Goal: Task Accomplishment & Management: Use online tool/utility

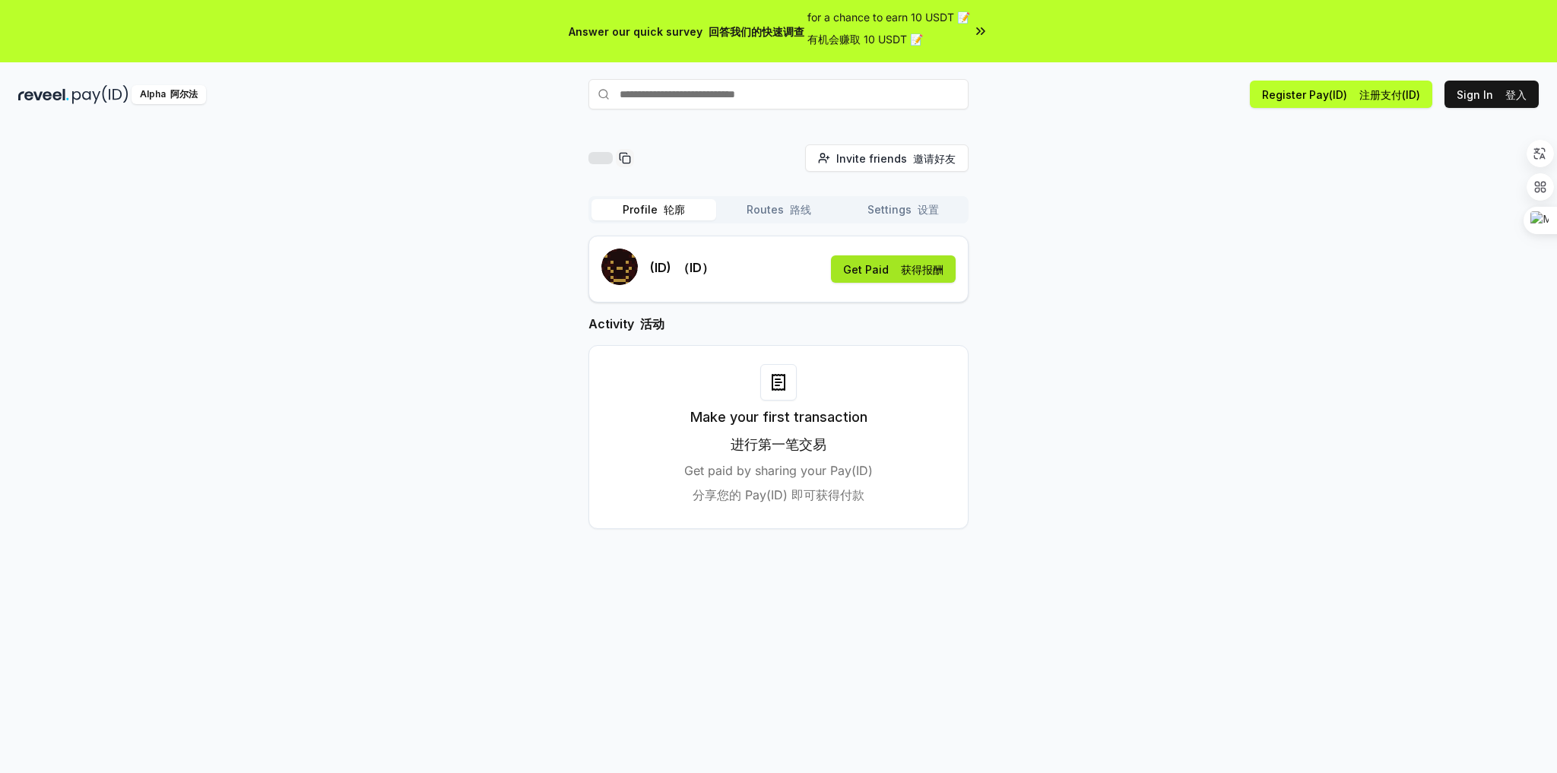
click at [879, 271] on button "Get Paid 获得报酬" at bounding box center [893, 268] width 125 height 27
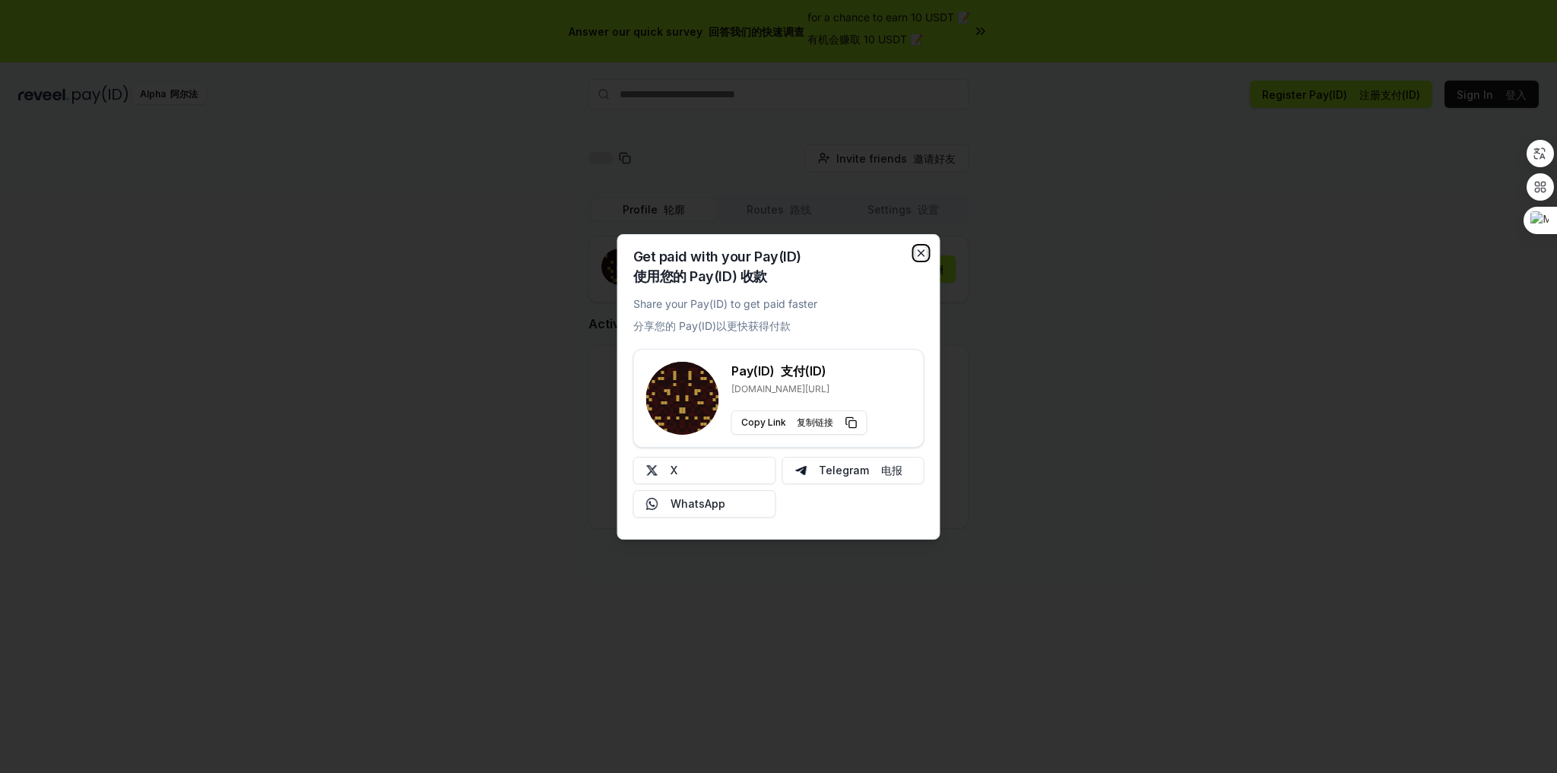
click at [923, 252] on icon "button" at bounding box center [921, 253] width 12 height 12
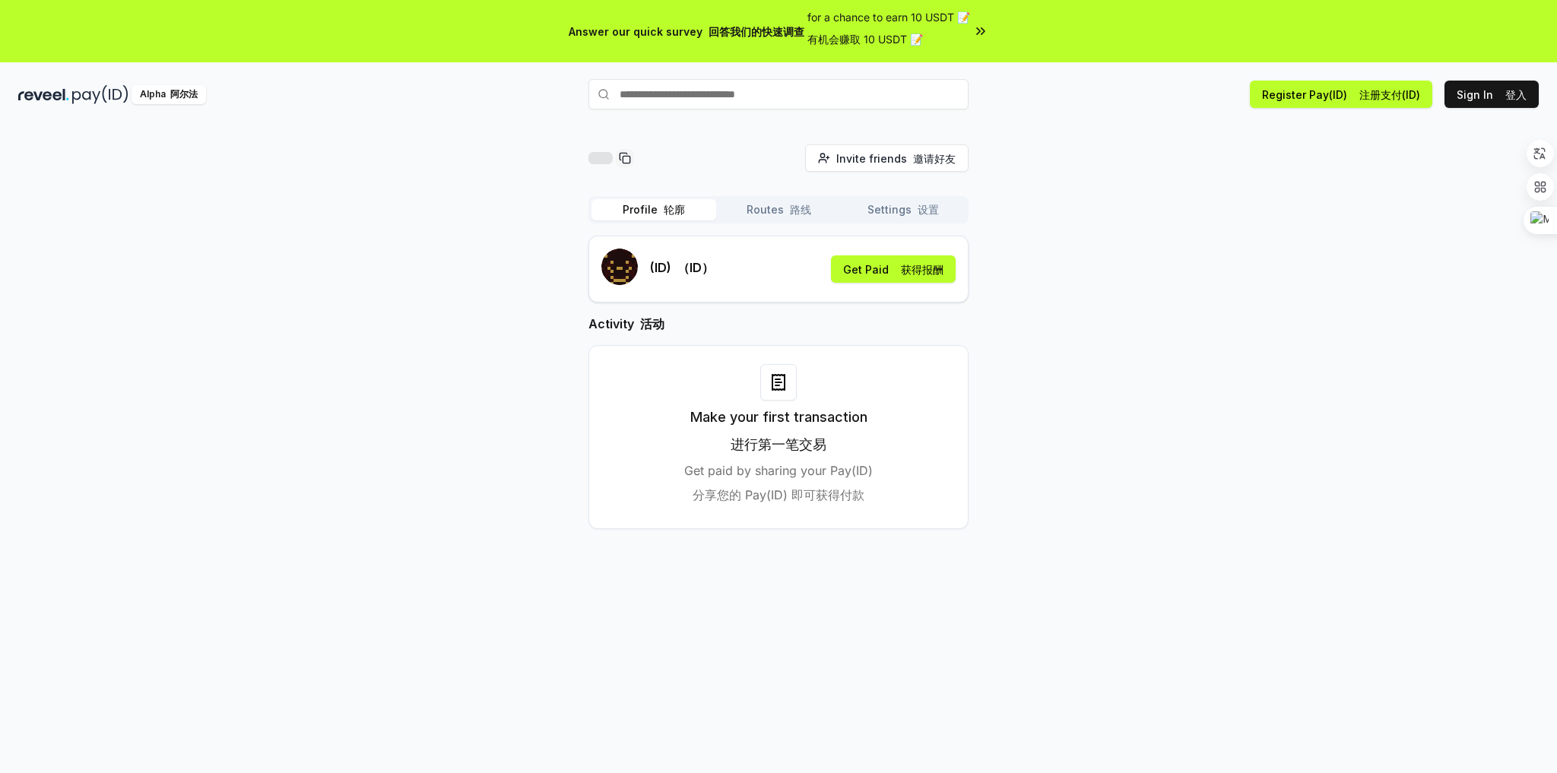
click at [834, 38] on font "有机会赚取 10 USDT 📝" at bounding box center [865, 39] width 116 height 13
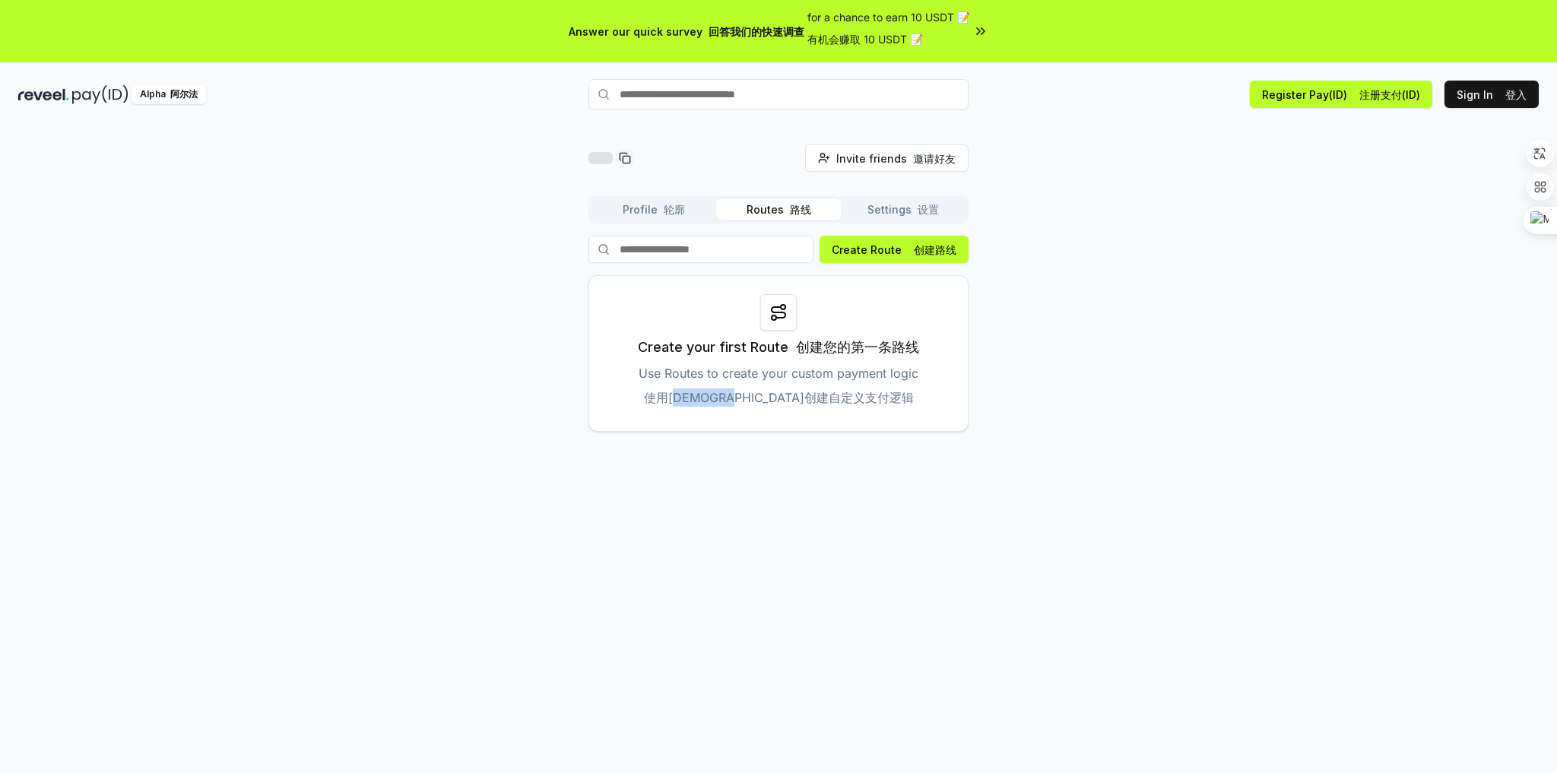
drag, startPoint x: 742, startPoint y: 402, endPoint x: 833, endPoint y: 395, distance: 91.5
click at [830, 399] on font "使用路由创建自定义支付逻辑" at bounding box center [779, 397] width 270 height 15
click at [887, 264] on div "Create Route 创建路线 Create your first Route 创建您的第一条路线 Use Routes to create your c…" at bounding box center [778, 334] width 380 height 196
click at [888, 251] on button "Create Route 创建路线" at bounding box center [893, 249] width 149 height 27
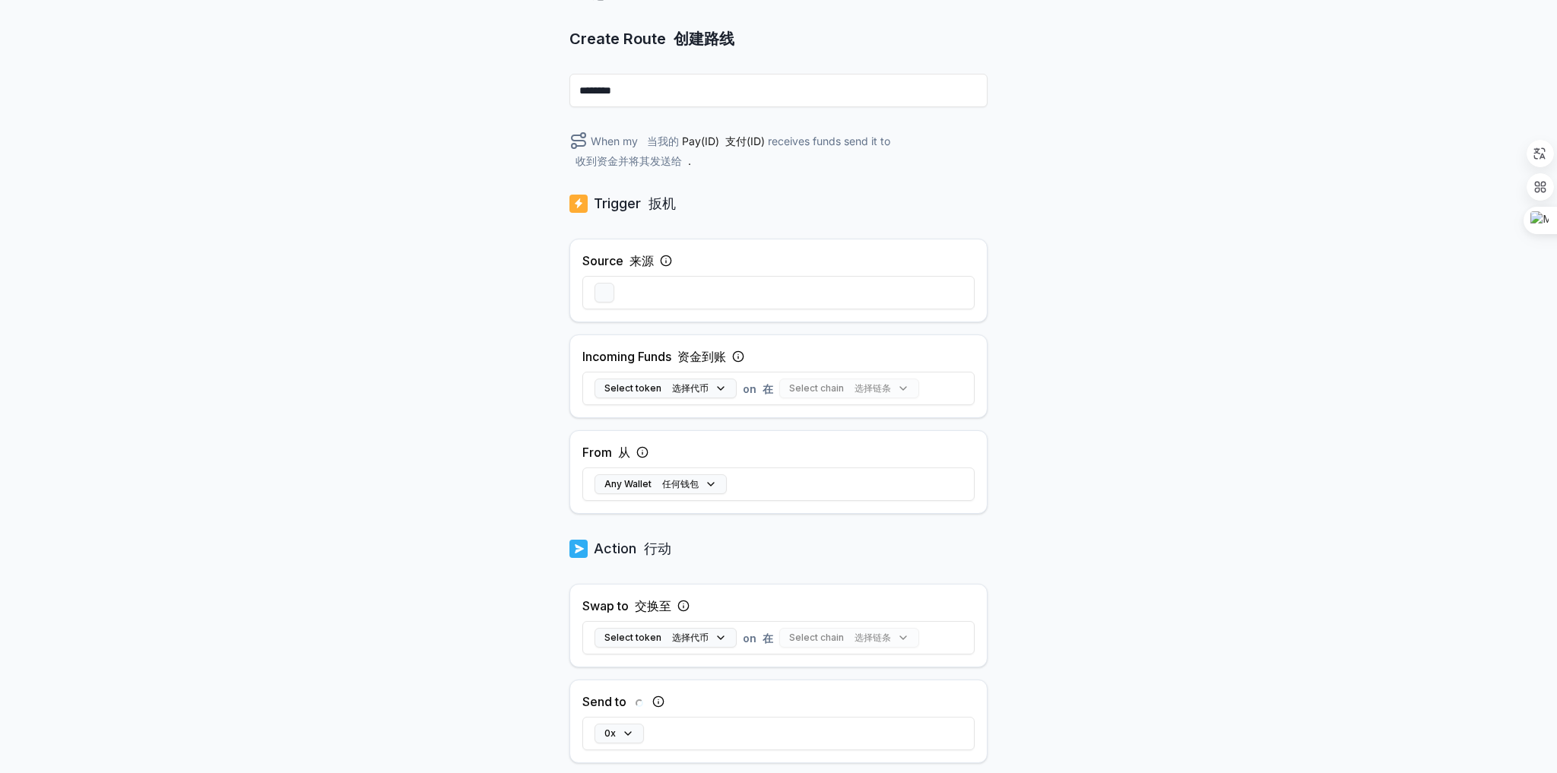
scroll to position [182, 0]
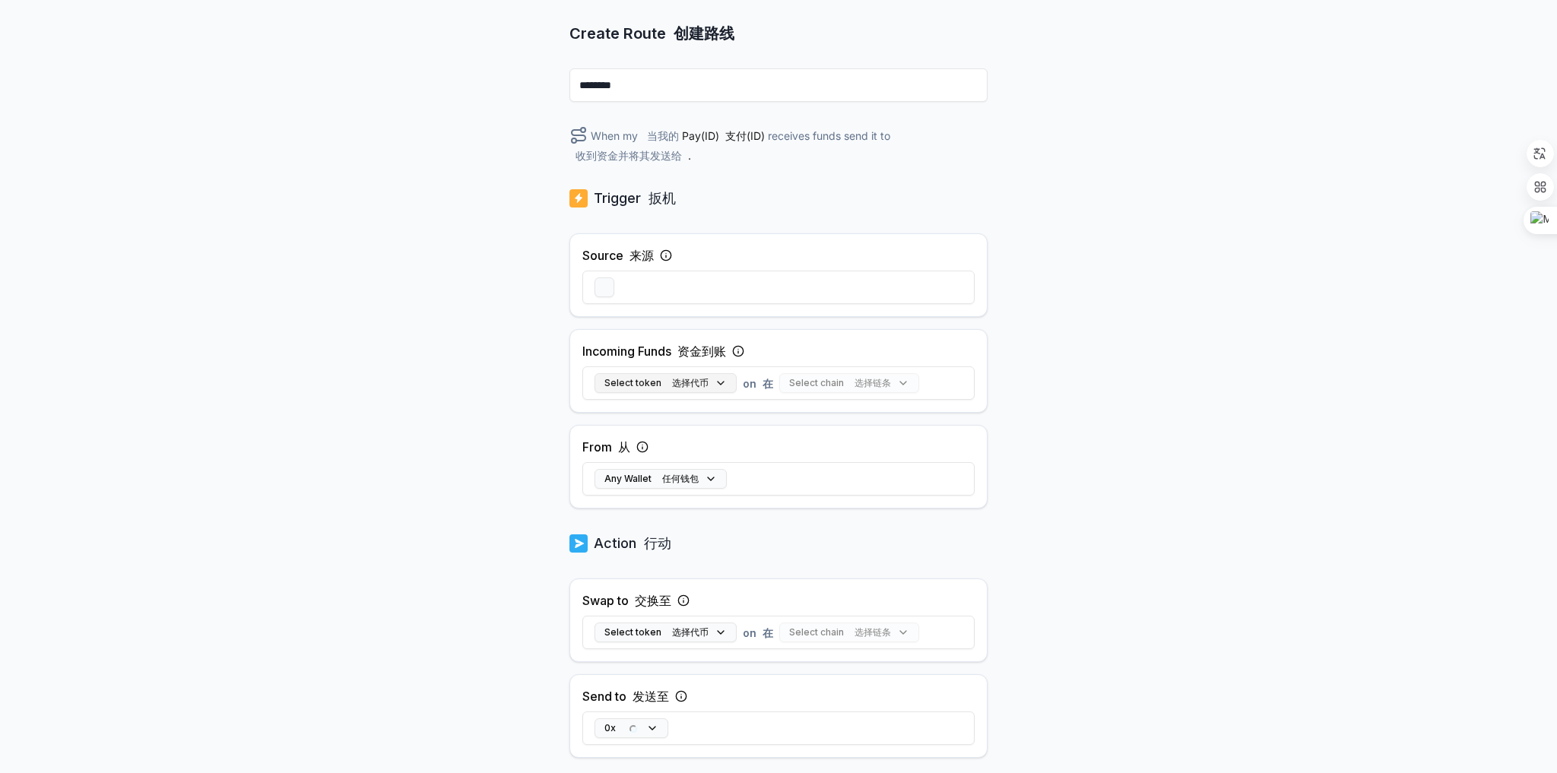
click at [687, 374] on button "Select token 选择代币" at bounding box center [665, 383] width 142 height 20
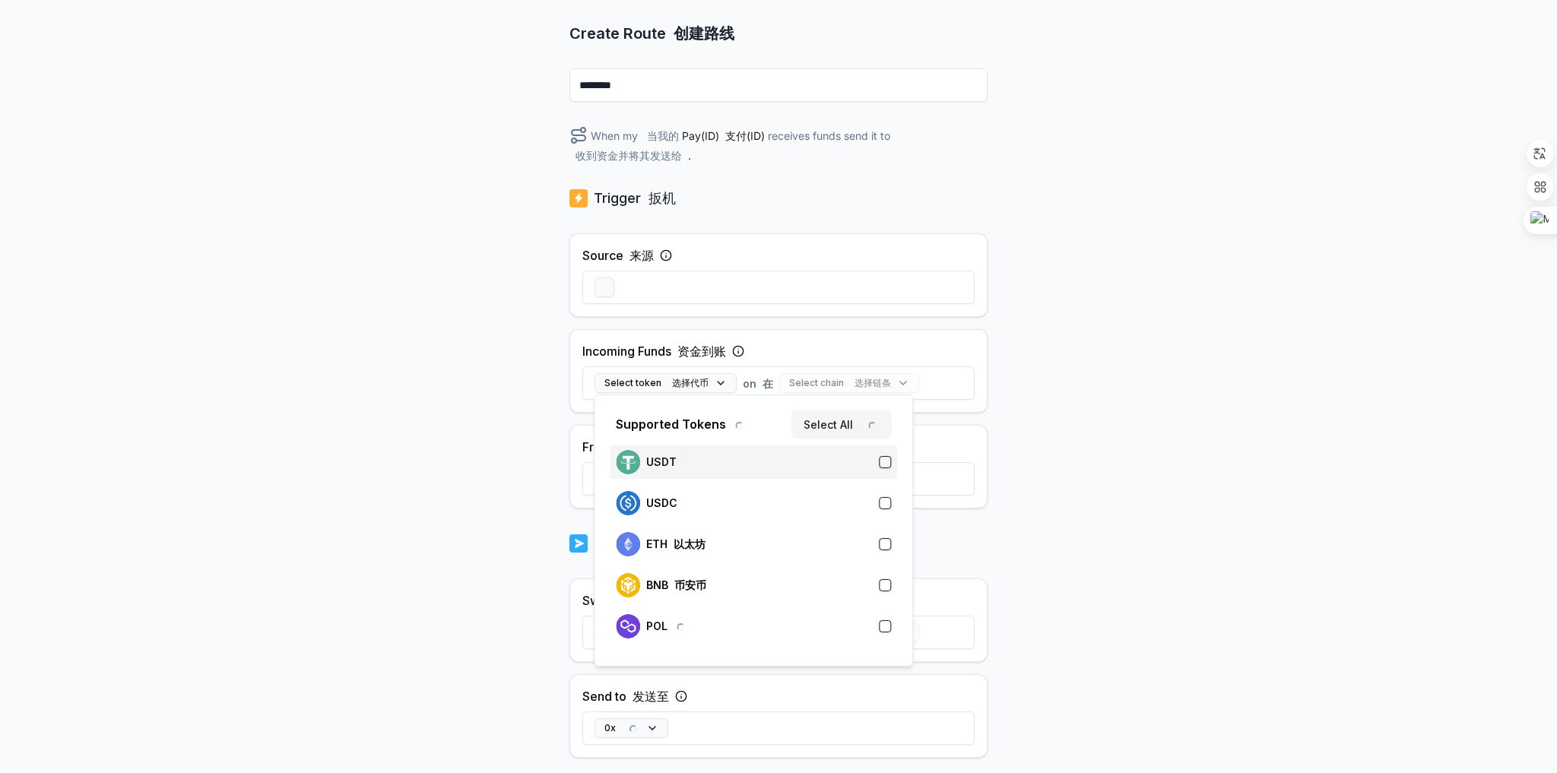
click at [688, 460] on div "USDT" at bounding box center [753, 462] width 275 height 24
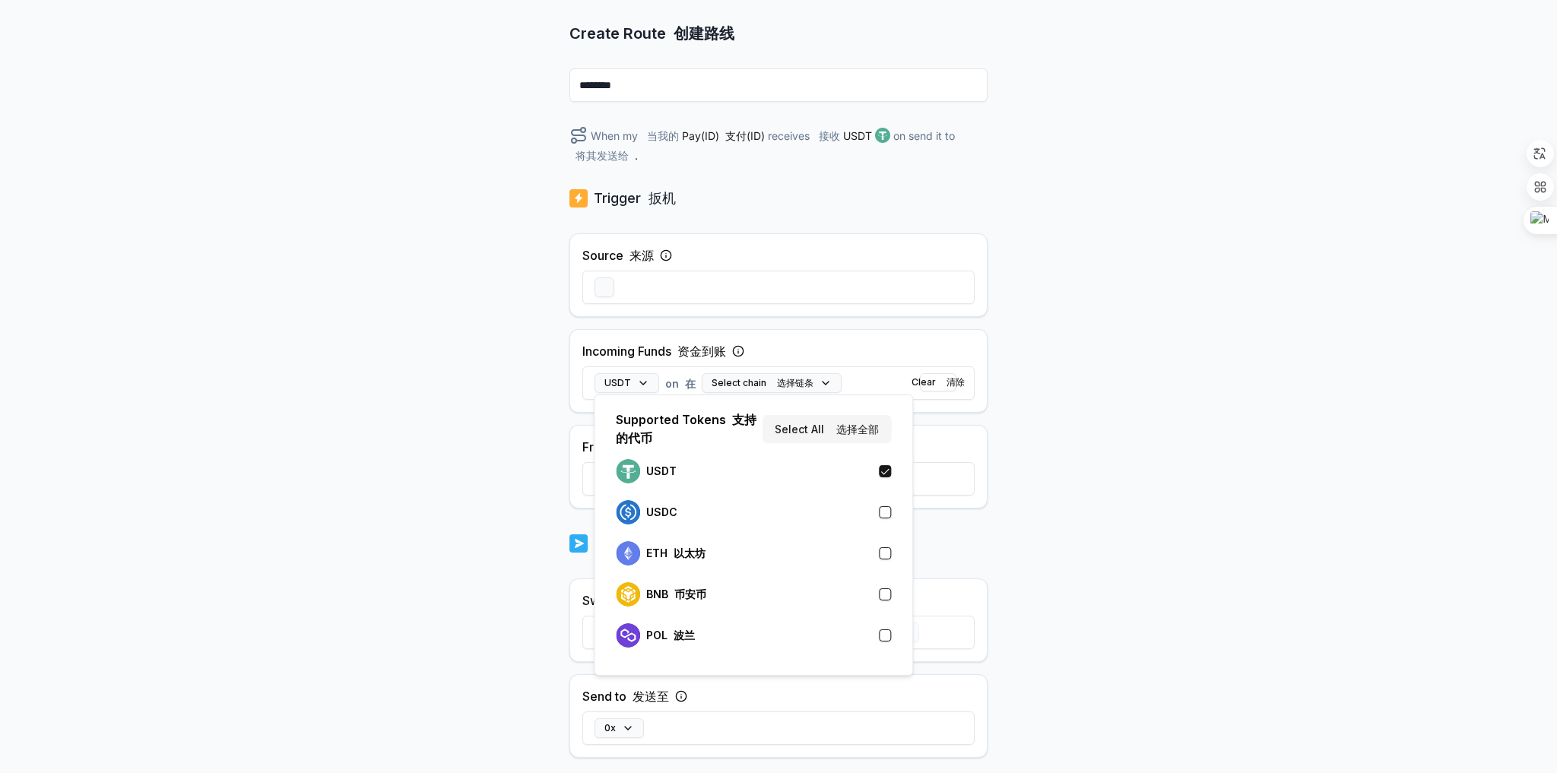
click at [806, 362] on div "USDT on 在 Select chain 选择链条 Clear 清除" at bounding box center [778, 383] width 392 height 44
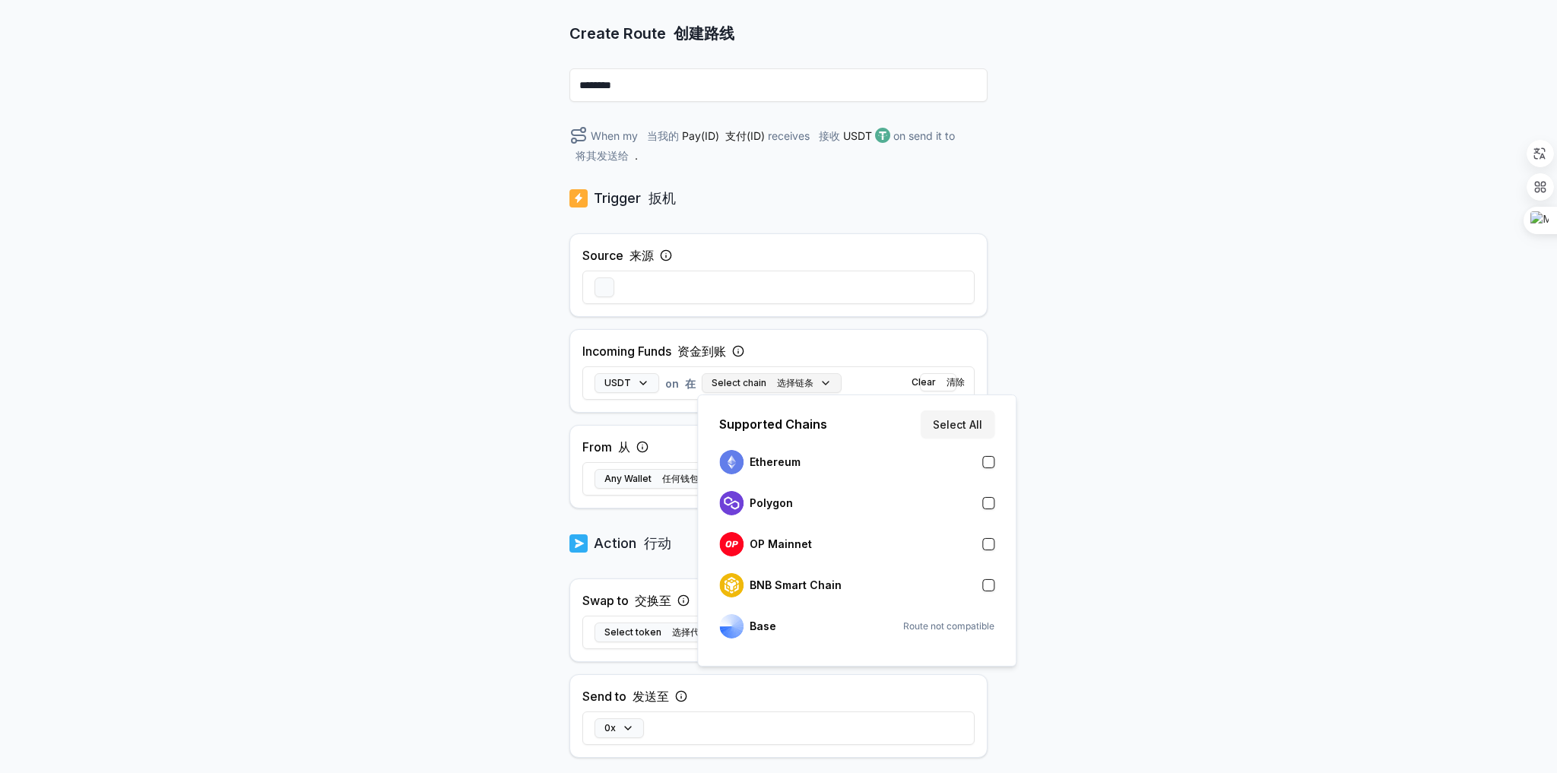
click at [812, 384] on button "Select chain 选择链条" at bounding box center [772, 383] width 140 height 20
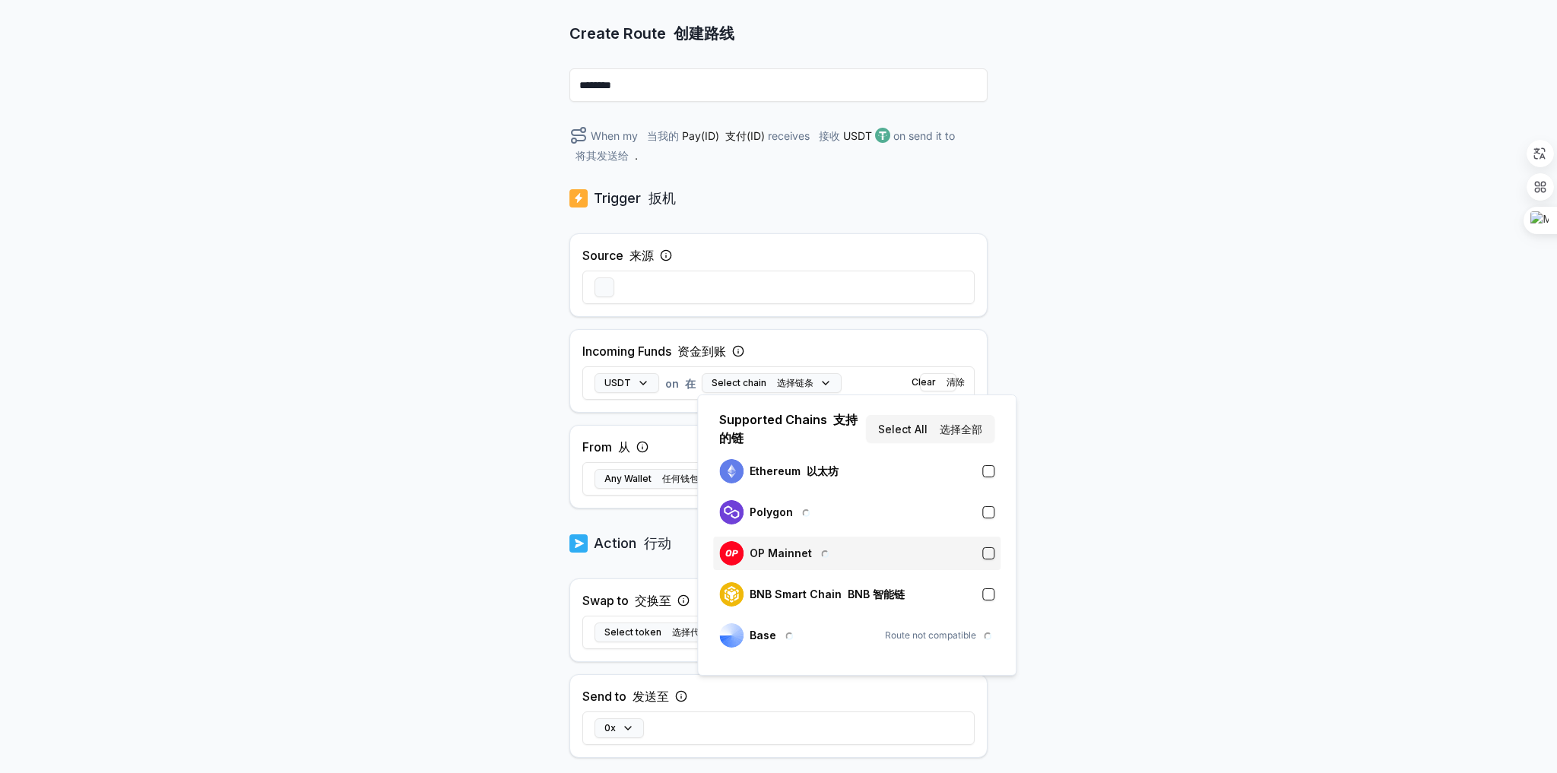
click at [812, 562] on div "OP Mainnet" at bounding box center [775, 553] width 112 height 24
click at [829, 335] on div "Incoming Funds 资金到账 USDT on 在 OP Mainnet OP 主网 Clear 清除" at bounding box center [778, 371] width 418 height 84
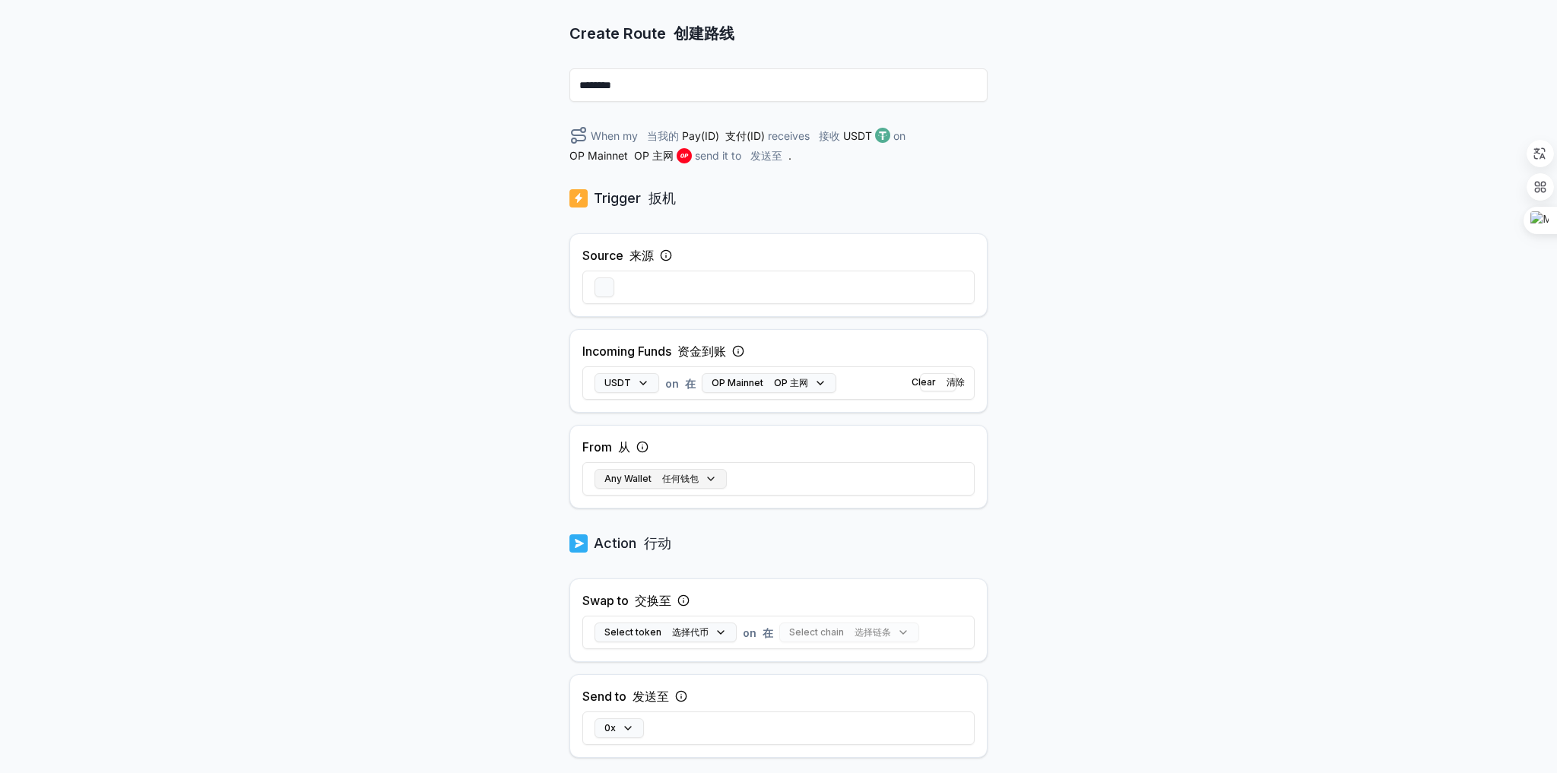
click at [691, 476] on font "任何钱包" at bounding box center [680, 478] width 36 height 11
click at [1060, 483] on div "Back 后退 Create Route 创建路线 ******** When my 当我的 Pay(ID) 支付(ID) receives 接收 USDT …" at bounding box center [778, 297] width 1557 height 730
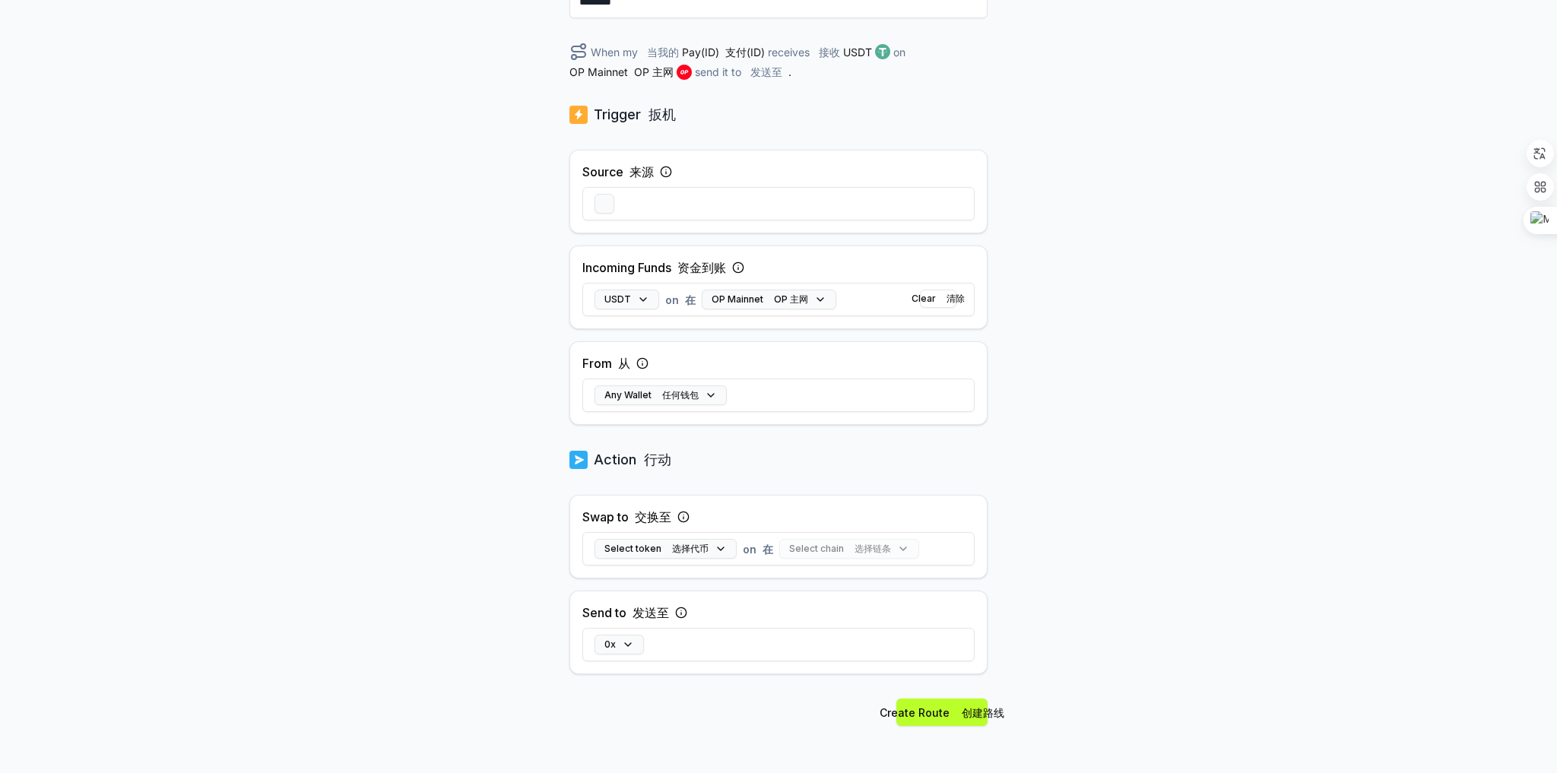
scroll to position [268, 0]
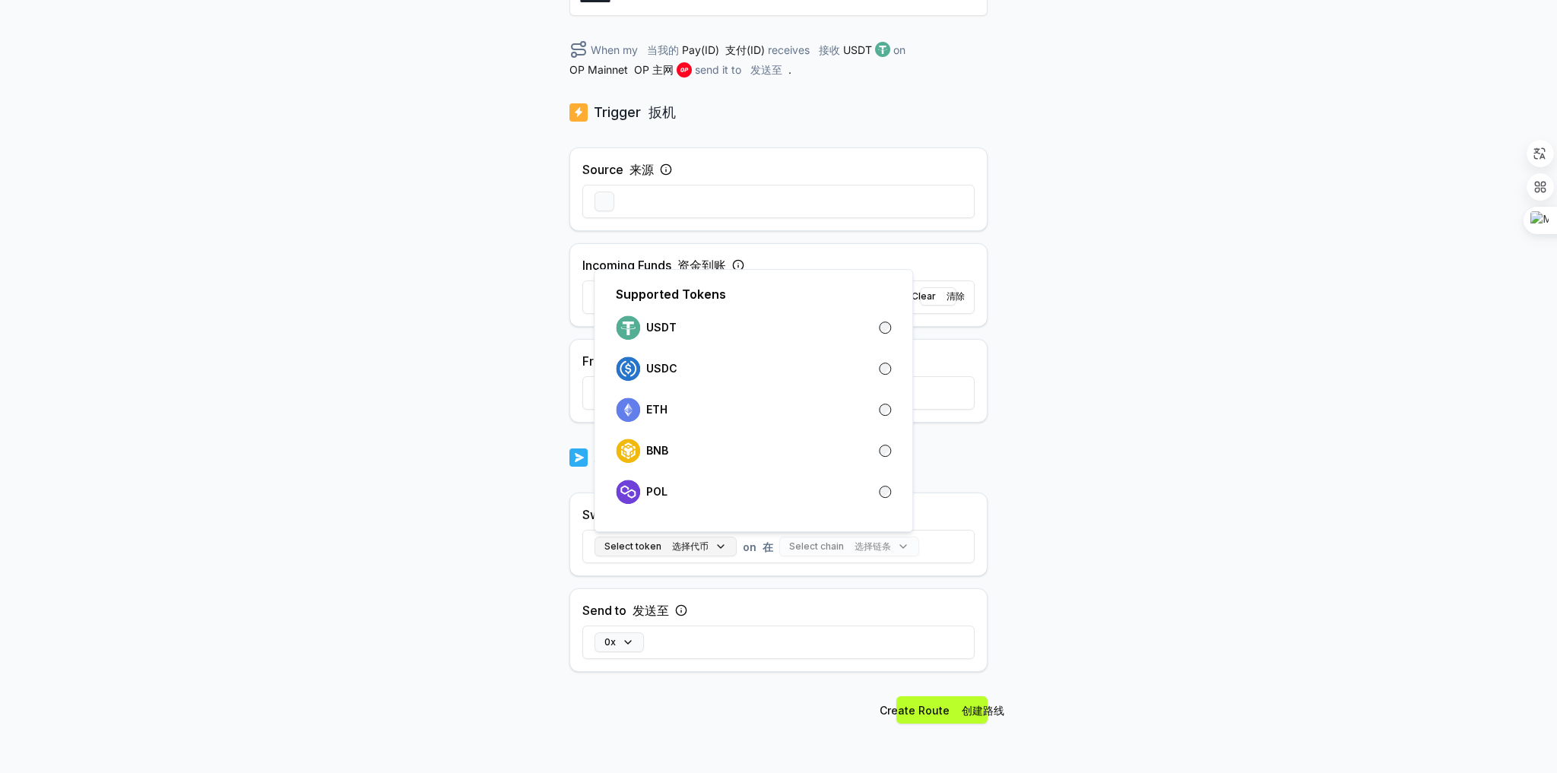
click at [679, 537] on button "Select token 选择代币" at bounding box center [665, 547] width 142 height 20
click at [689, 462] on div "BNB 币安币" at bounding box center [753, 450] width 287 height 33
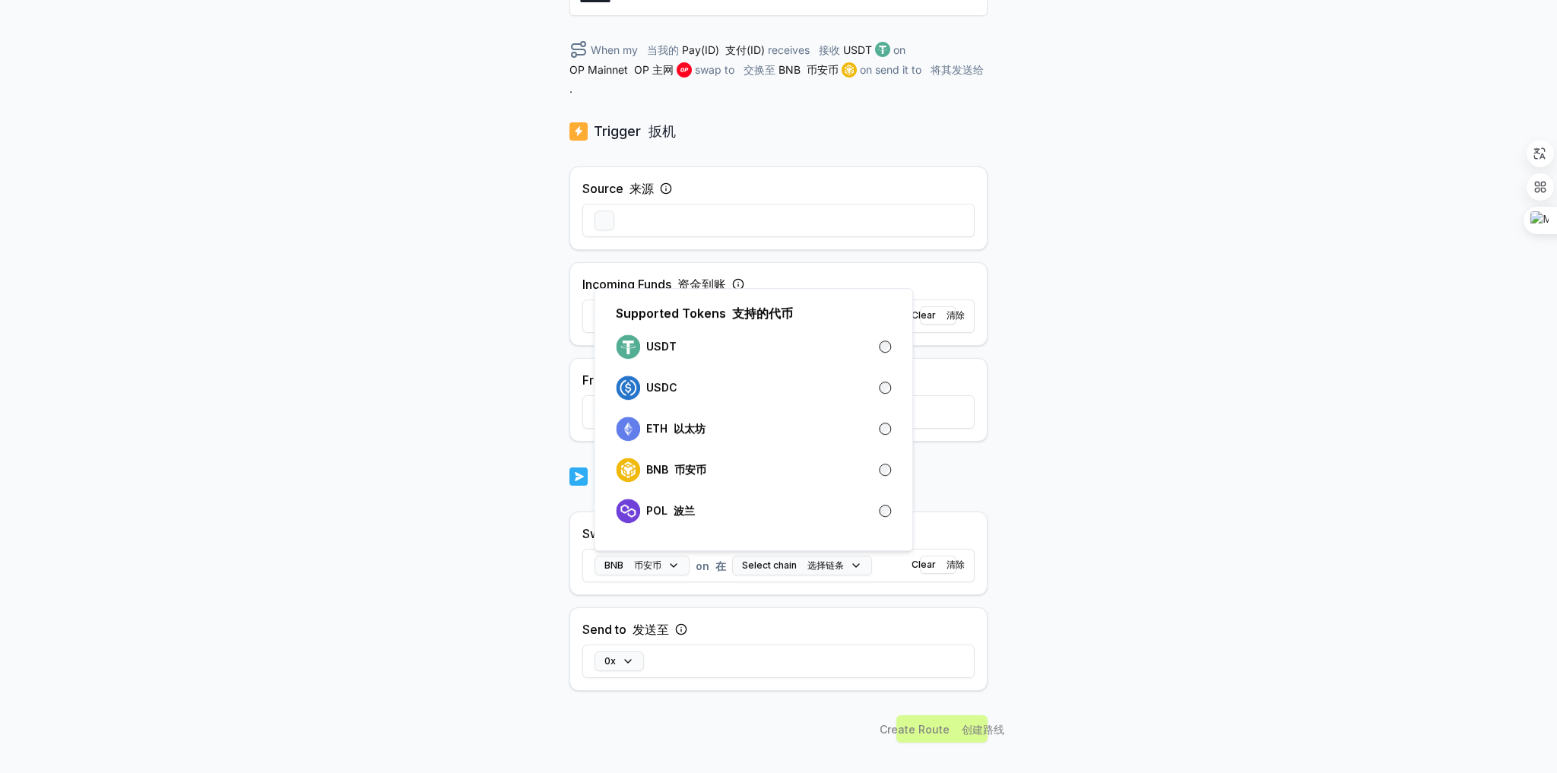
click at [830, 552] on div "BNB 币安币 on 在 Select chain 选择链条 Clear 清除" at bounding box center [778, 565] width 392 height 44
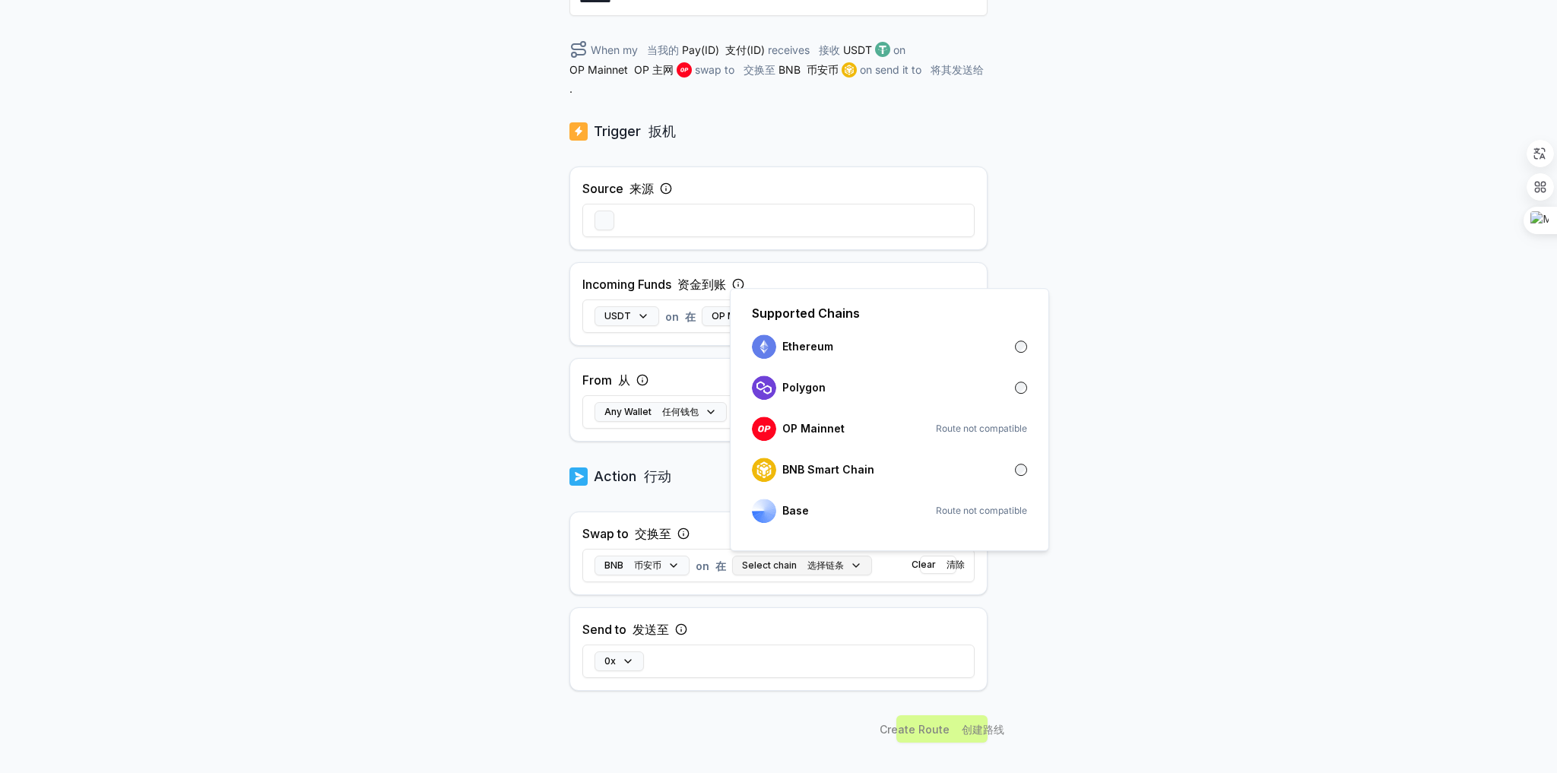
click at [830, 569] on button "Select chain 选择链条" at bounding box center [802, 566] width 140 height 20
click at [832, 477] on div "BNB Smart Chain BNB 智能链" at bounding box center [844, 470] width 185 height 24
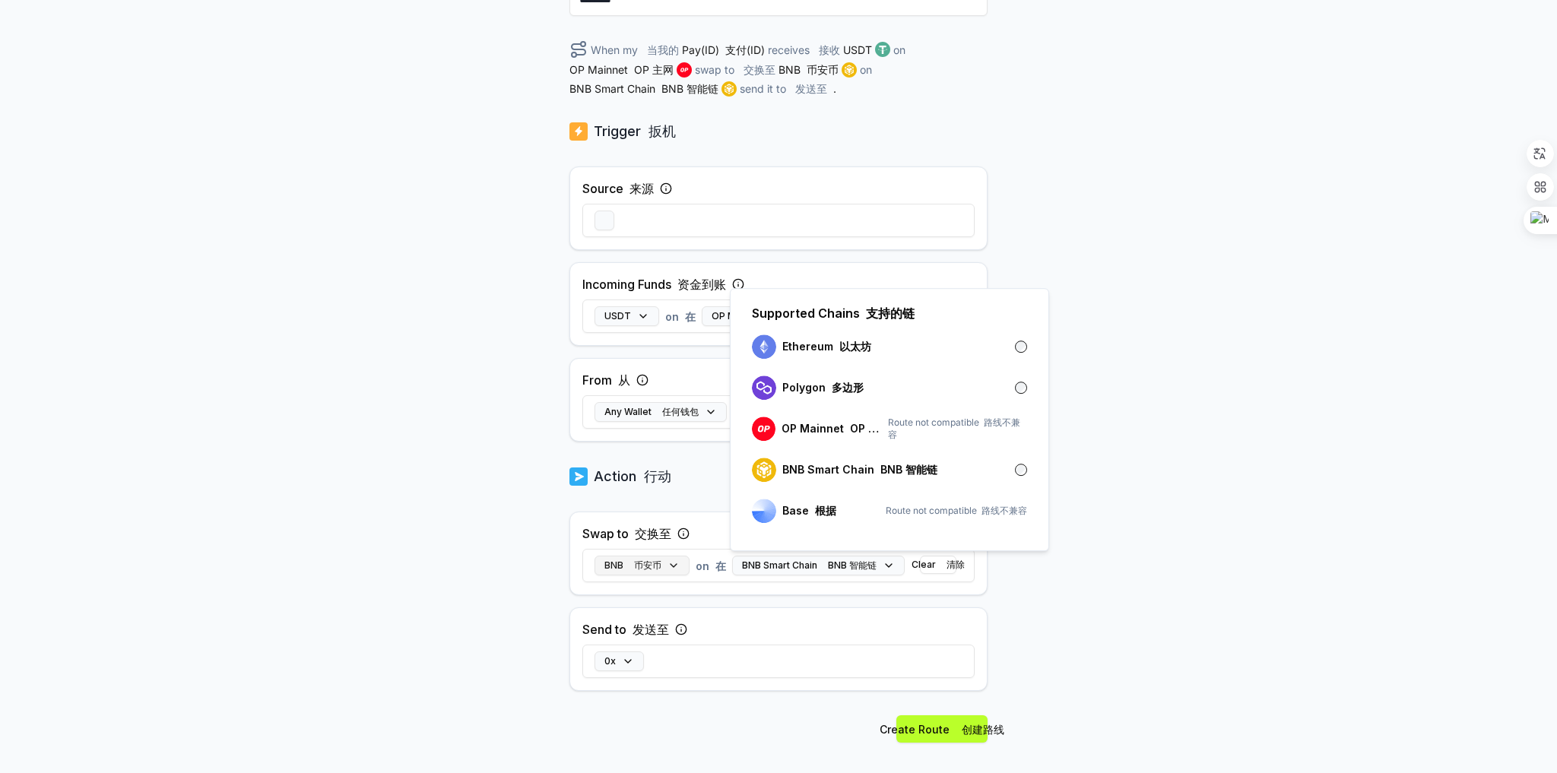
click at [664, 571] on button "BNB 币安币" at bounding box center [641, 566] width 95 height 20
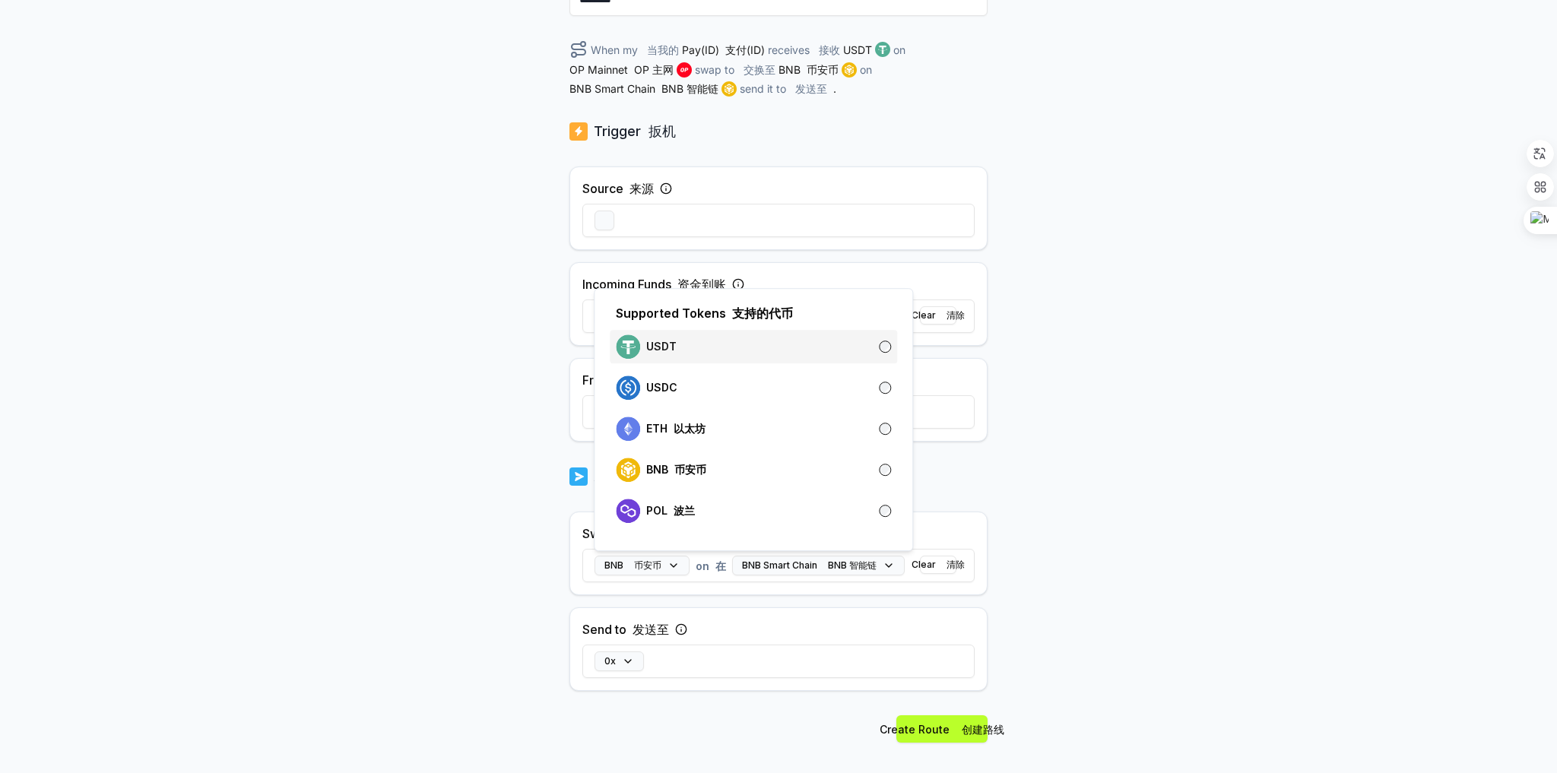
click at [677, 355] on div "USDT" at bounding box center [753, 346] width 275 height 24
click at [997, 503] on div "Back 后退 Create Route 创建路线 ******** When my 当我的 Pay(ID) 支付(ID) receives 接收 USDT …" at bounding box center [778, 211] width 1557 height 730
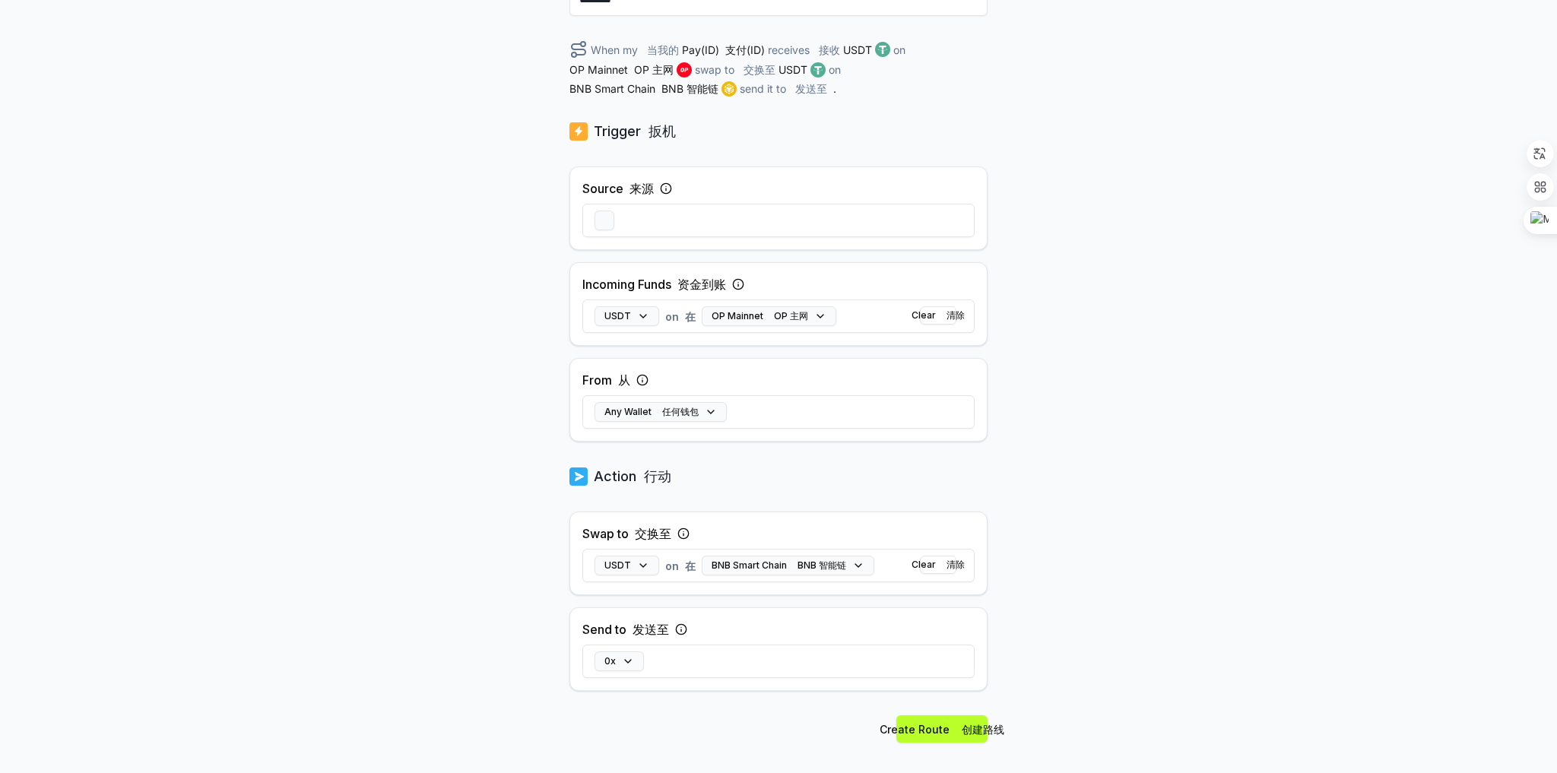
click at [889, 565] on div "USDT on 在 BNB Smart Chain BNB 智能链 Clear 清除" at bounding box center [778, 565] width 392 height 44
click at [577, 658] on div "Send to 发送至 0x" at bounding box center [778, 649] width 418 height 84
click at [610, 658] on button "0x" at bounding box center [618, 661] width 49 height 20
click at [706, 569] on input at bounding box center [776, 565] width 333 height 27
click at [676, 570] on input at bounding box center [776, 565] width 333 height 27
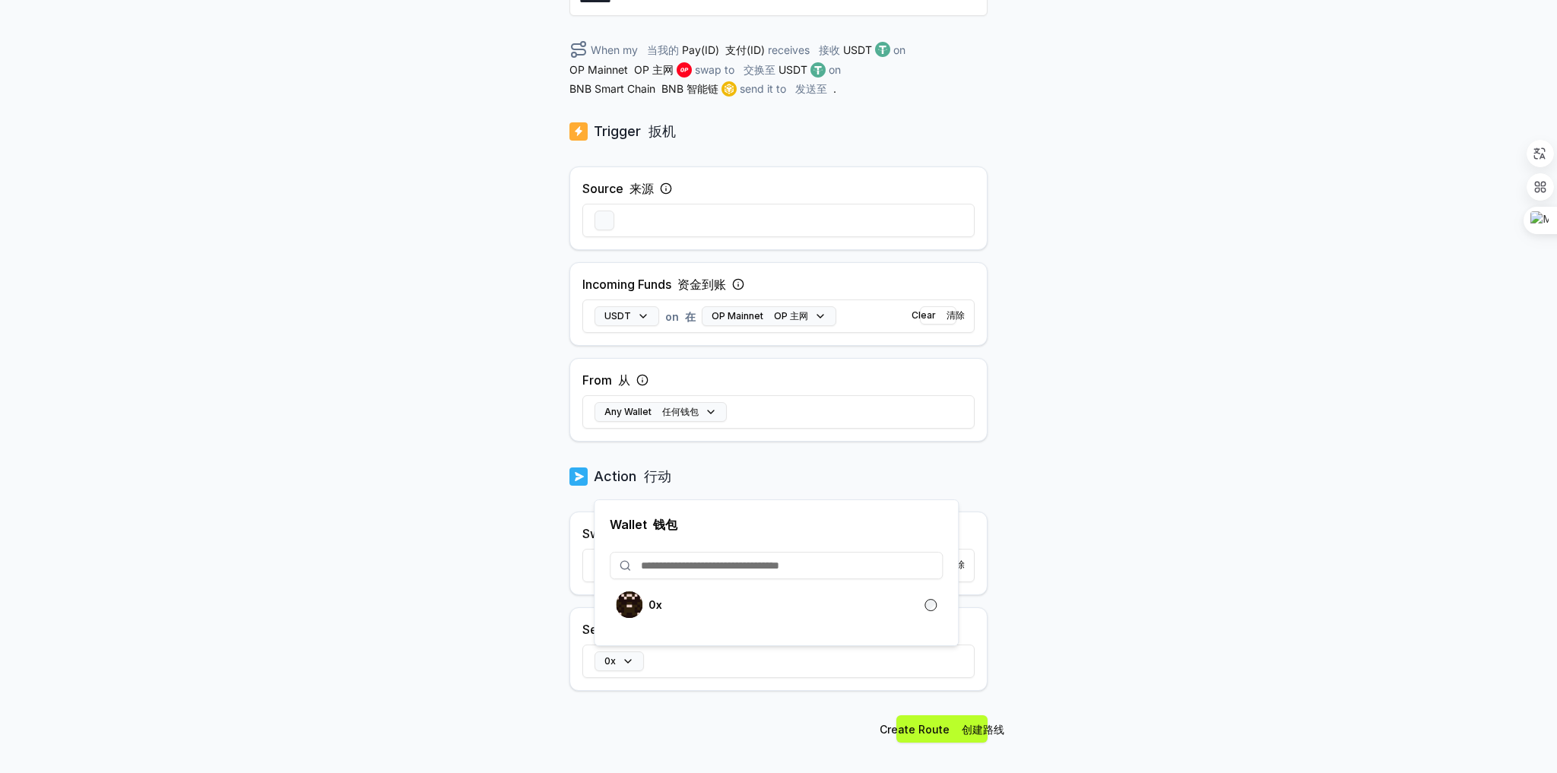
paste input "**********"
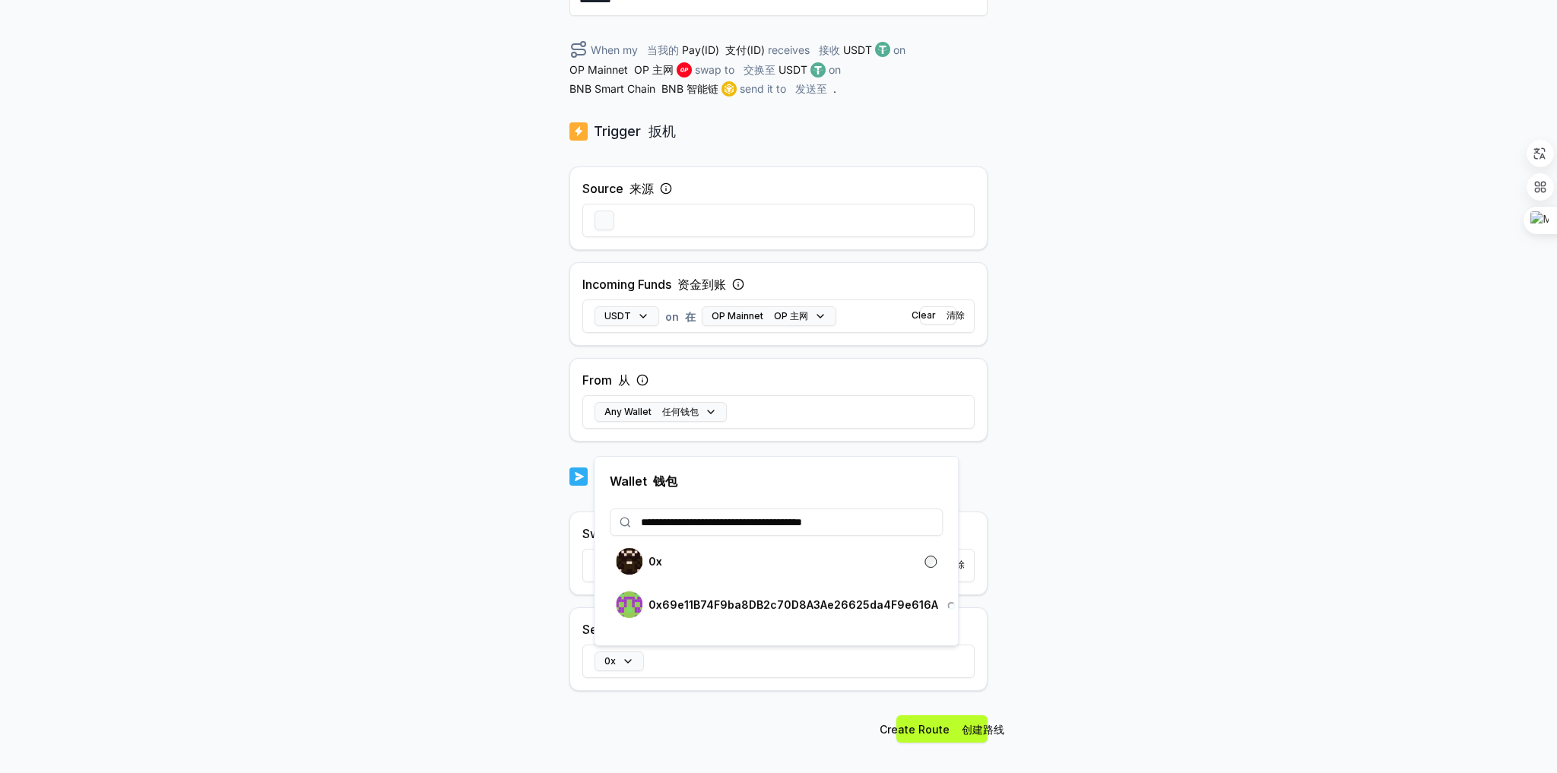
type input "**********"
click at [877, 602] on p "0x69e11B74F9ba8DB2c70D8A3Ae26625da4F9e616A" at bounding box center [793, 605] width 290 height 12
click at [1080, 646] on body "**********" at bounding box center [778, 386] width 1557 height 773
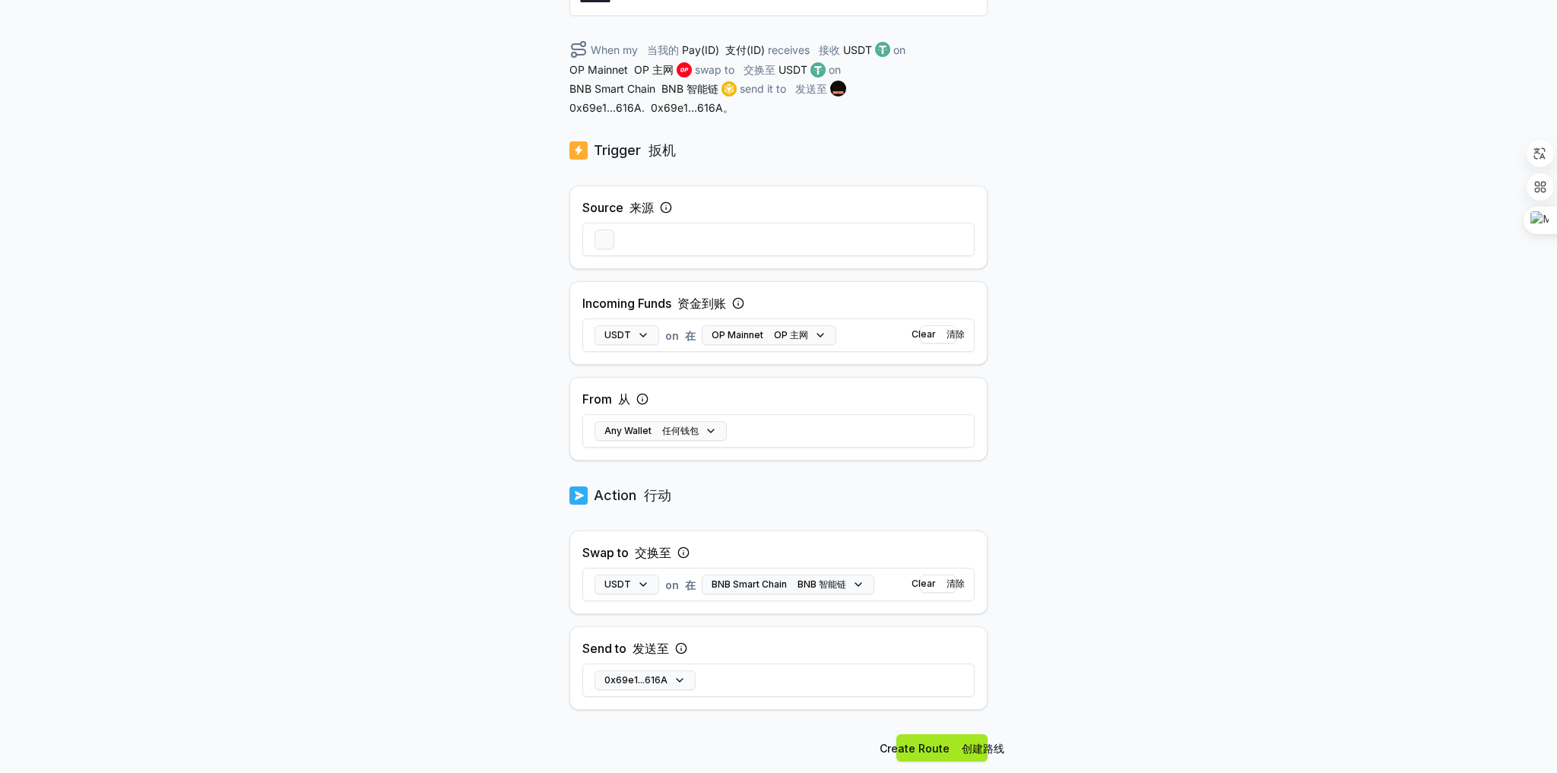
click at [965, 747] on font "创建路线" at bounding box center [982, 748] width 43 height 13
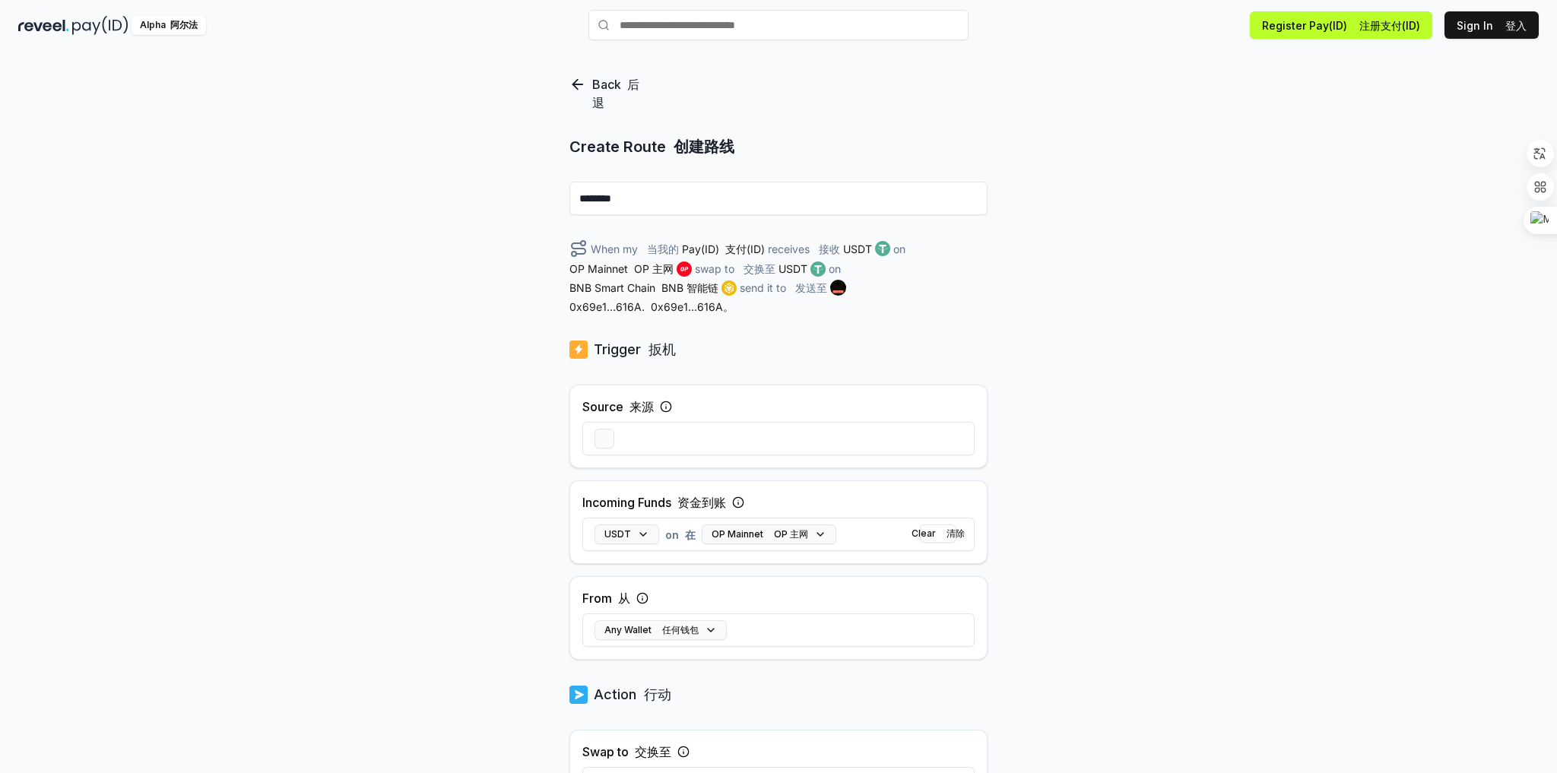
scroll to position [0, 0]
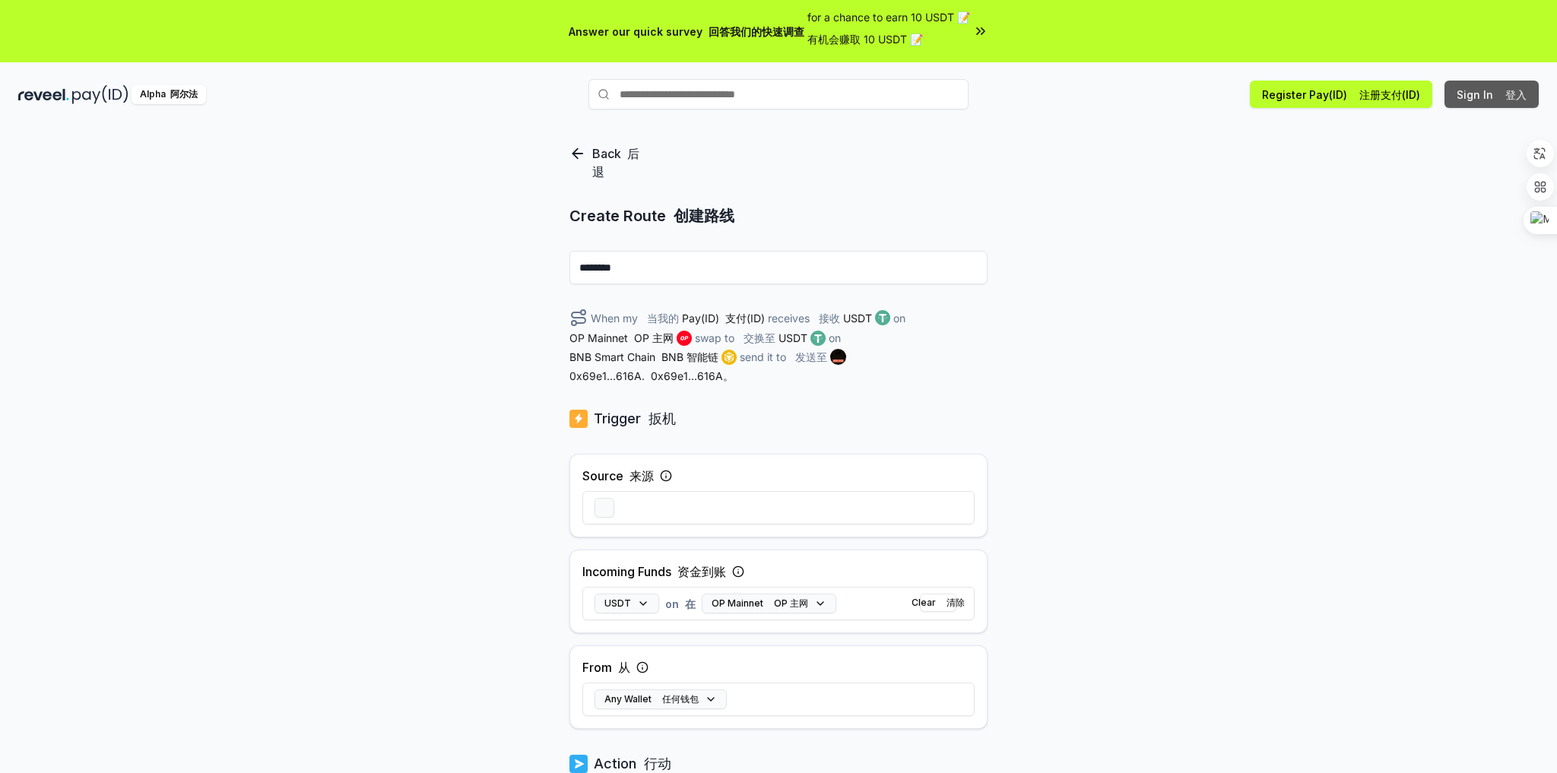
click at [1513, 90] on font "登入" at bounding box center [1515, 94] width 21 height 13
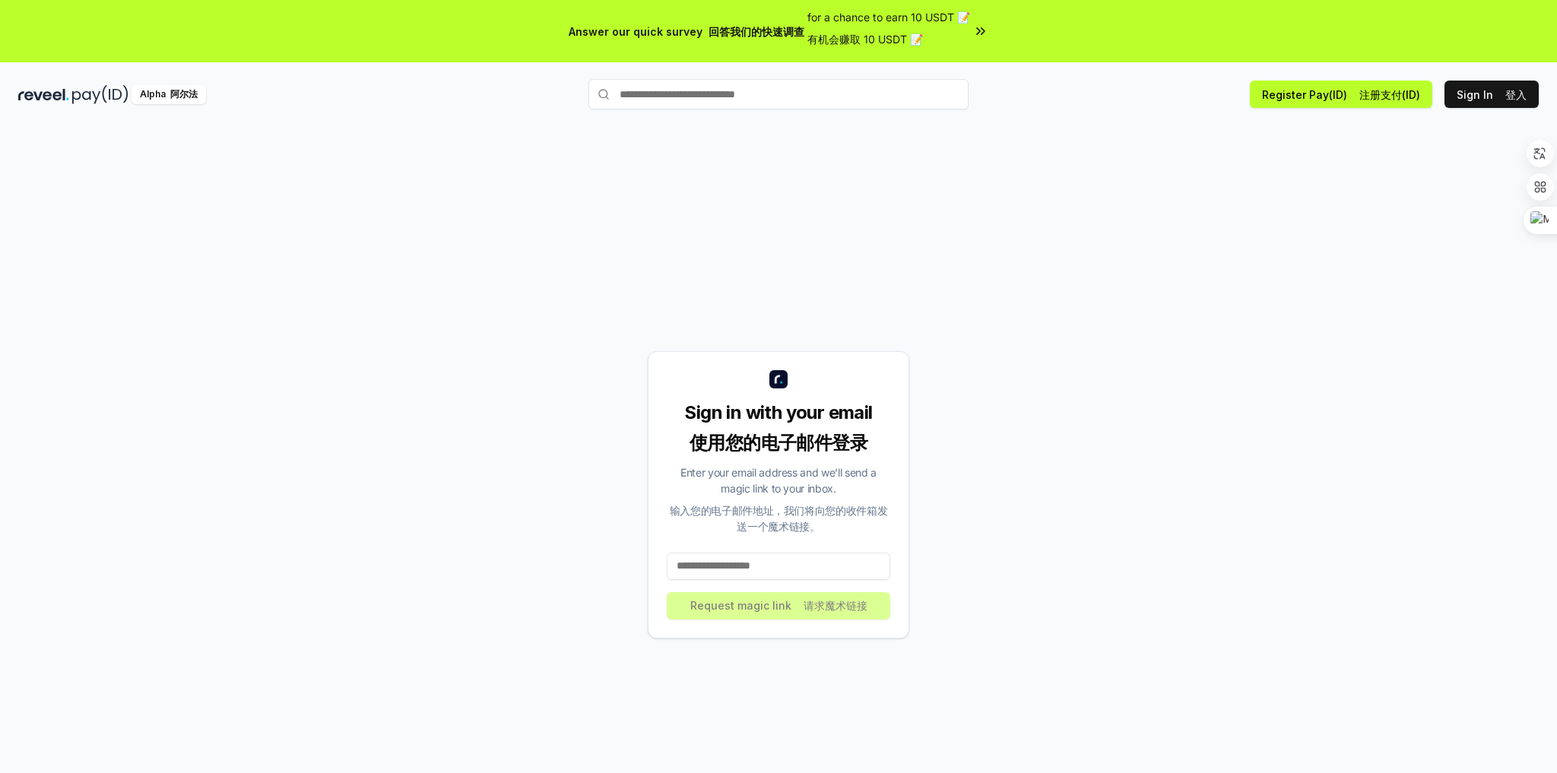
click at [721, 559] on input at bounding box center [778, 566] width 223 height 27
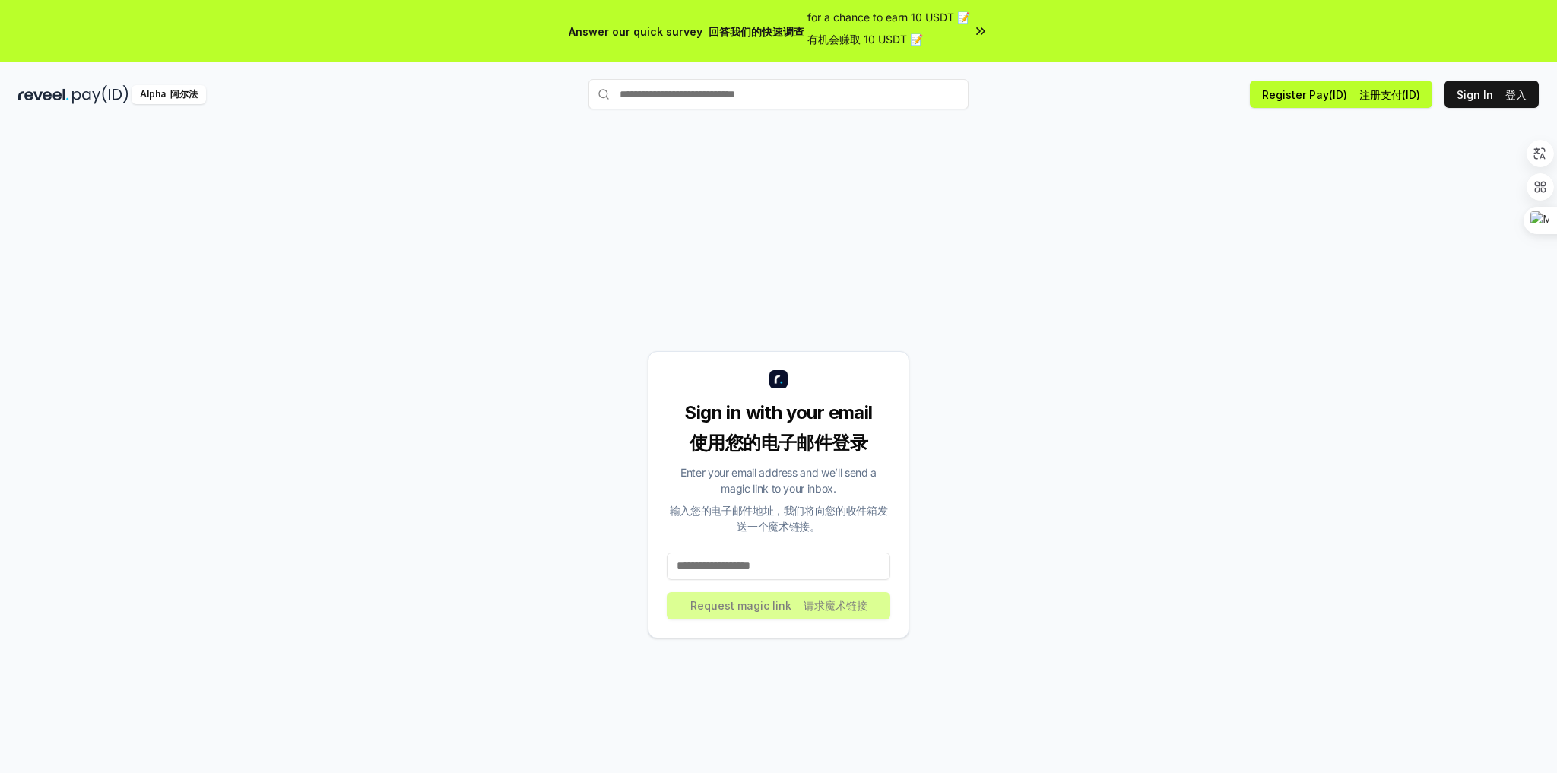
click at [721, 559] on input at bounding box center [778, 566] width 223 height 27
paste input "**********"
type input "**********"
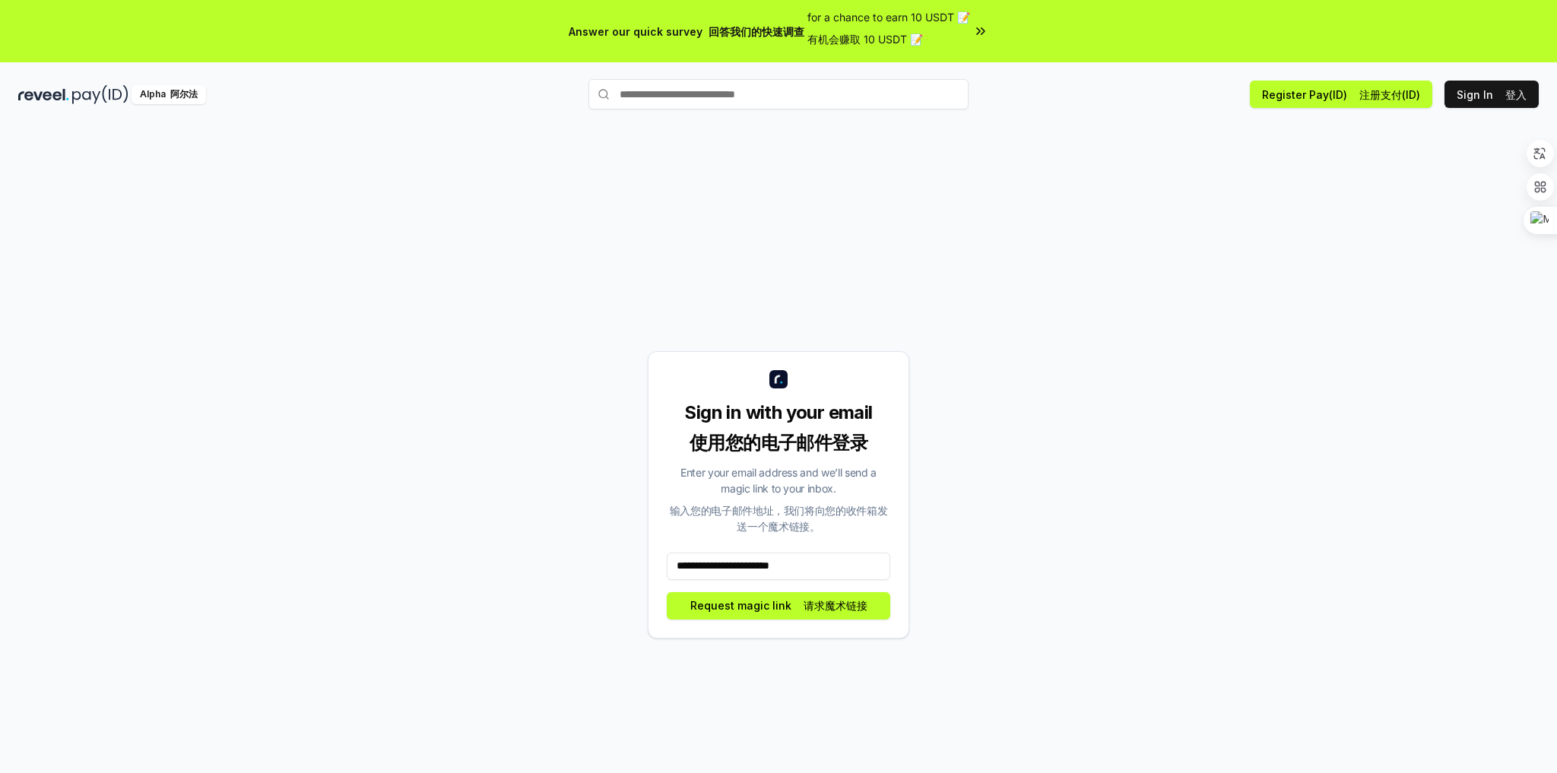
drag, startPoint x: 934, startPoint y: 528, endPoint x: 924, endPoint y: 533, distance: 10.9
click at [935, 527] on div "**********" at bounding box center [778, 494] width 1520 height 700
click at [799, 609] on font at bounding box center [800, 605] width 6 height 13
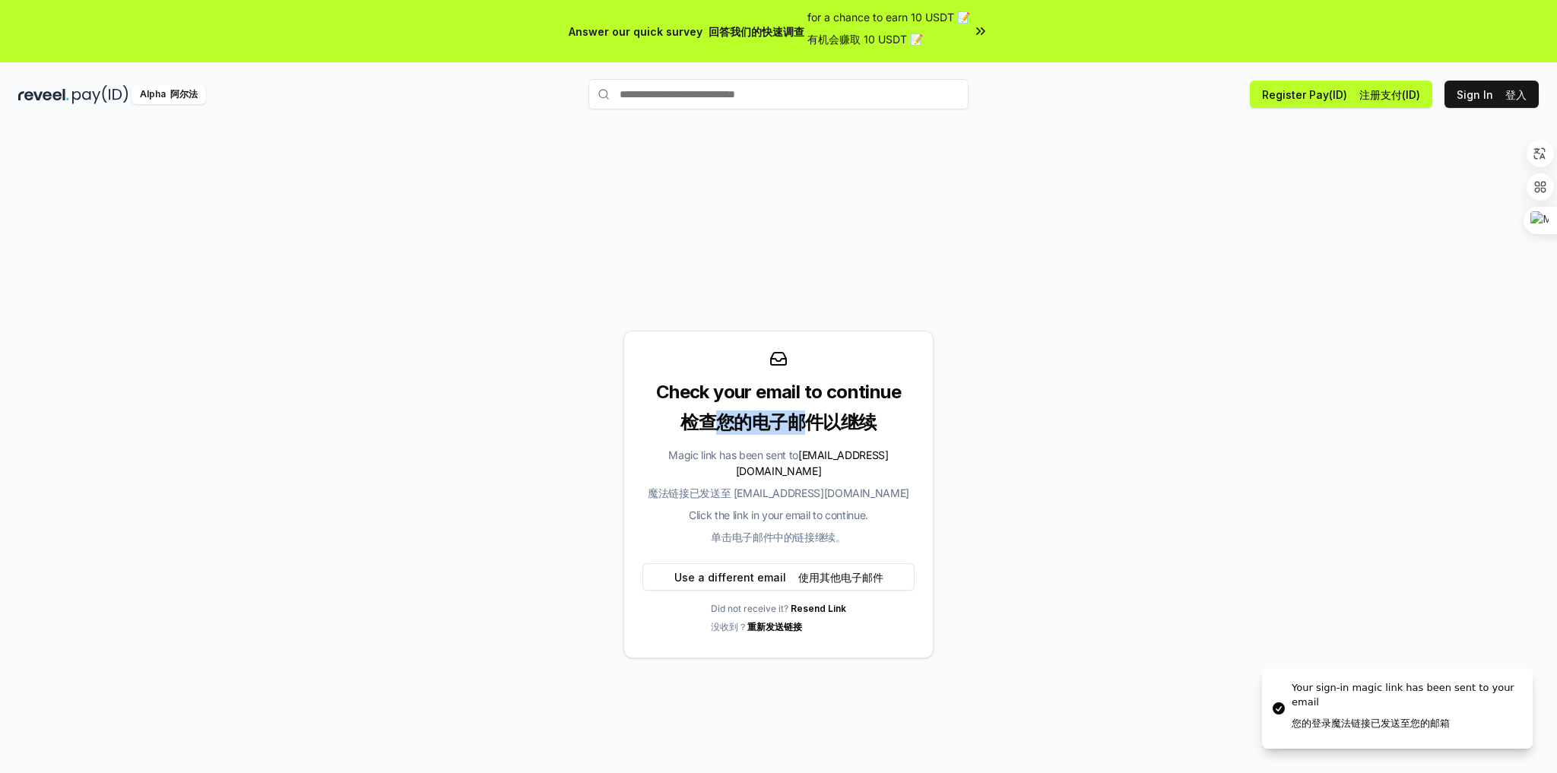
drag, startPoint x: 717, startPoint y: 434, endPoint x: 793, endPoint y: 455, distance: 79.5
click at [804, 433] on font "检查您的电子邮件以继续" at bounding box center [777, 422] width 195 height 22
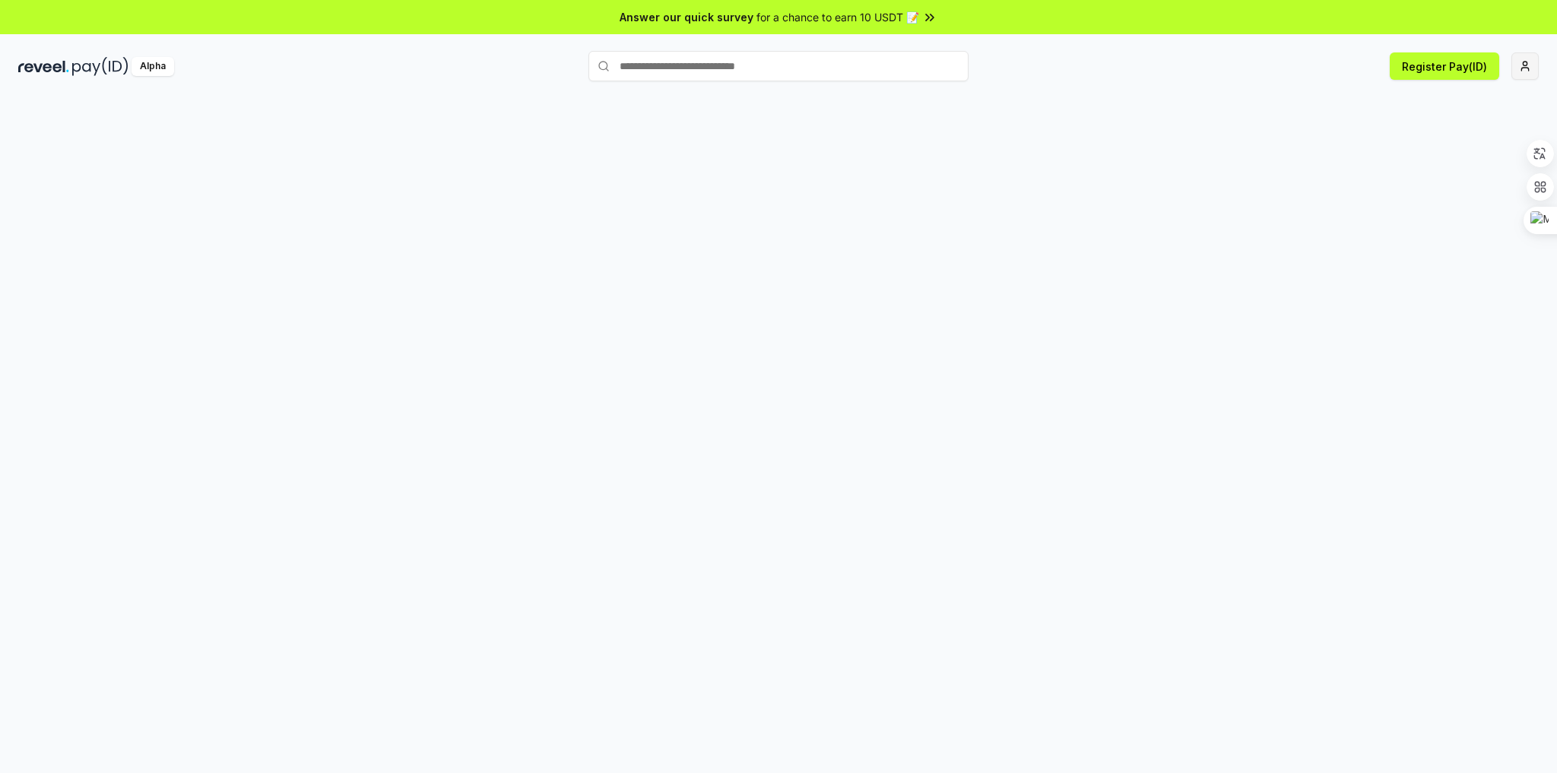
click at [1522, 63] on html "Answer our quick survey for a chance to earn 10 USDT 📝 Alpha Register Pay(ID)" at bounding box center [778, 386] width 1557 height 773
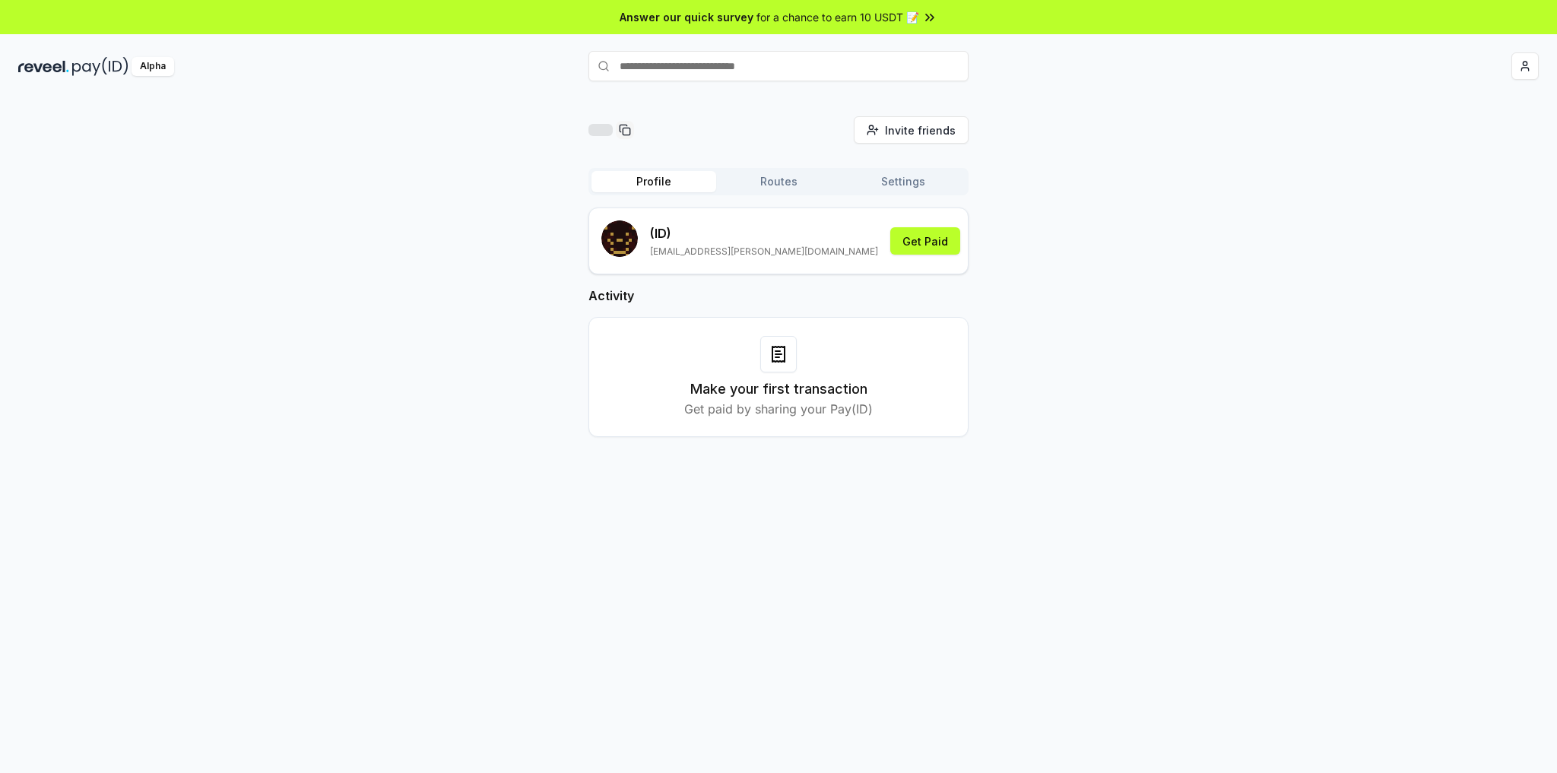
click at [1097, 120] on div "Invite friends Invite Profile Routes Settings (ID) zzyericsn+reva@gmail.com Get…" at bounding box center [778, 288] width 1520 height 345
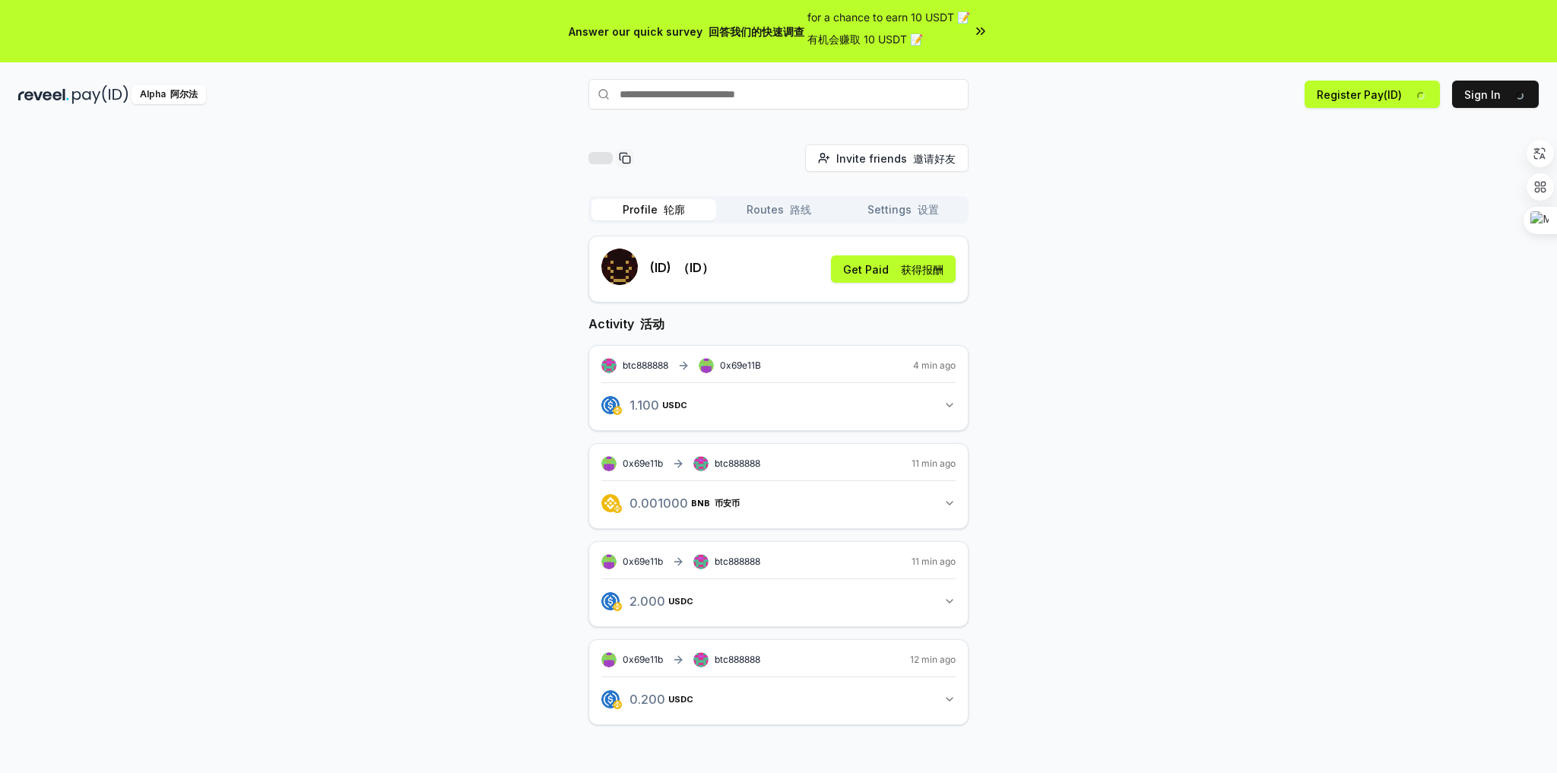
click at [770, 207] on button "Routes 路线" at bounding box center [778, 209] width 125 height 21
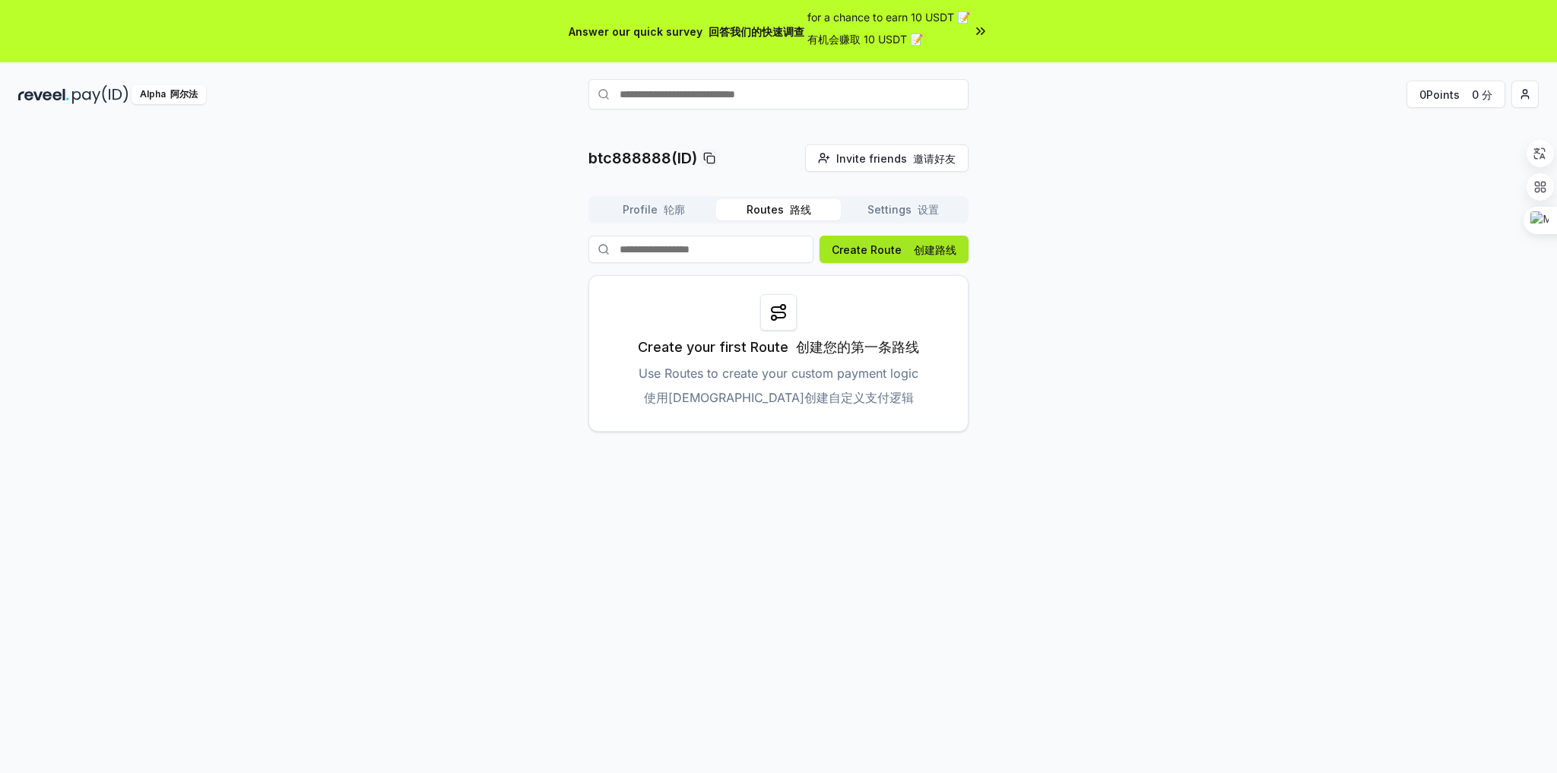
click at [920, 251] on font "创建路线" at bounding box center [935, 249] width 43 height 13
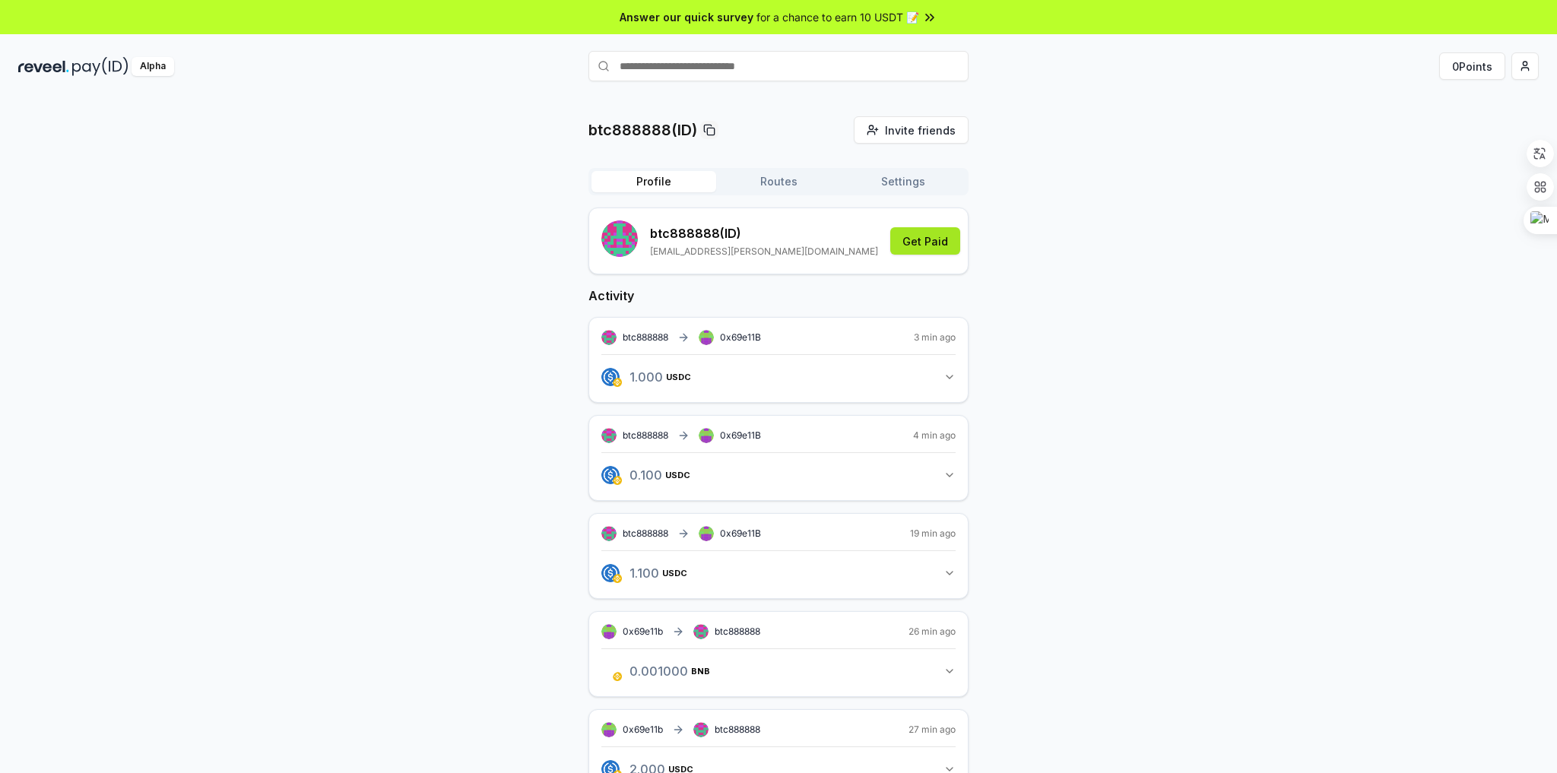
click at [952, 234] on button "Get Paid" at bounding box center [925, 240] width 70 height 27
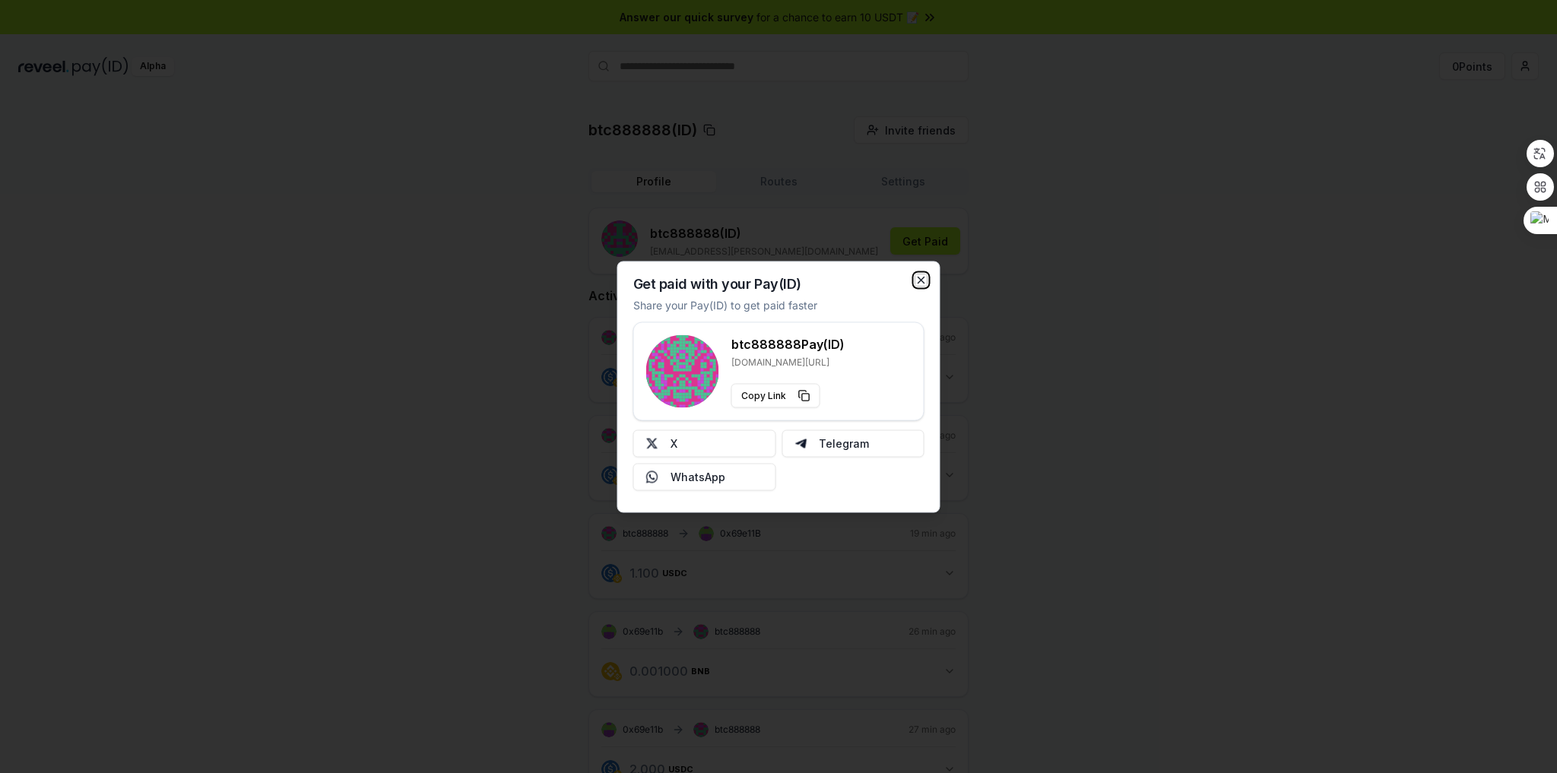
click at [924, 280] on icon "button" at bounding box center [921, 280] width 12 height 12
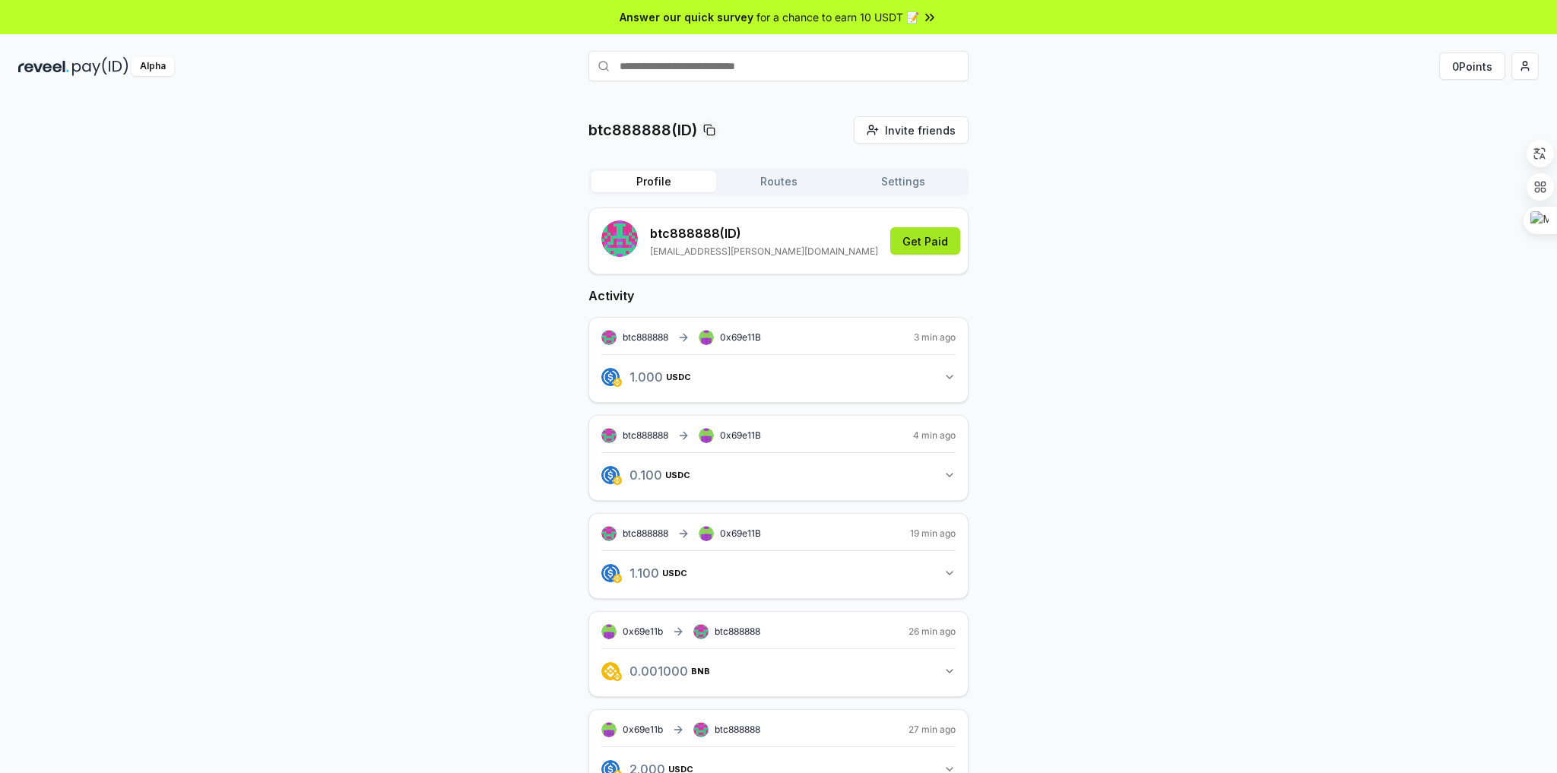
click at [915, 251] on button "Get Paid" at bounding box center [925, 240] width 70 height 27
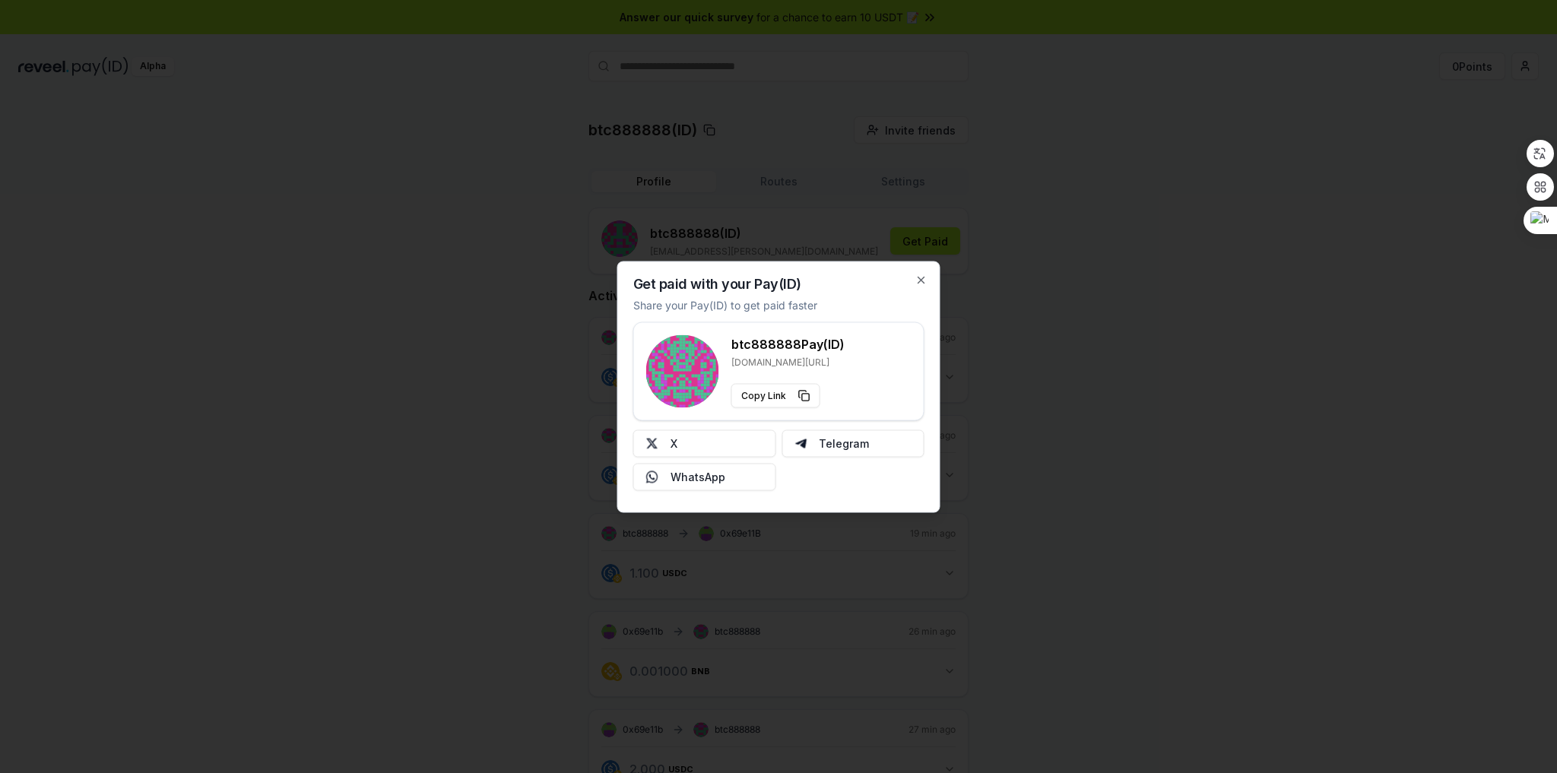
click at [639, 306] on p "Share your Pay(ID) to get paid faster" at bounding box center [725, 304] width 184 height 16
click at [790, 309] on p "Share your Pay(ID) to get paid faster" at bounding box center [725, 304] width 184 height 16
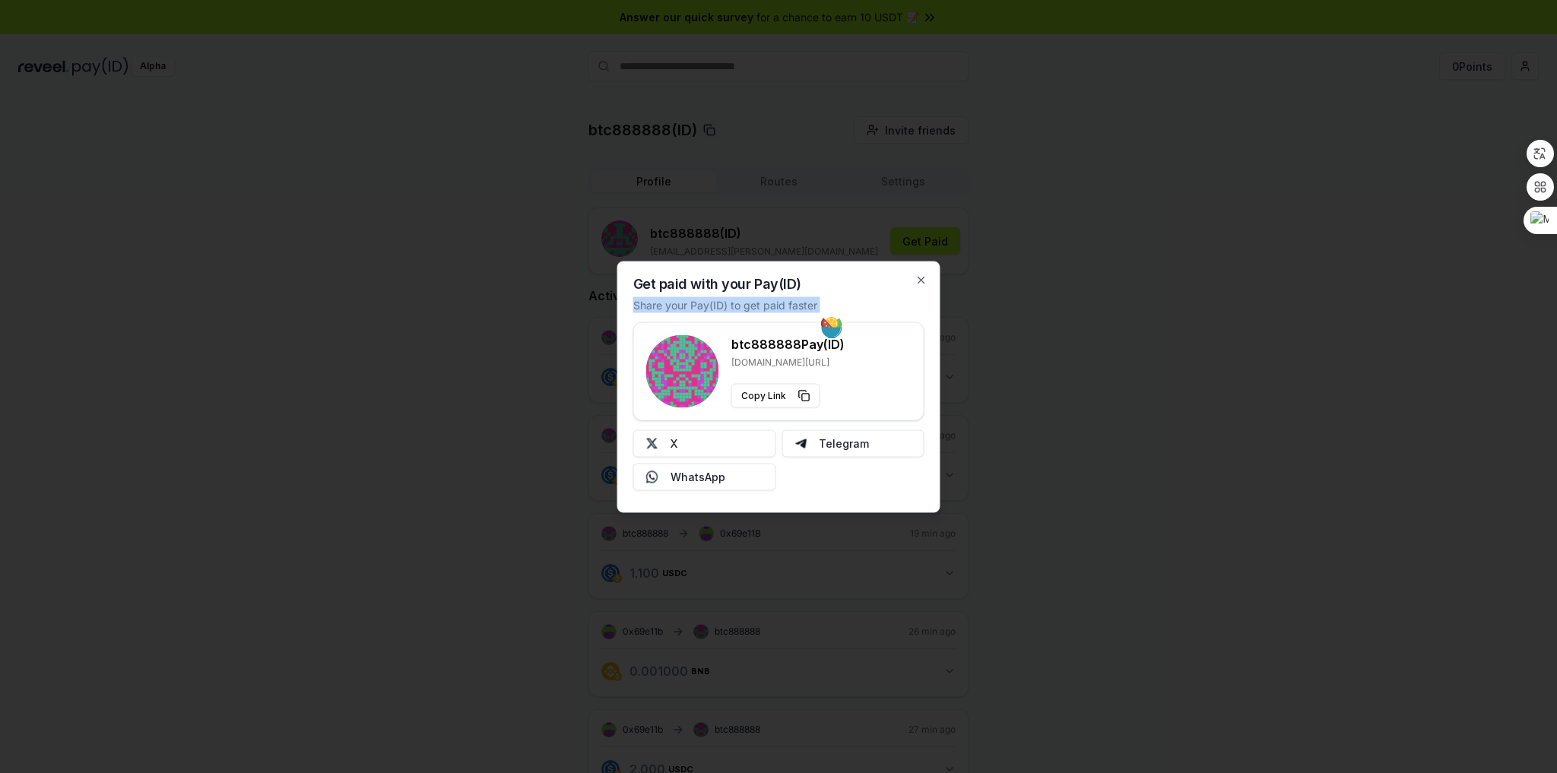
click at [790, 309] on p "Share your Pay(ID) to get paid faster" at bounding box center [725, 304] width 184 height 16
click at [748, 309] on p "Share your Pay(ID) to get paid faster" at bounding box center [725, 304] width 184 height 16
click at [710, 472] on button "WhatsApp" at bounding box center [704, 476] width 143 height 27
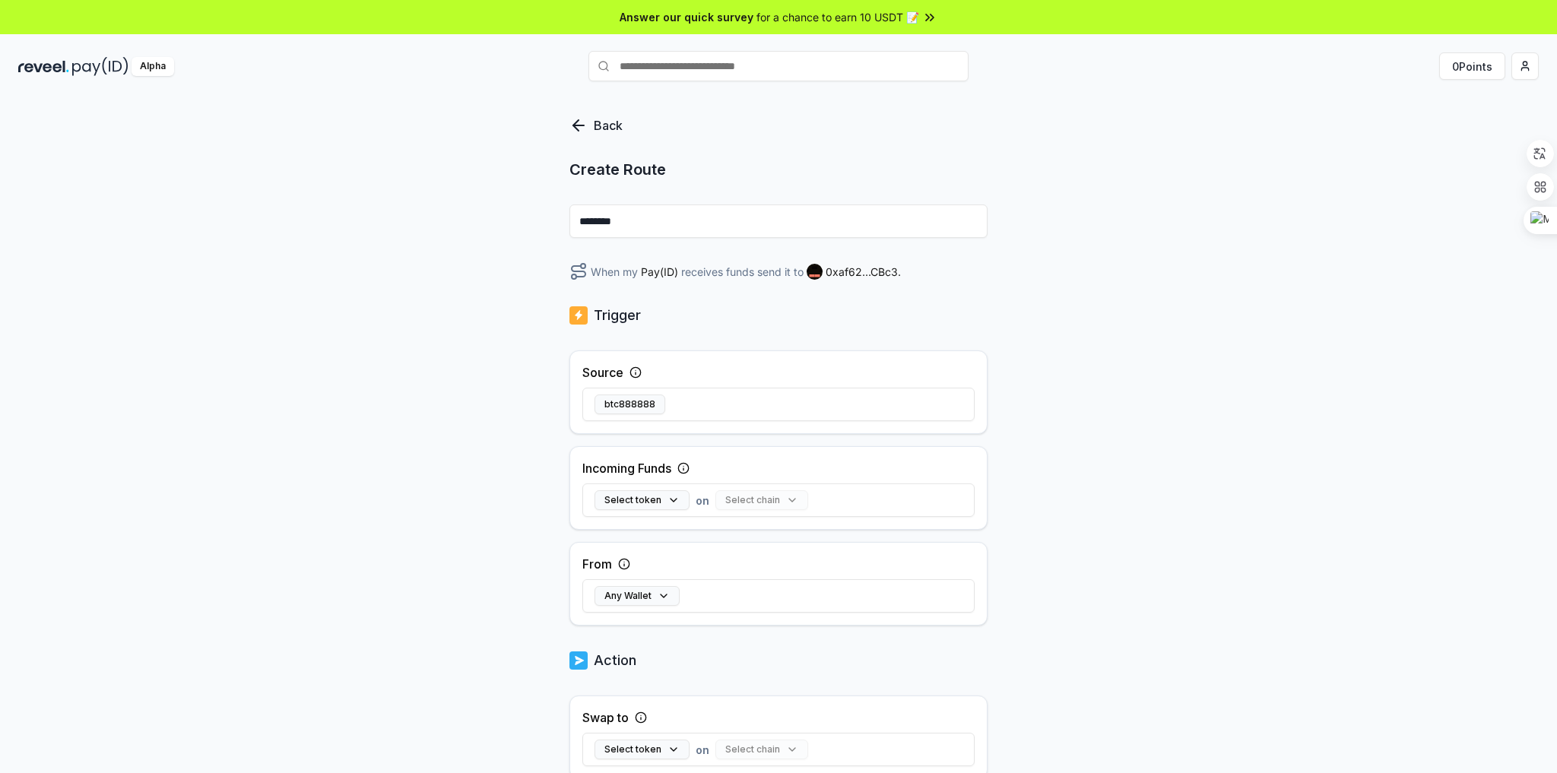
click at [698, 227] on input "********" at bounding box center [778, 220] width 418 height 33
type input "******"
click at [603, 372] on label "Source" at bounding box center [602, 372] width 41 height 18
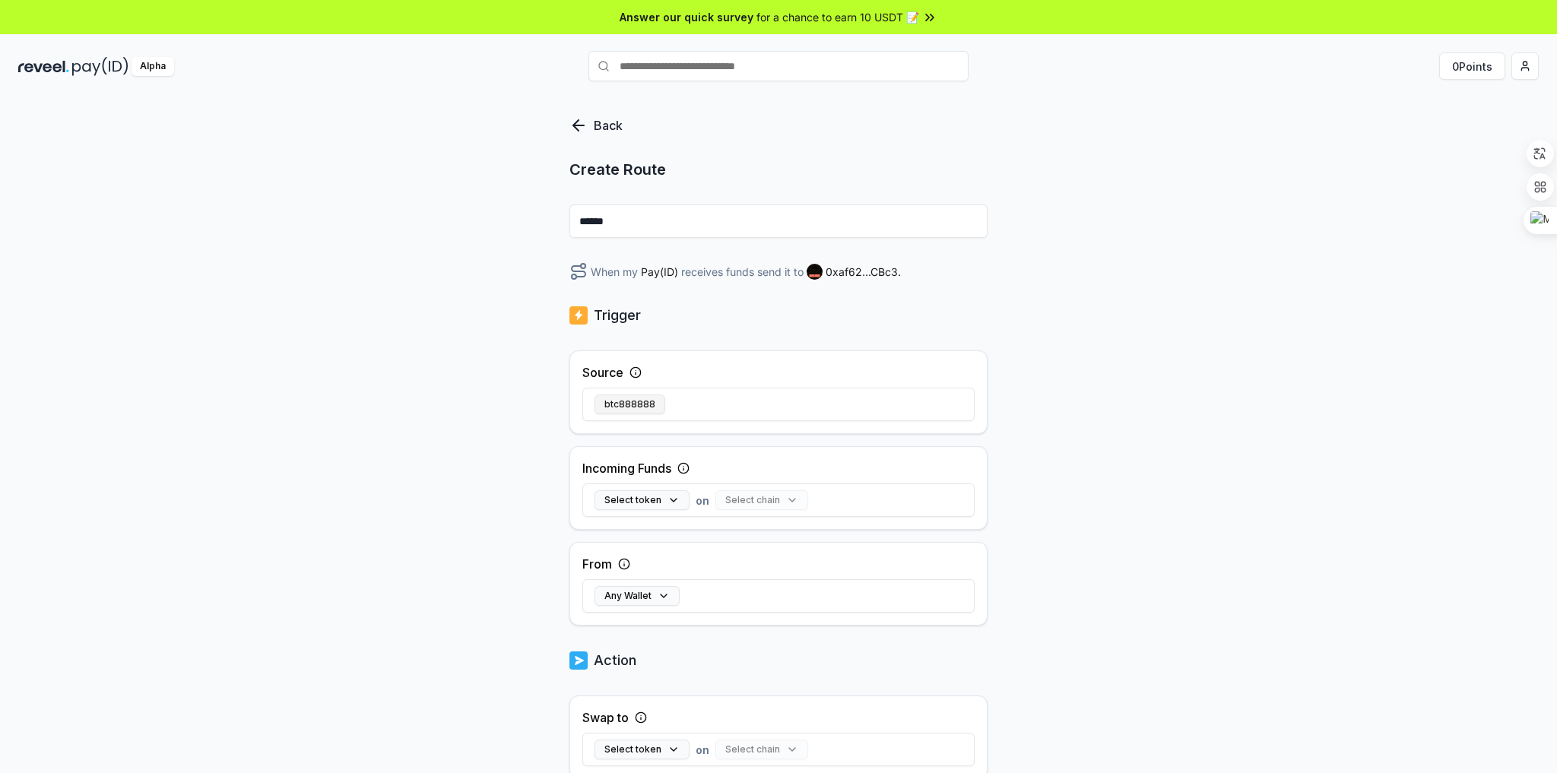
click at [622, 404] on button "btc888888" at bounding box center [629, 404] width 71 height 20
click at [630, 374] on circle at bounding box center [635, 372] width 10 height 10
click at [608, 364] on label "Source" at bounding box center [602, 372] width 41 height 18
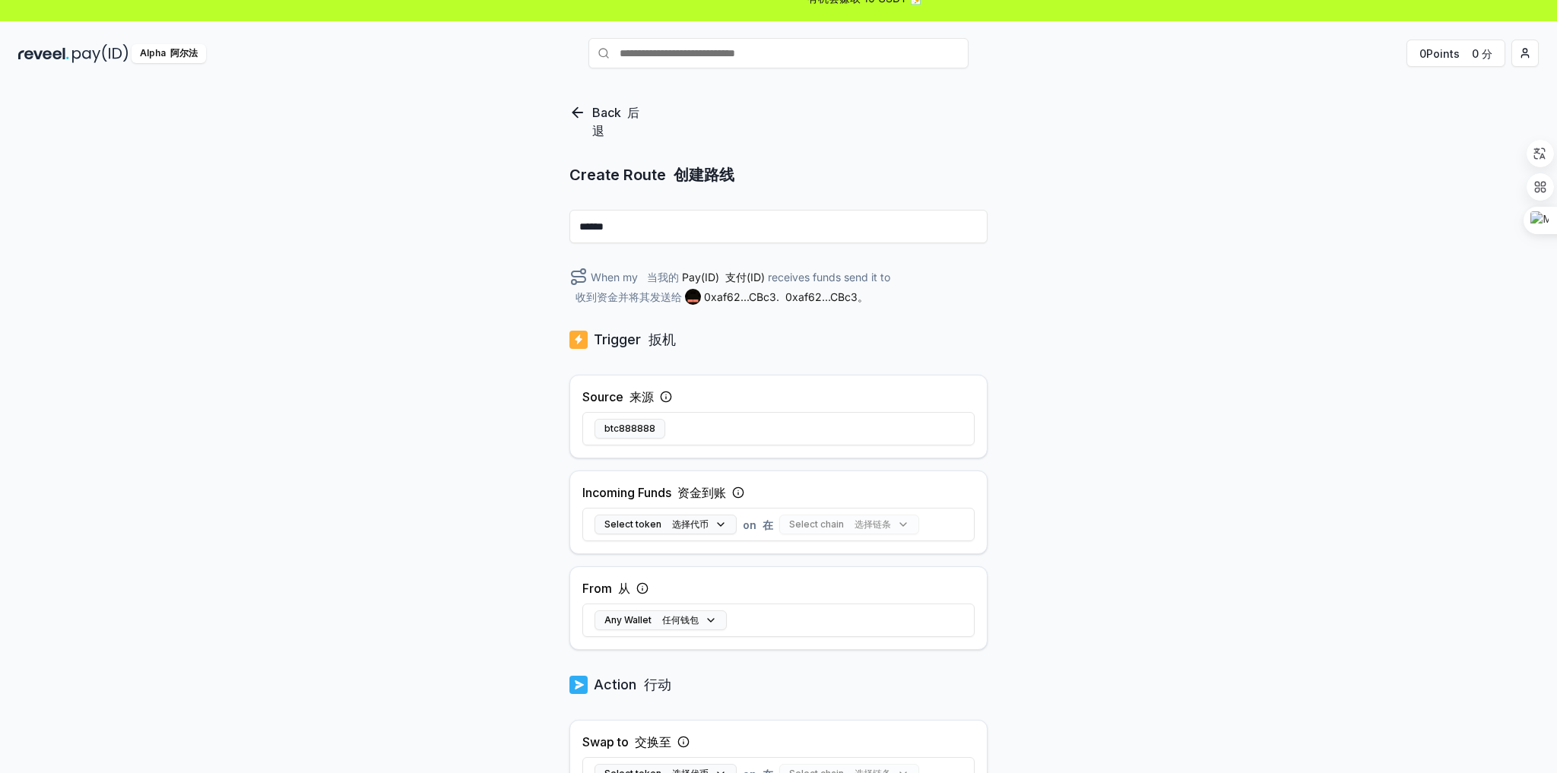
scroll to position [61, 0]
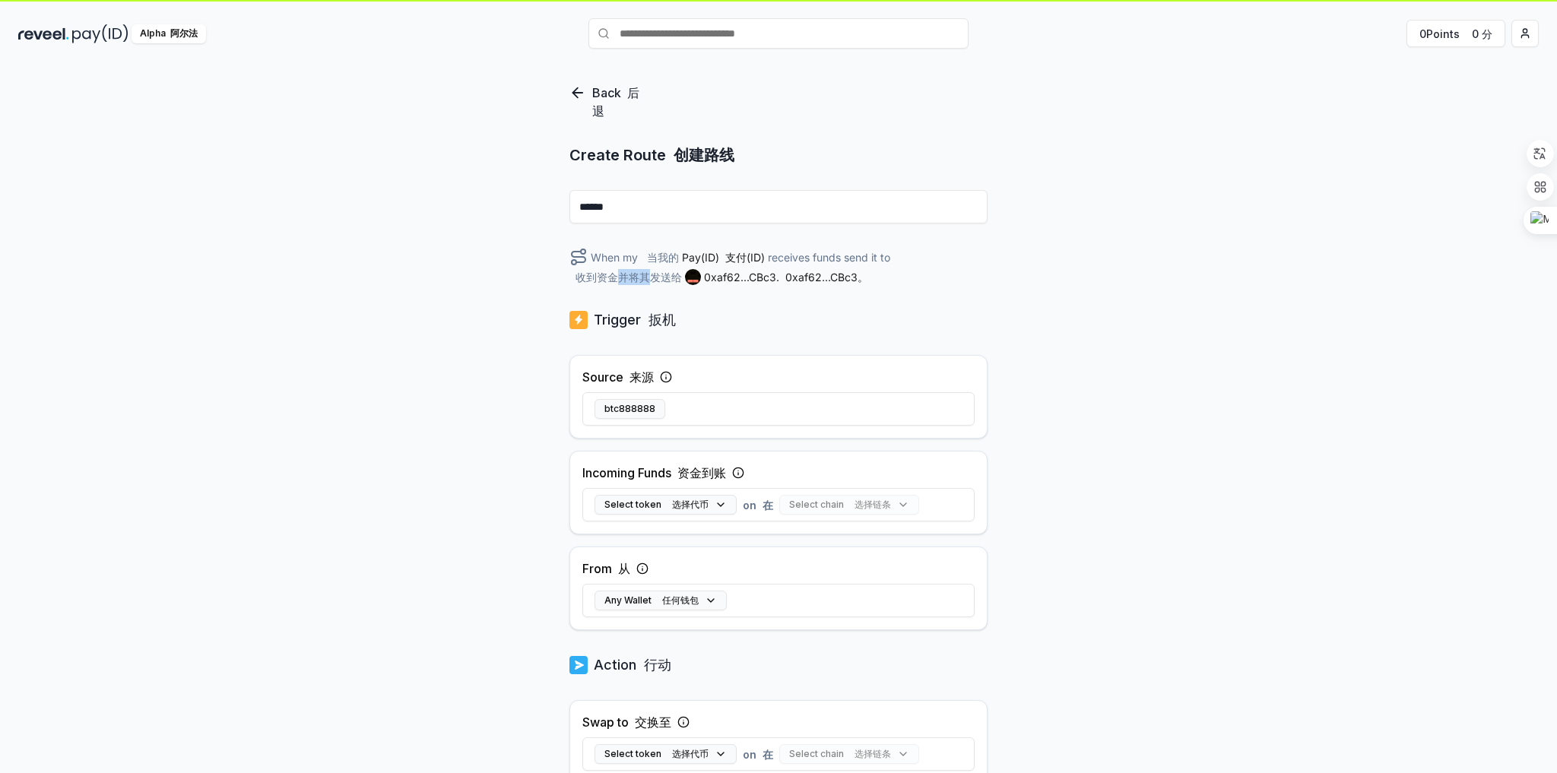
drag, startPoint x: 634, startPoint y: 277, endPoint x: 648, endPoint y: 277, distance: 14.4
click at [648, 277] on font "收到资金并将其发送给" at bounding box center [628, 277] width 106 height 13
click at [787, 320] on div "Trigger 扳机" at bounding box center [778, 319] width 418 height 21
drag, startPoint x: 655, startPoint y: 318, endPoint x: 690, endPoint y: 315, distance: 35.0
click at [688, 315] on div "Trigger 扳机" at bounding box center [778, 319] width 418 height 21
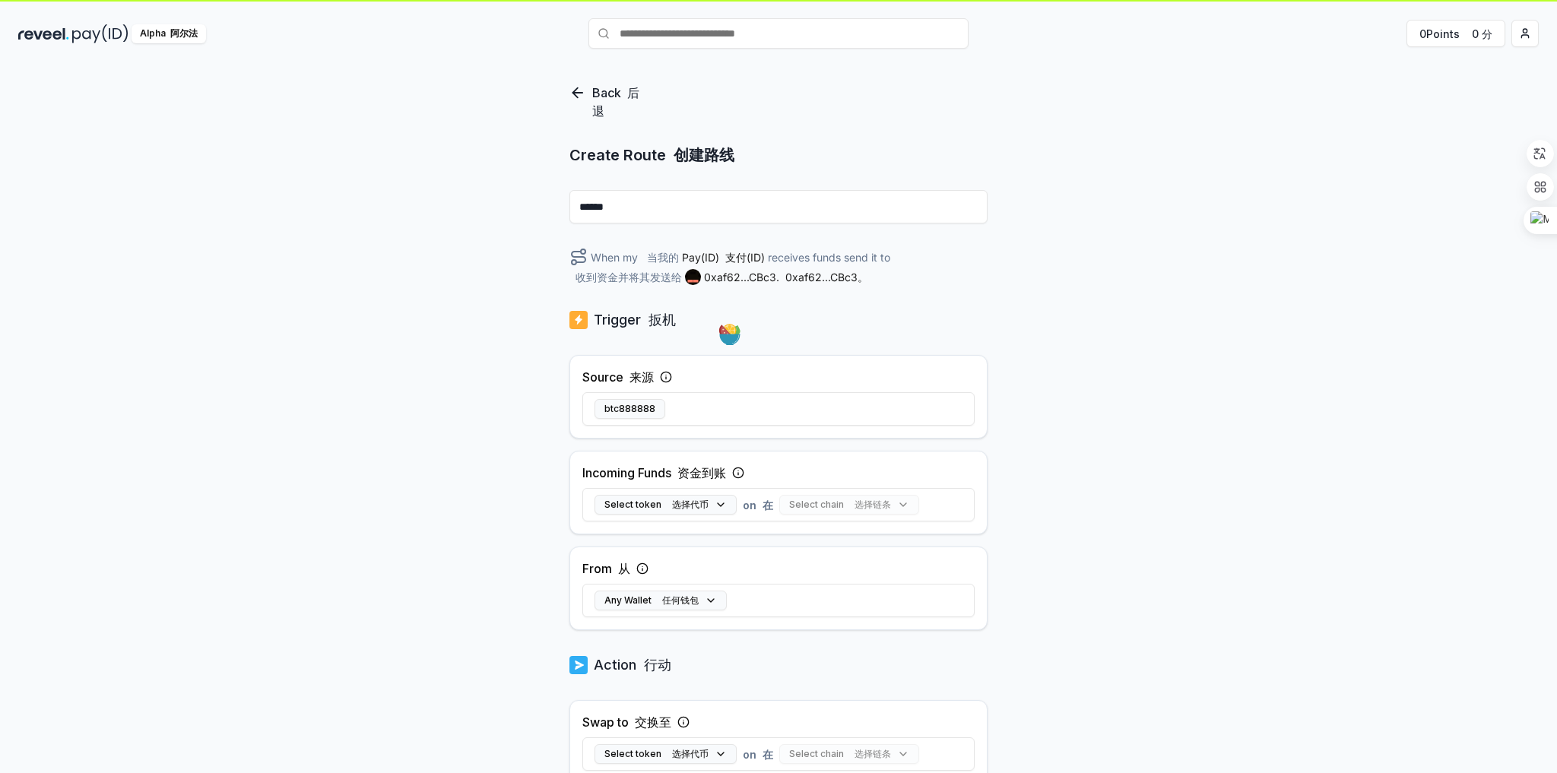
click at [622, 319] on p "Trigger 扳机" at bounding box center [635, 319] width 82 height 21
click at [667, 335] on icon at bounding box center [663, 333] width 11 height 11
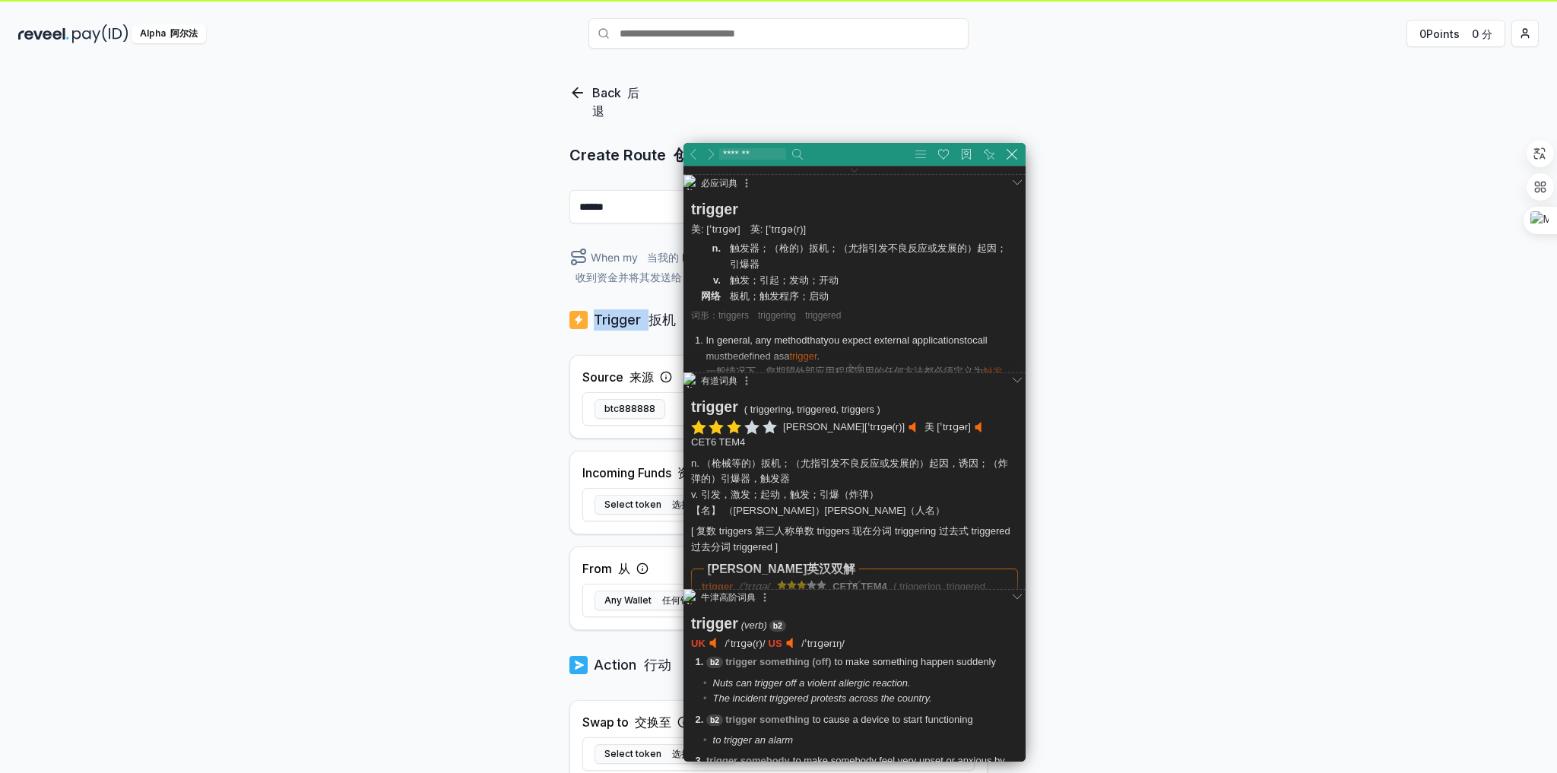
scroll to position [122, 0]
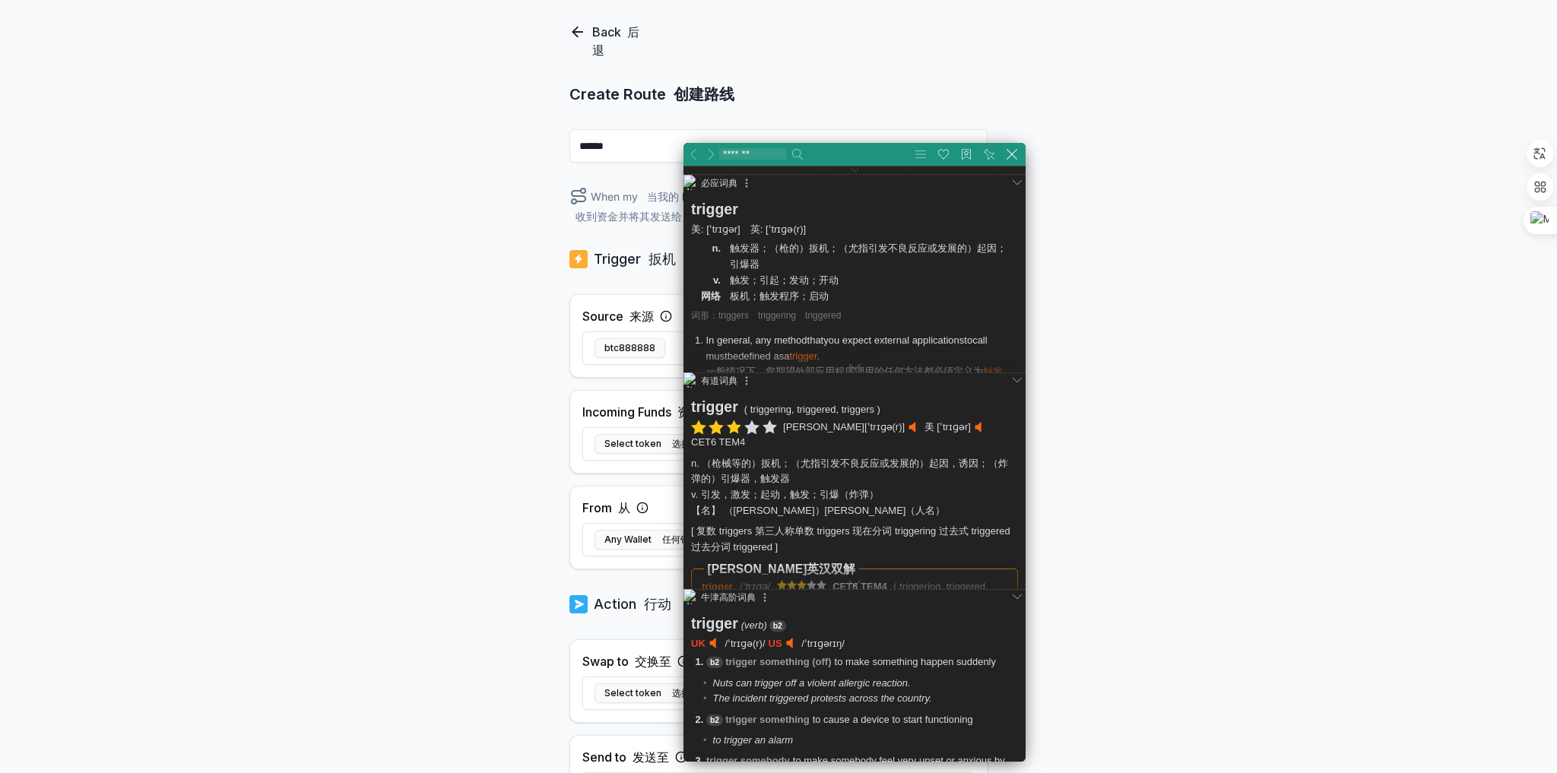
click at [518, 347] on div "Back 后退 Create Route 创建路线 ****** When my 当我的 Pay(ID) 支付(ID) receives funds send…" at bounding box center [778, 357] width 1557 height 730
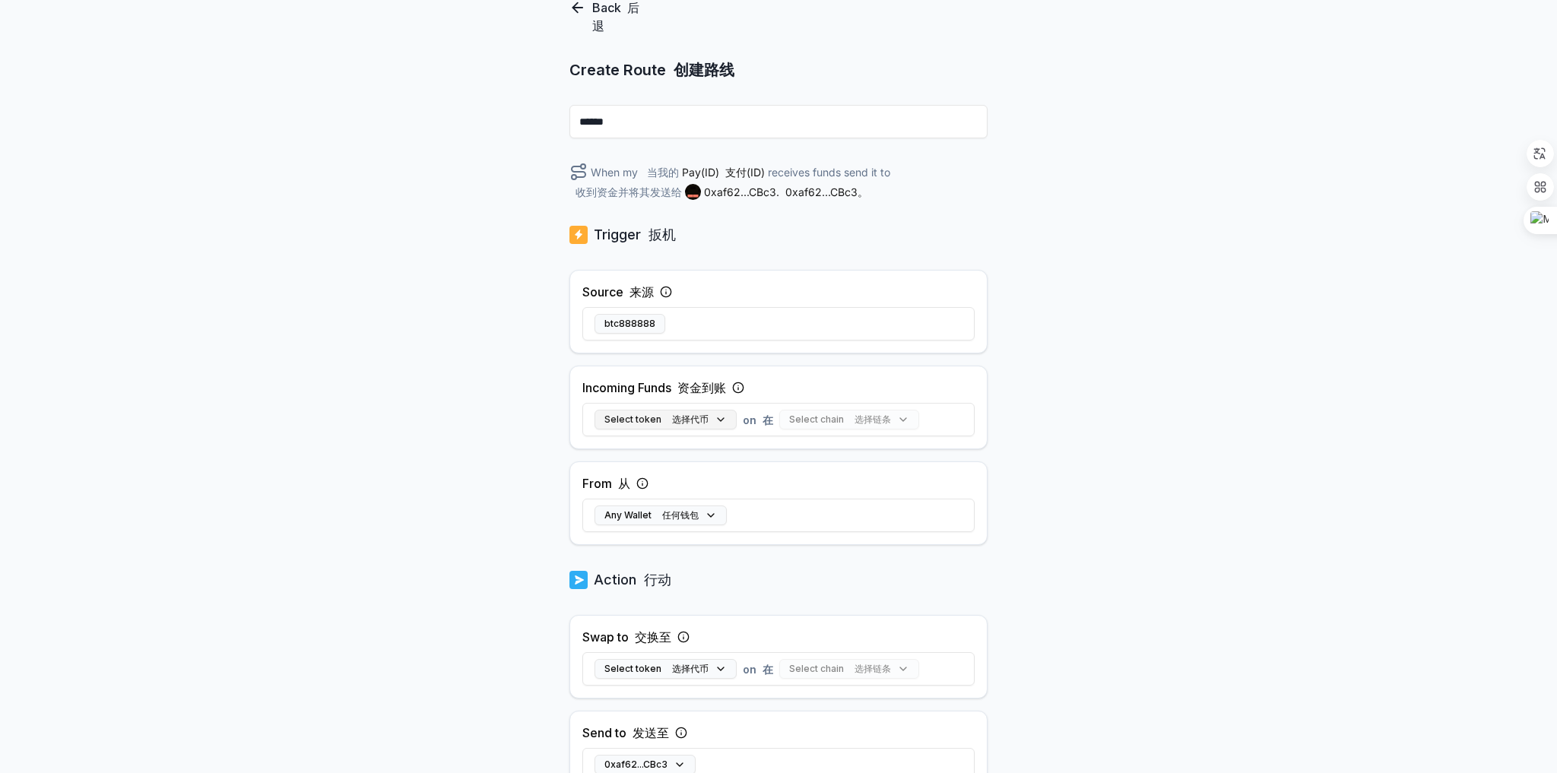
scroll to position [182, 0]
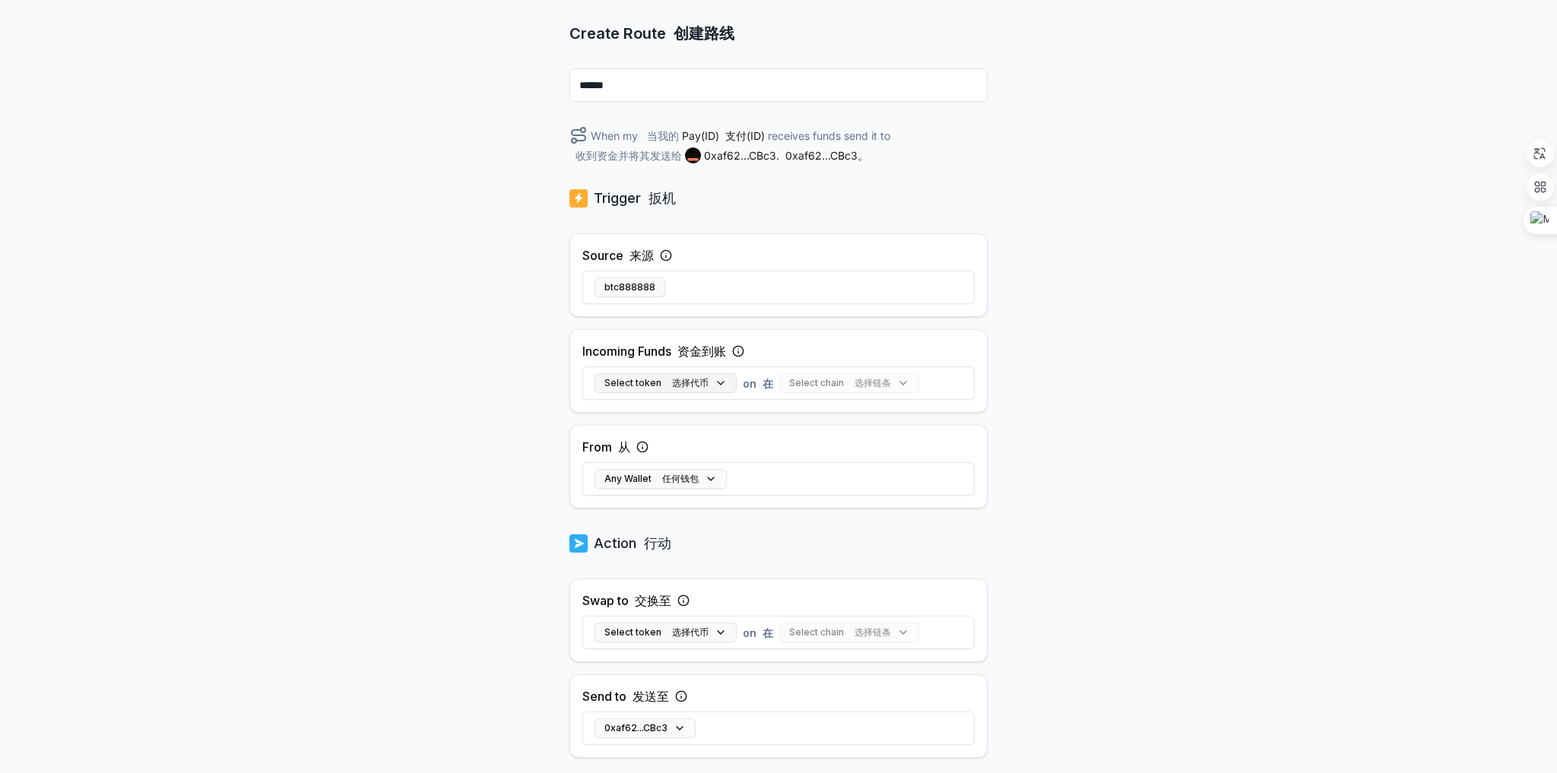
click at [686, 383] on font "选择代币" at bounding box center [690, 382] width 36 height 11
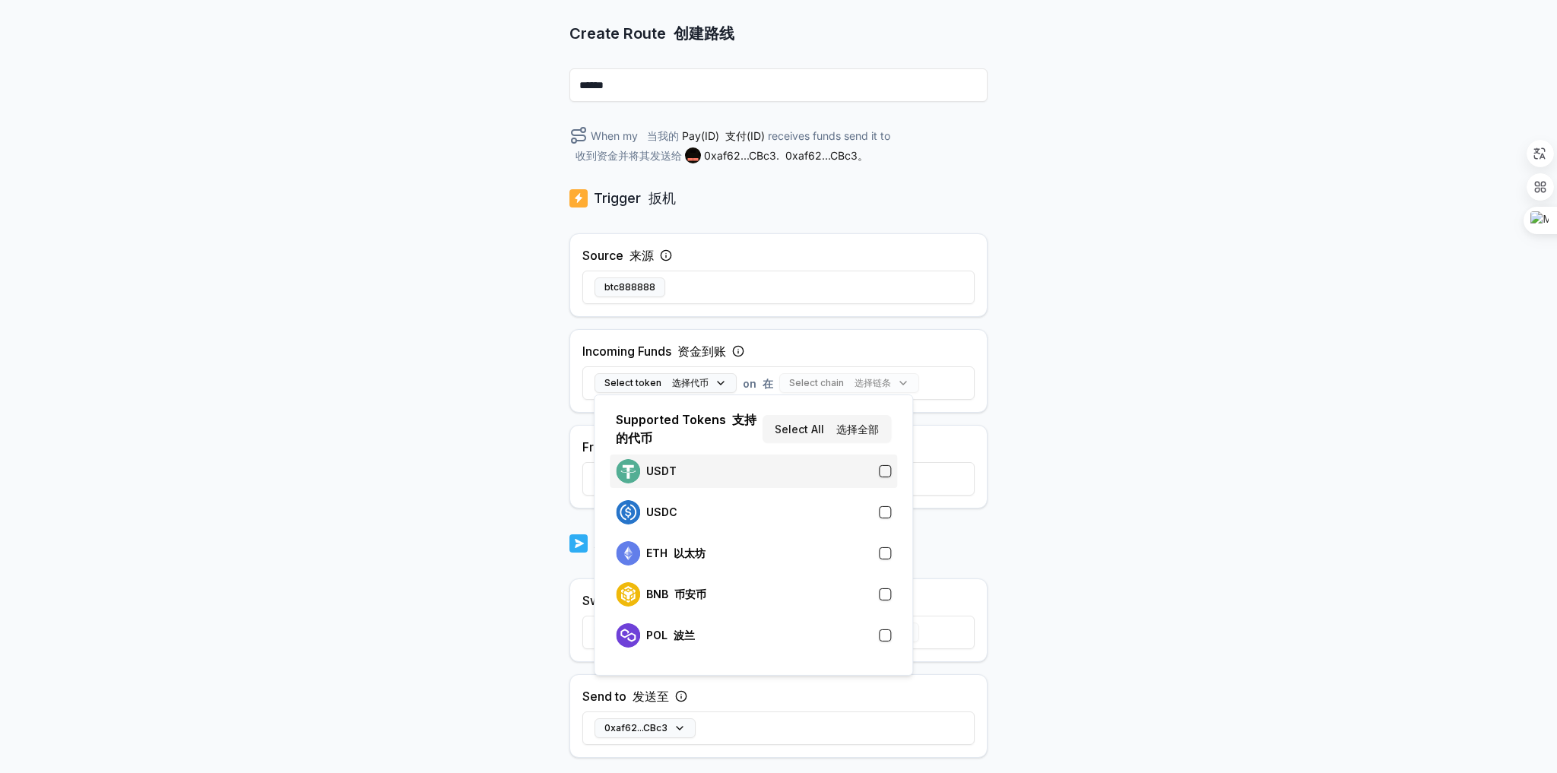
click at [740, 473] on div "USDT" at bounding box center [753, 471] width 275 height 24
click at [803, 379] on font "选择链条" at bounding box center [795, 382] width 36 height 11
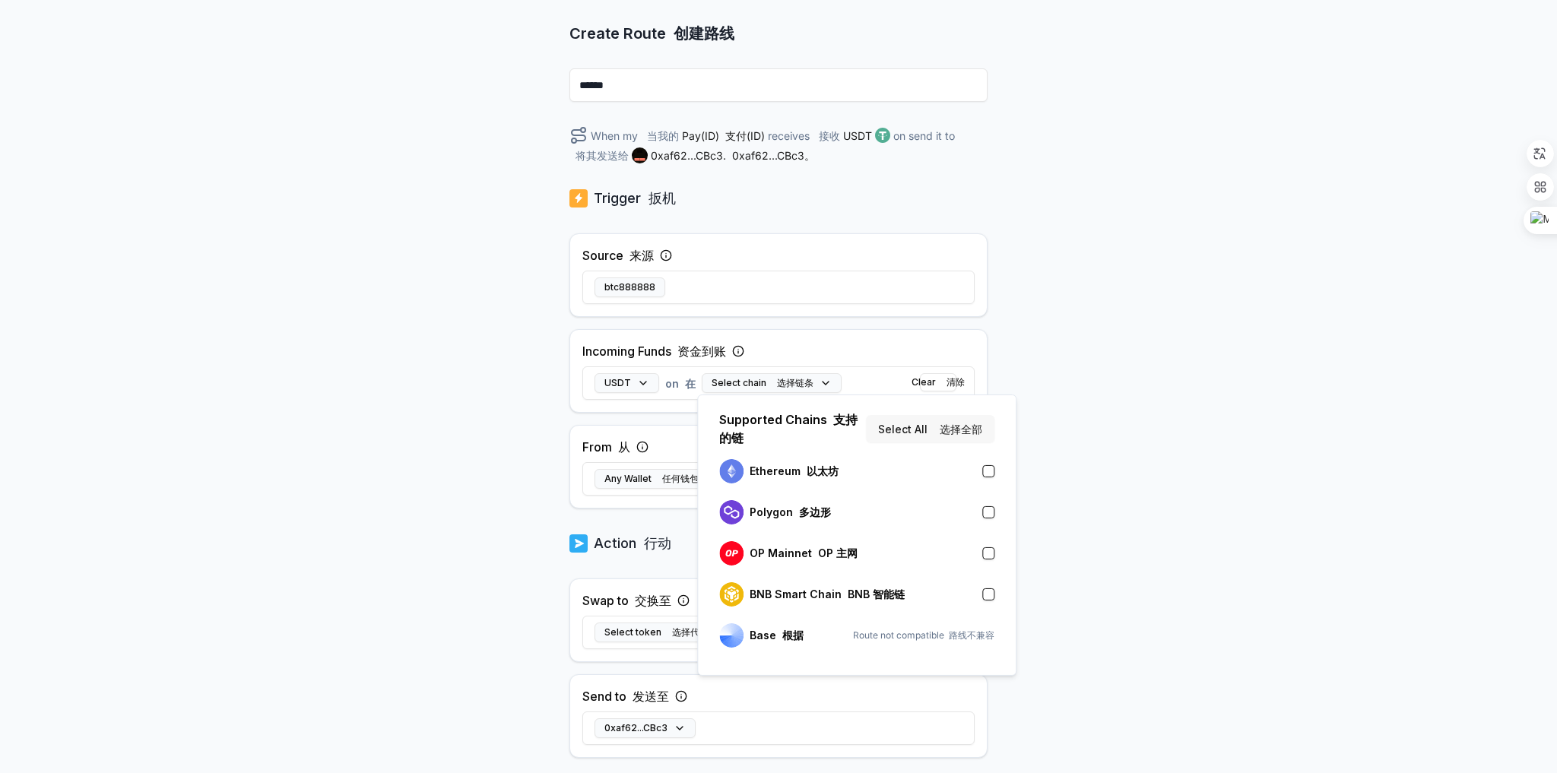
click at [930, 424] on button "Select All 选择全部" at bounding box center [930, 428] width 128 height 27
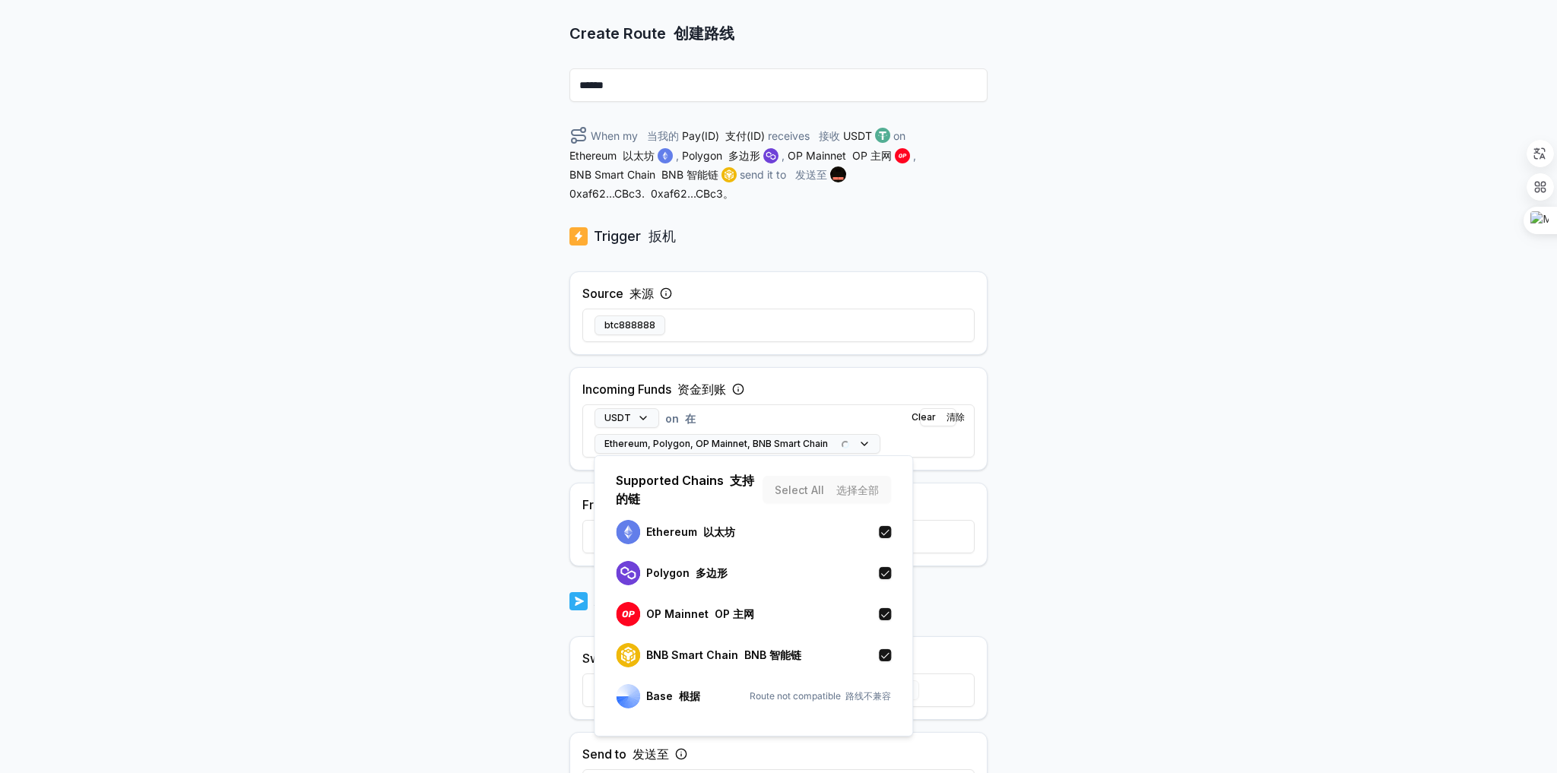
click at [899, 353] on div "Source 来源 btc888888" at bounding box center [778, 313] width 418 height 84
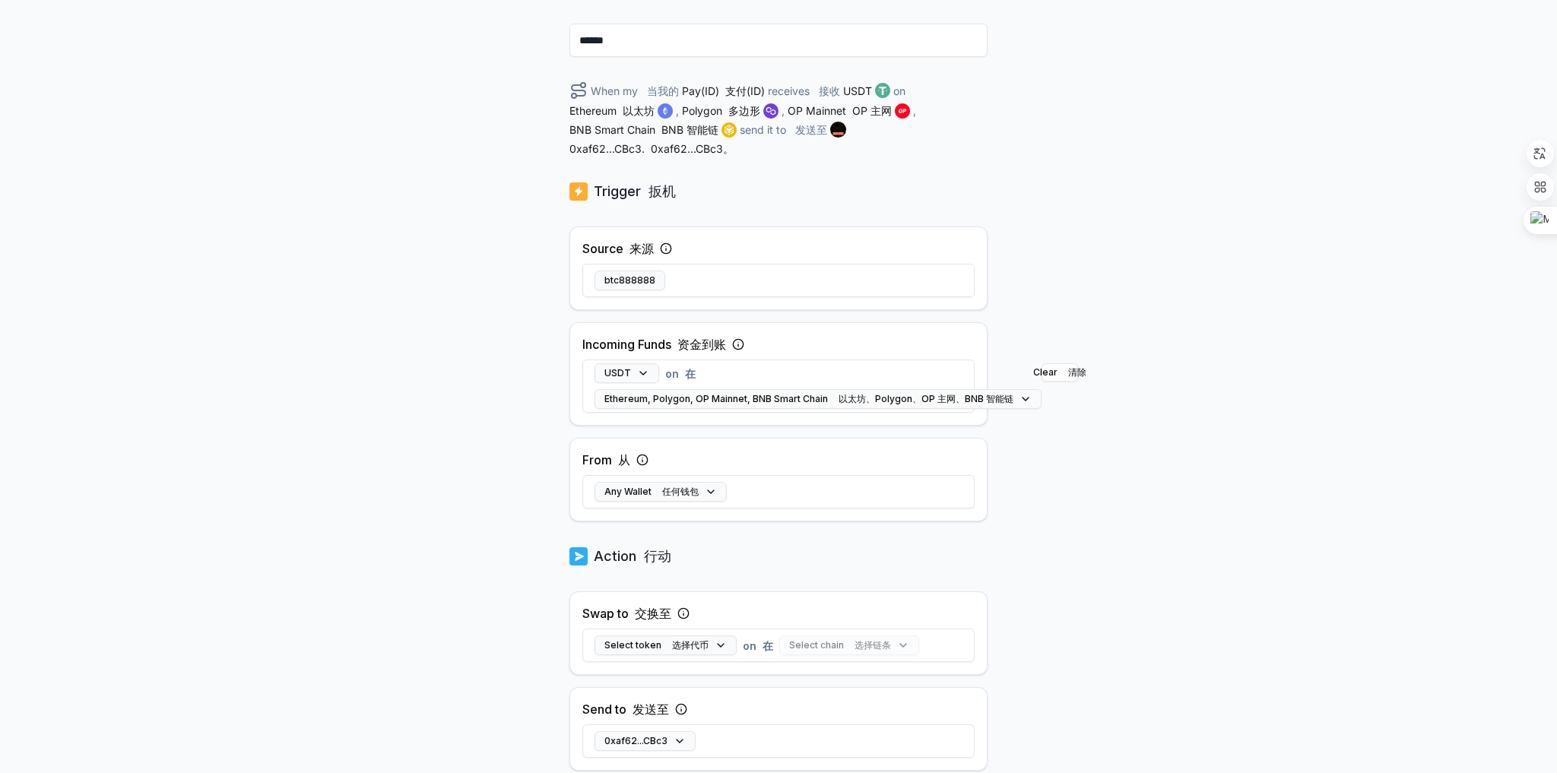
scroll to position [243, 0]
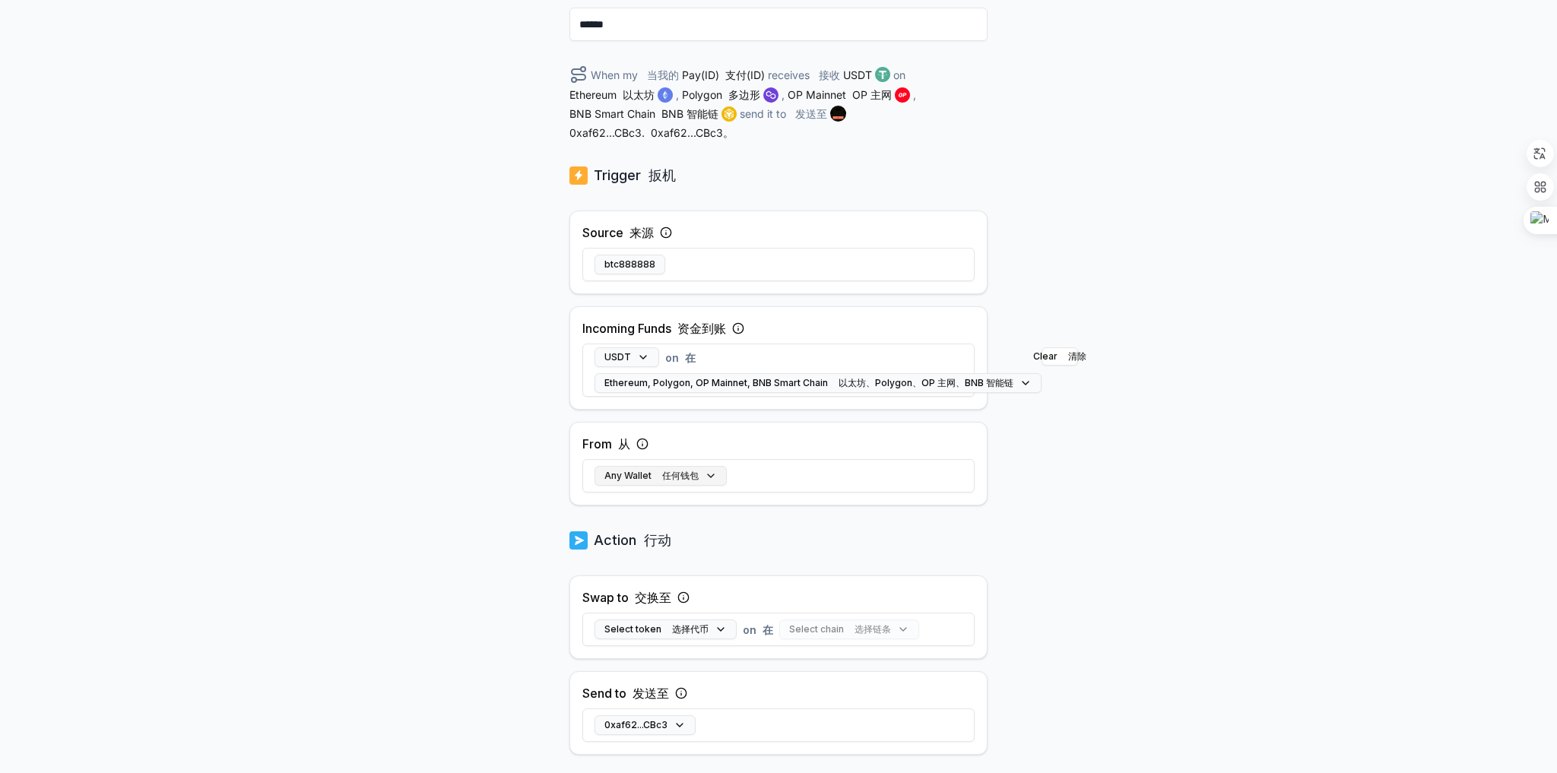
click at [664, 470] on font "任何钱包" at bounding box center [680, 475] width 36 height 11
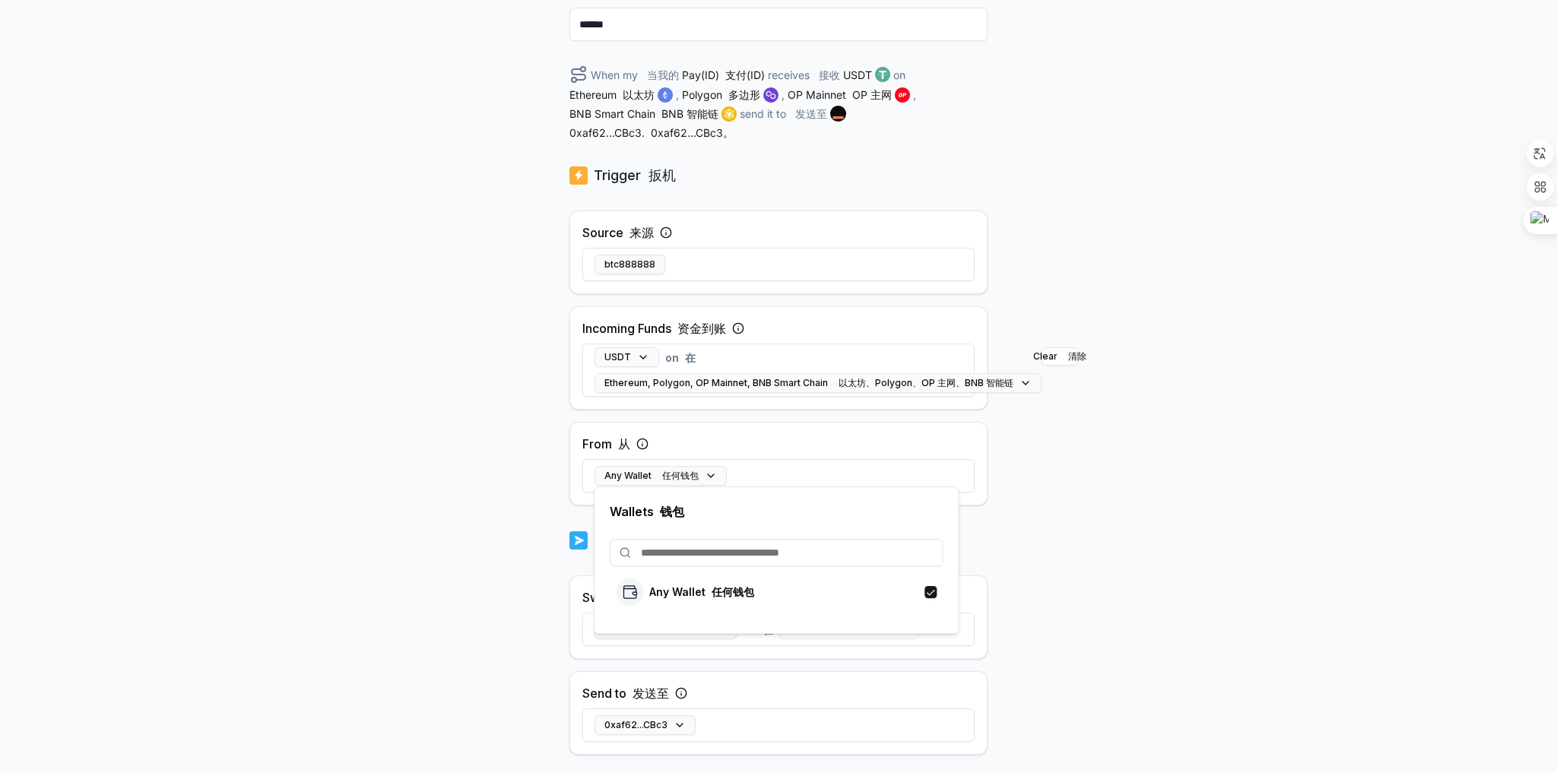
click at [809, 458] on div "Any Wallet 任何钱包" at bounding box center [778, 476] width 392 height 44
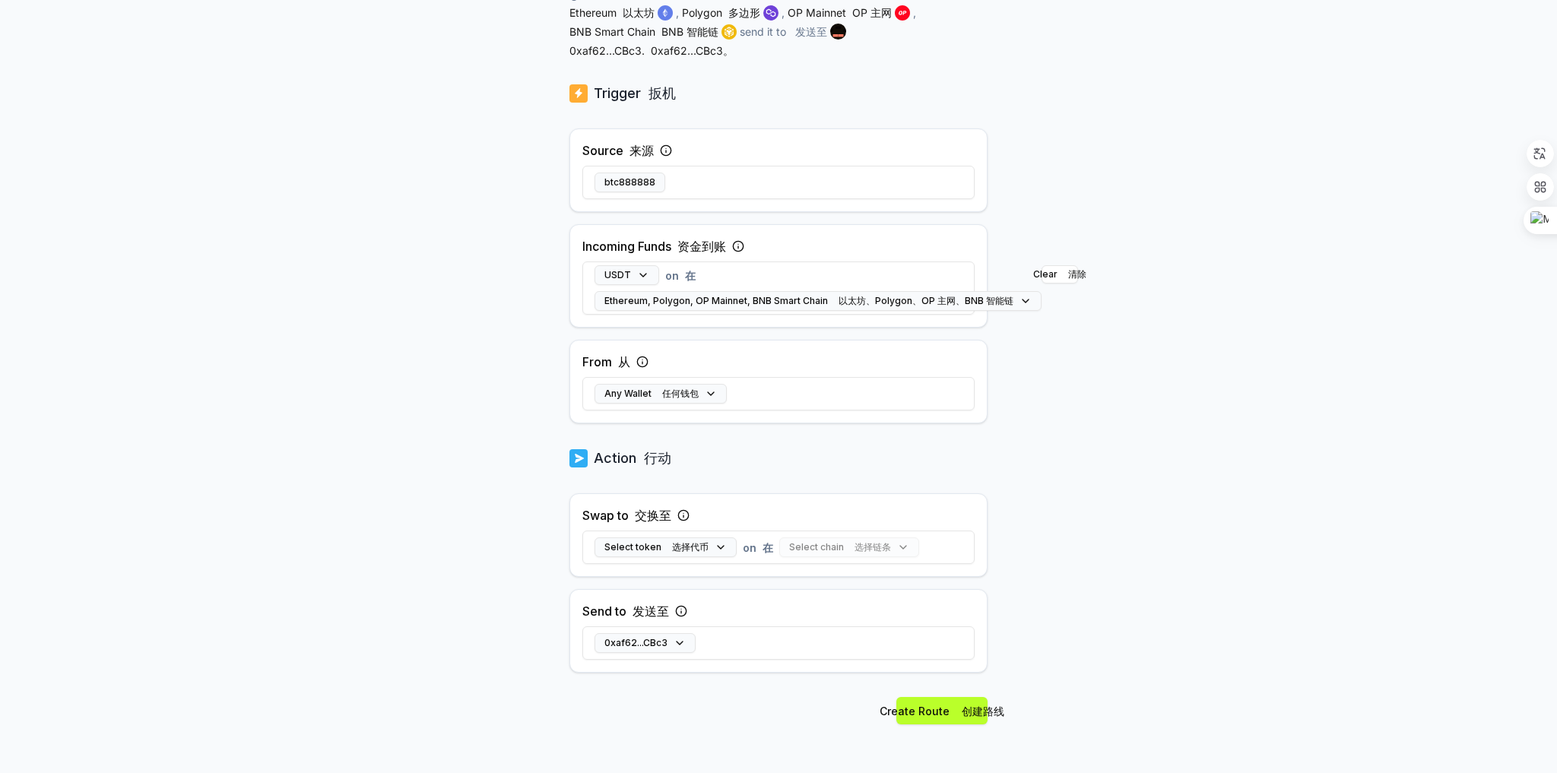
scroll to position [326, 0]
click at [714, 543] on button "Select token 选择代币" at bounding box center [665, 547] width 142 height 20
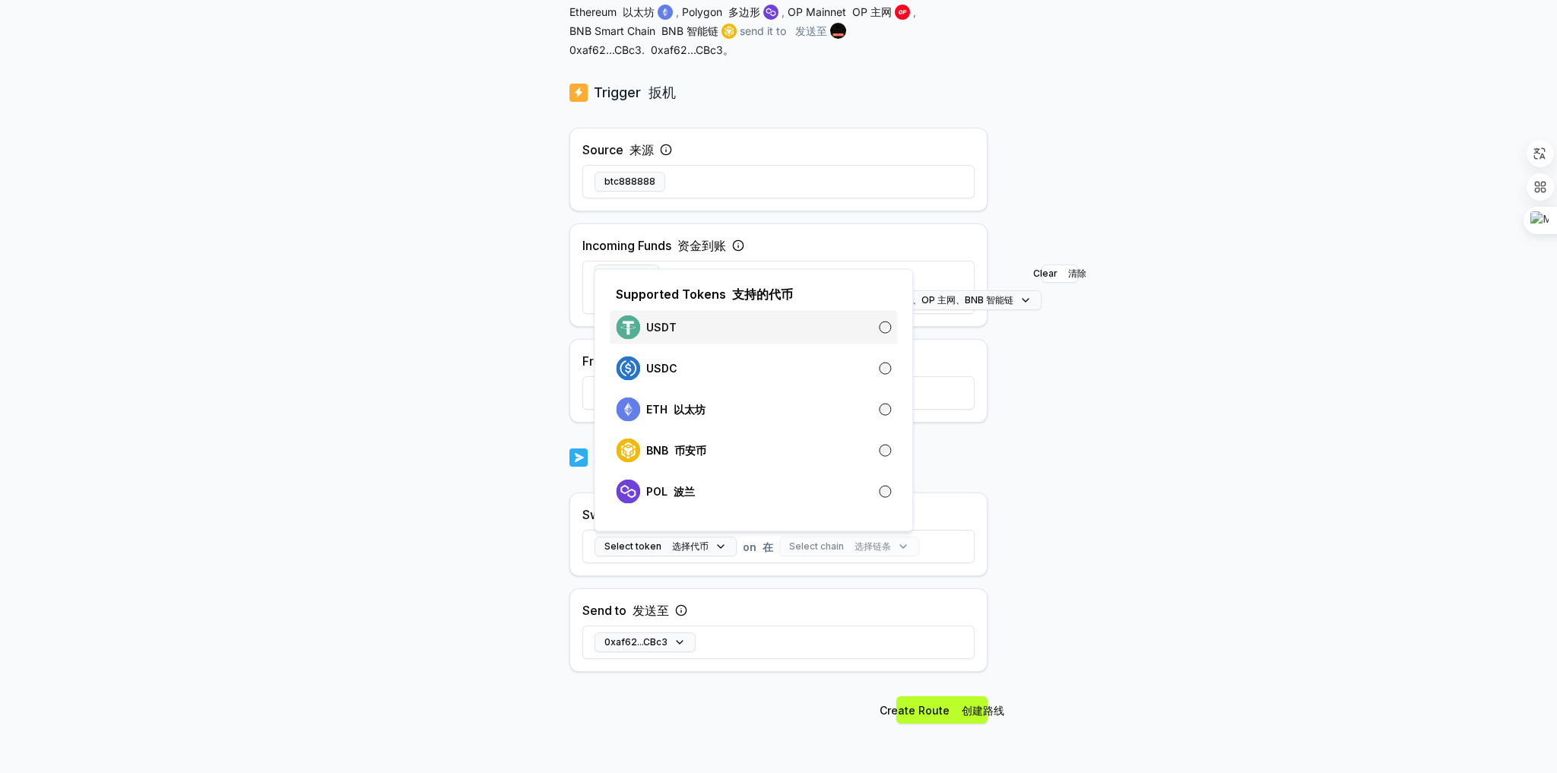
click at [695, 328] on div "USDT" at bounding box center [753, 327] width 275 height 24
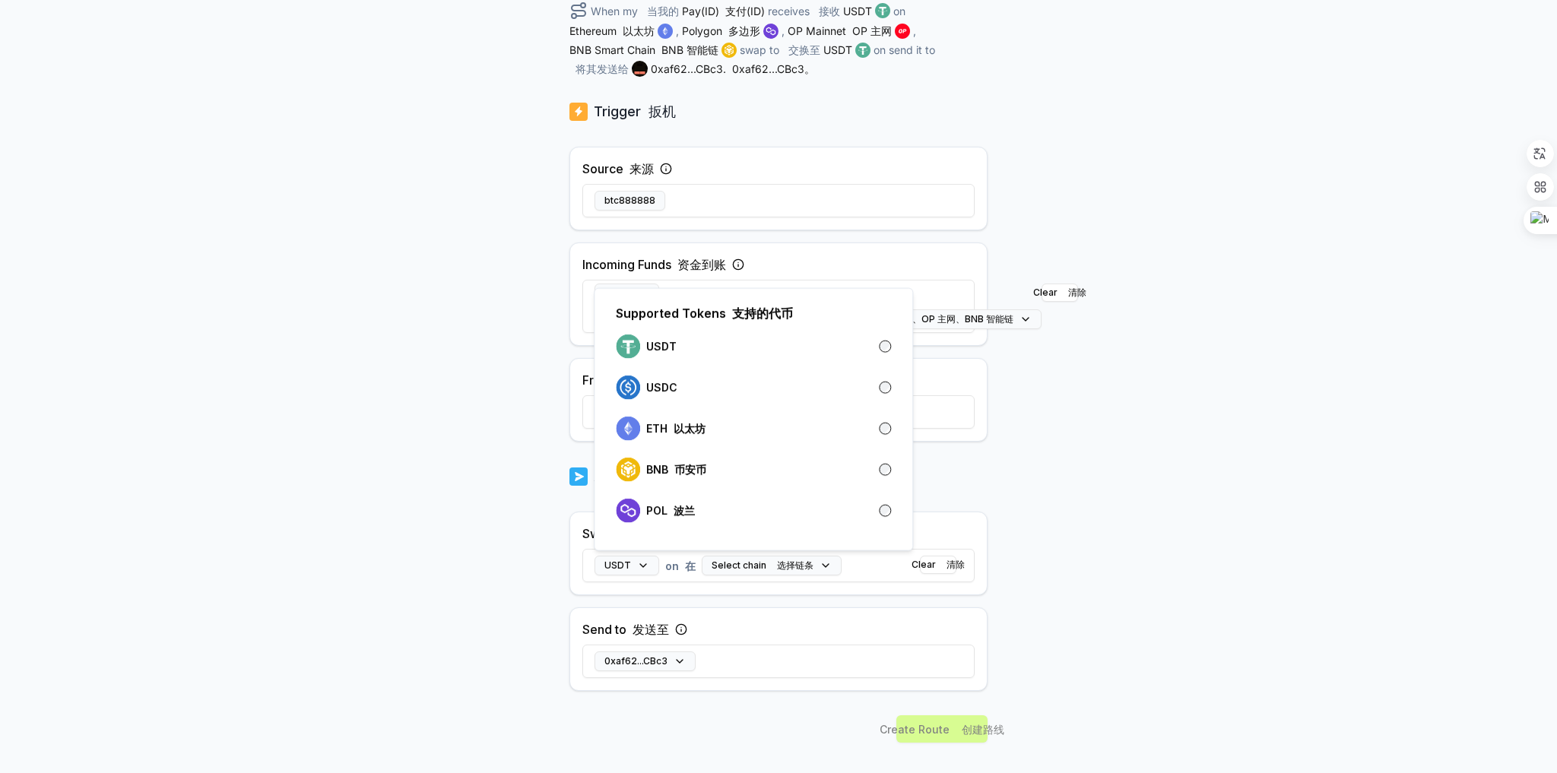
click at [410, 451] on div "Back 后退 Create Route 创建路线 ****** When my 当我的 Pay(ID) 支付(ID) receives 接收 USDT on…" at bounding box center [778, 172] width 1557 height 730
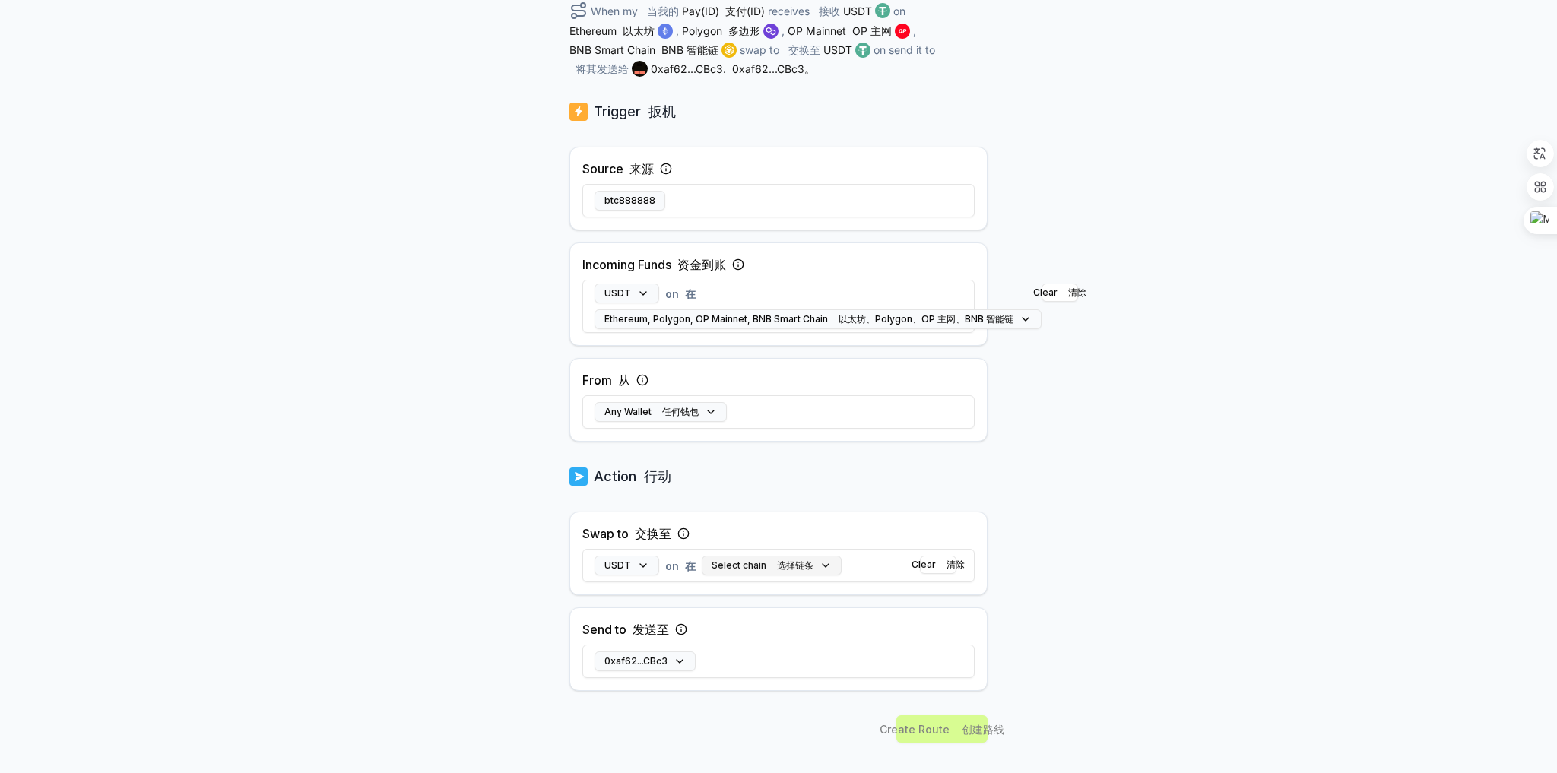
click at [785, 570] on button "Select chain 选择链条" at bounding box center [772, 566] width 140 height 20
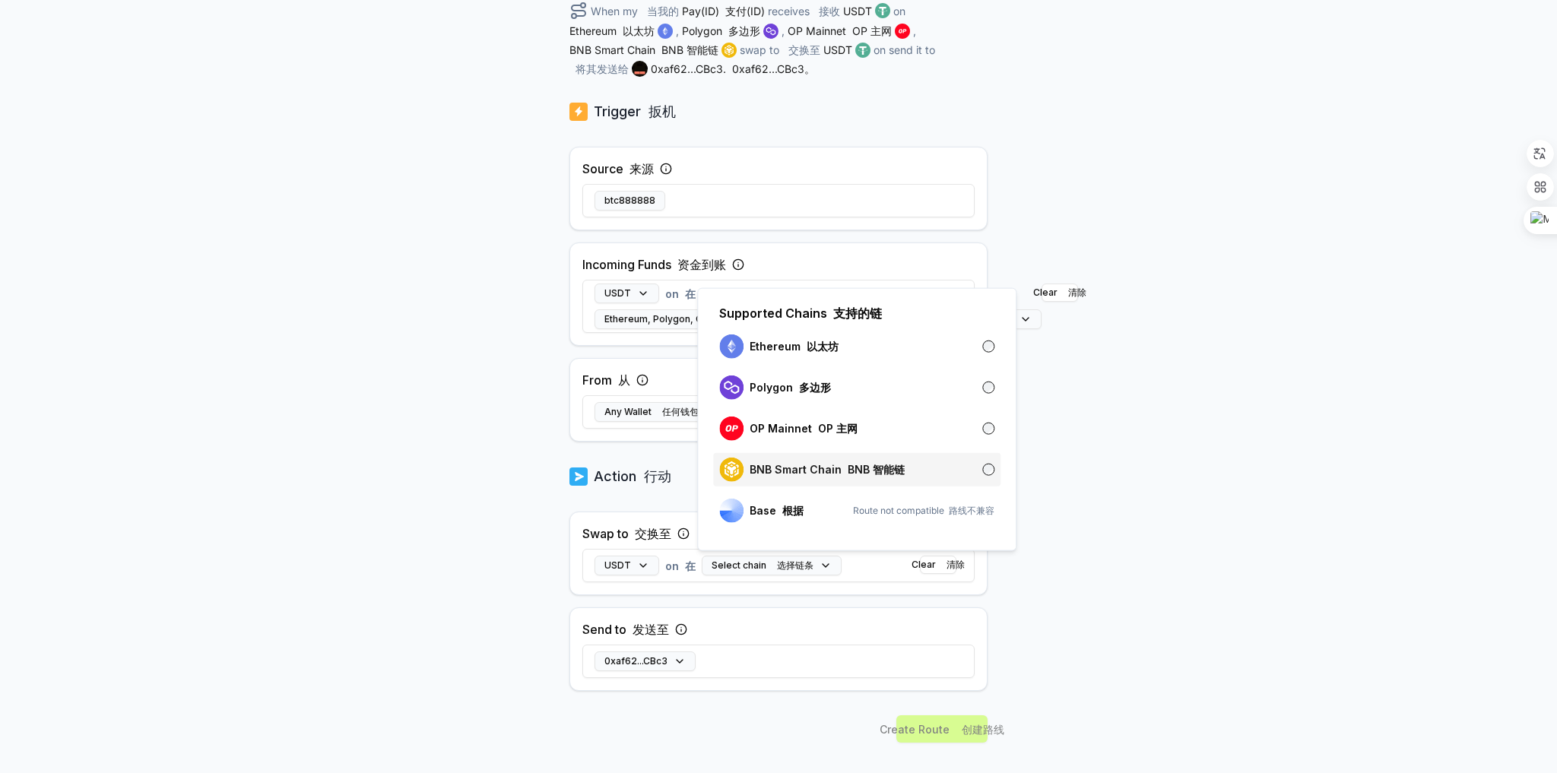
click at [803, 467] on p "BNB Smart Chain BNB 智能链" at bounding box center [826, 470] width 155 height 12
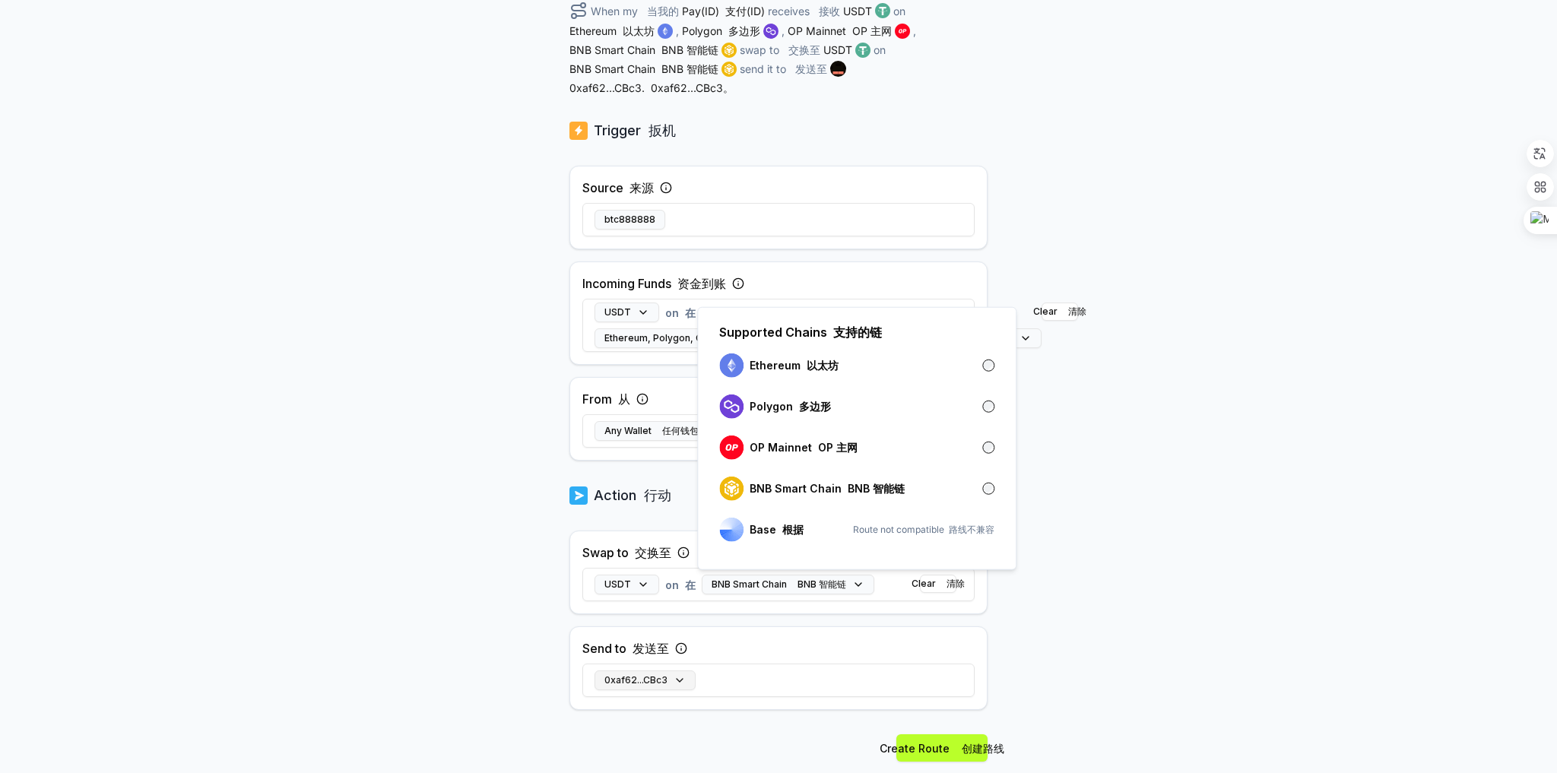
click at [657, 677] on button "0xaf62...CBc3" at bounding box center [644, 680] width 101 height 20
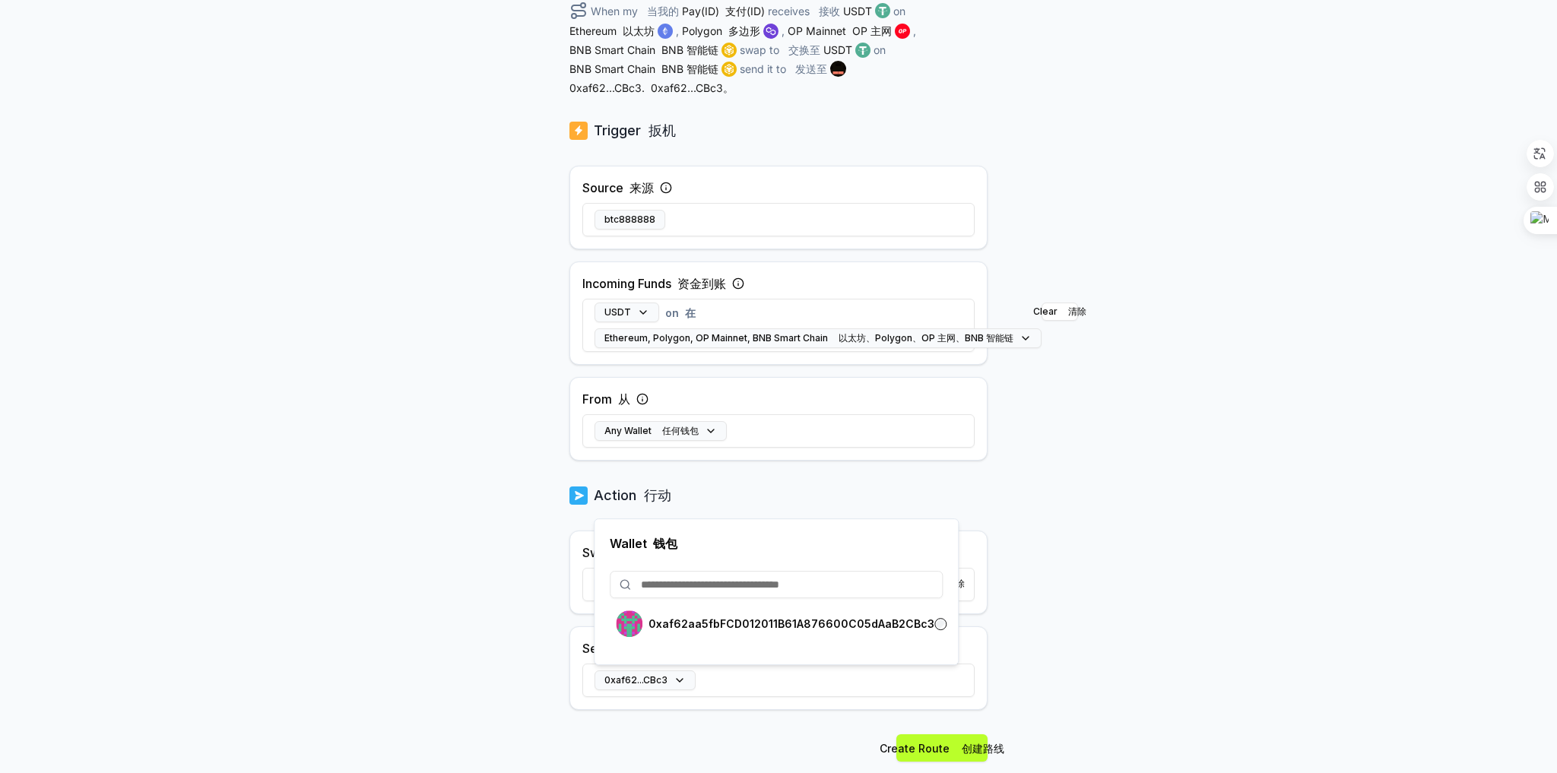
drag, startPoint x: 753, startPoint y: 570, endPoint x: 749, endPoint y: 595, distance: 25.4
click at [752, 577] on input at bounding box center [776, 584] width 333 height 27
click at [749, 595] on input at bounding box center [776, 584] width 333 height 27
paste input "**********"
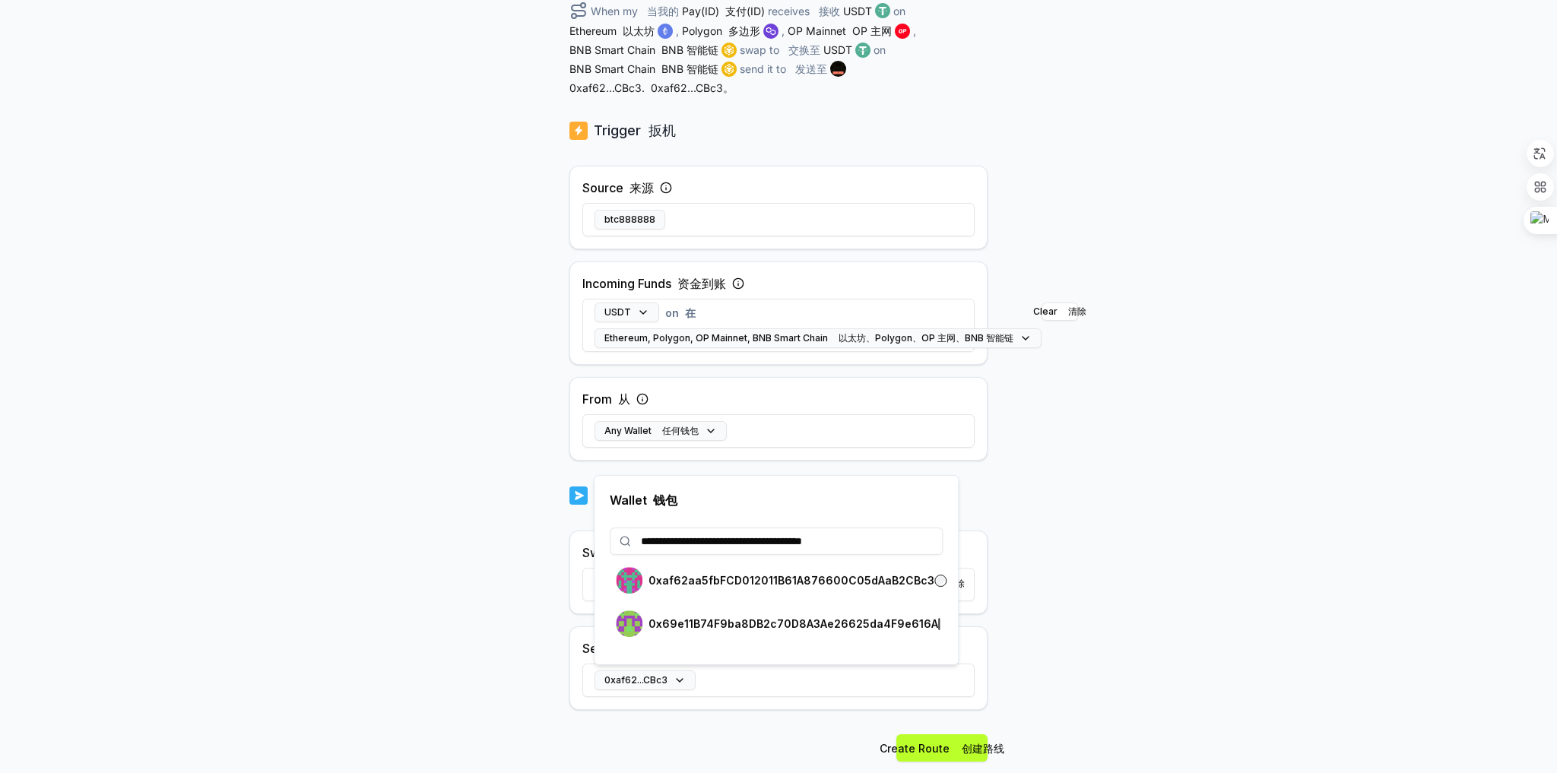
type input "**********"
click at [897, 551] on input "**********" at bounding box center [776, 540] width 333 height 27
paste input "**********"
type input "**********"
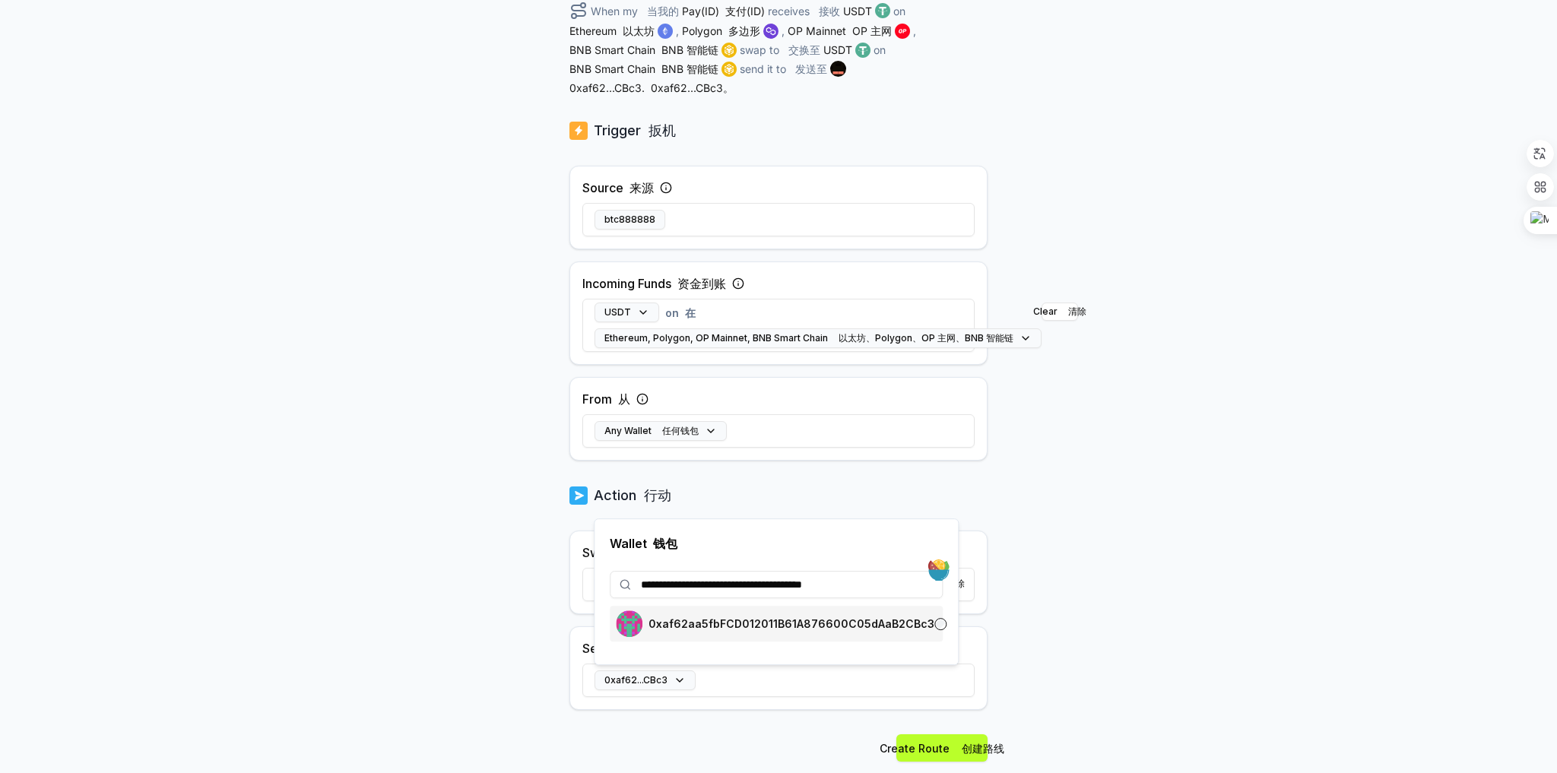
click at [909, 625] on p "0xaf62aa5fbFCD012011B61A876600C05dAaB2CBc3" at bounding box center [791, 624] width 286 height 12
click at [874, 587] on input "**********" at bounding box center [776, 584] width 333 height 27
click at [812, 578] on input "**********" at bounding box center [776, 584] width 333 height 27
click at [1129, 570] on body "Answer our quick survey 回答我们的快速调查 for a chance to earn 10 USDT 📝 有机会赚取 10 USDT …" at bounding box center [778, 386] width 1557 height 773
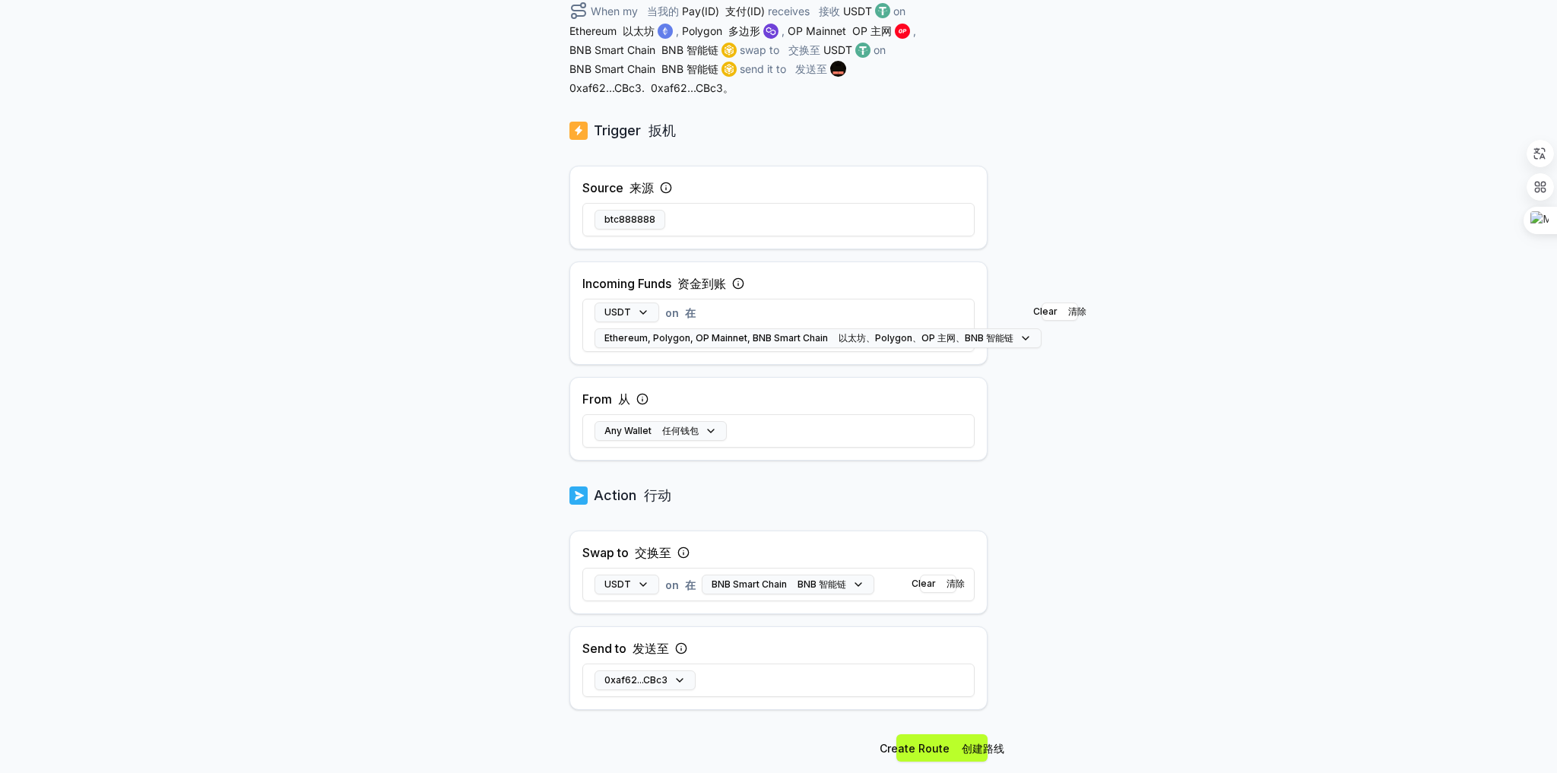
click at [654, 686] on div "0xaf62...CBc3" at bounding box center [778, 680] width 392 height 44
click at [653, 681] on button "0xaf62...CBc3" at bounding box center [644, 680] width 101 height 20
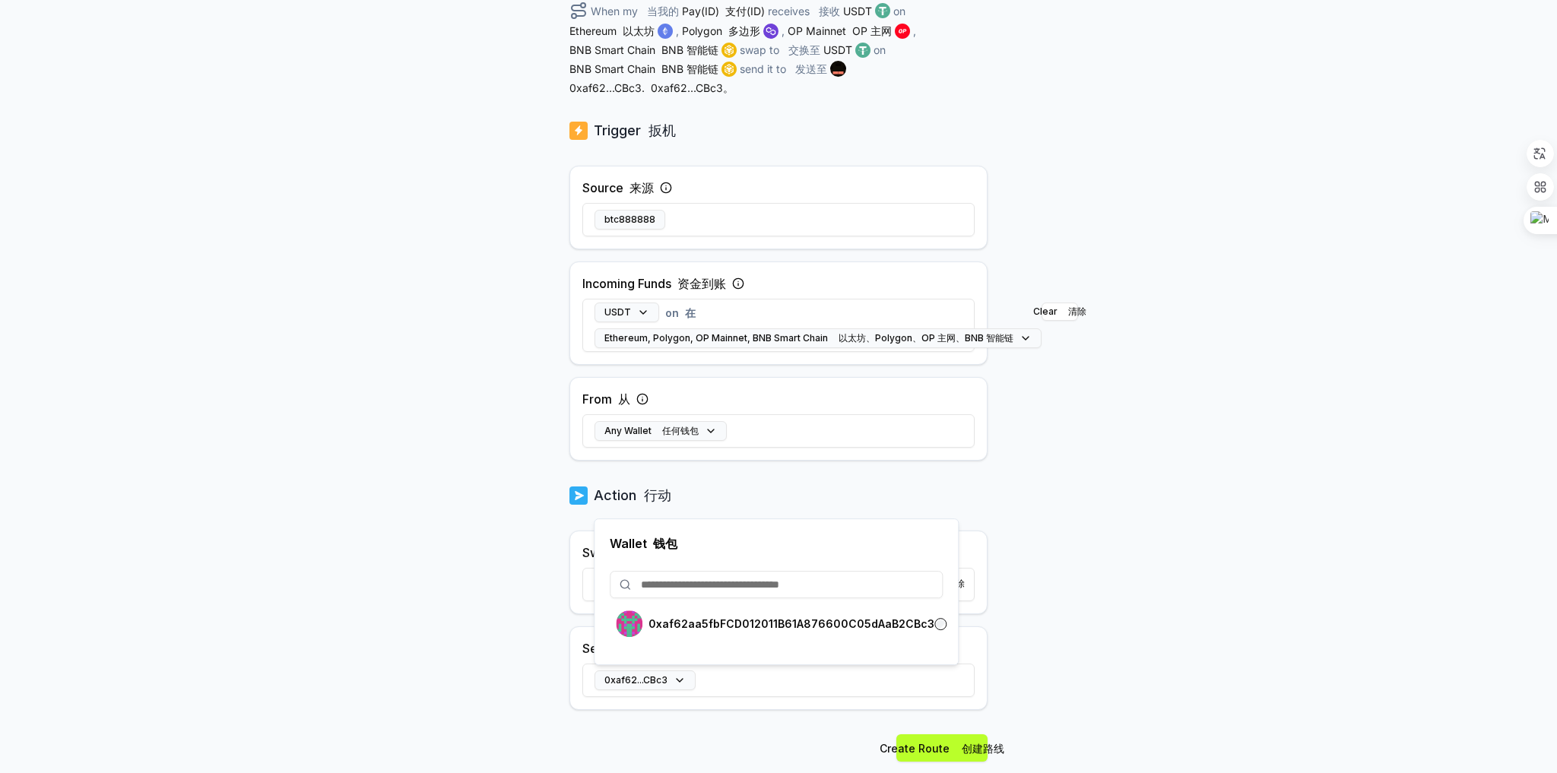
click at [728, 581] on input at bounding box center [776, 584] width 333 height 27
paste input "**********"
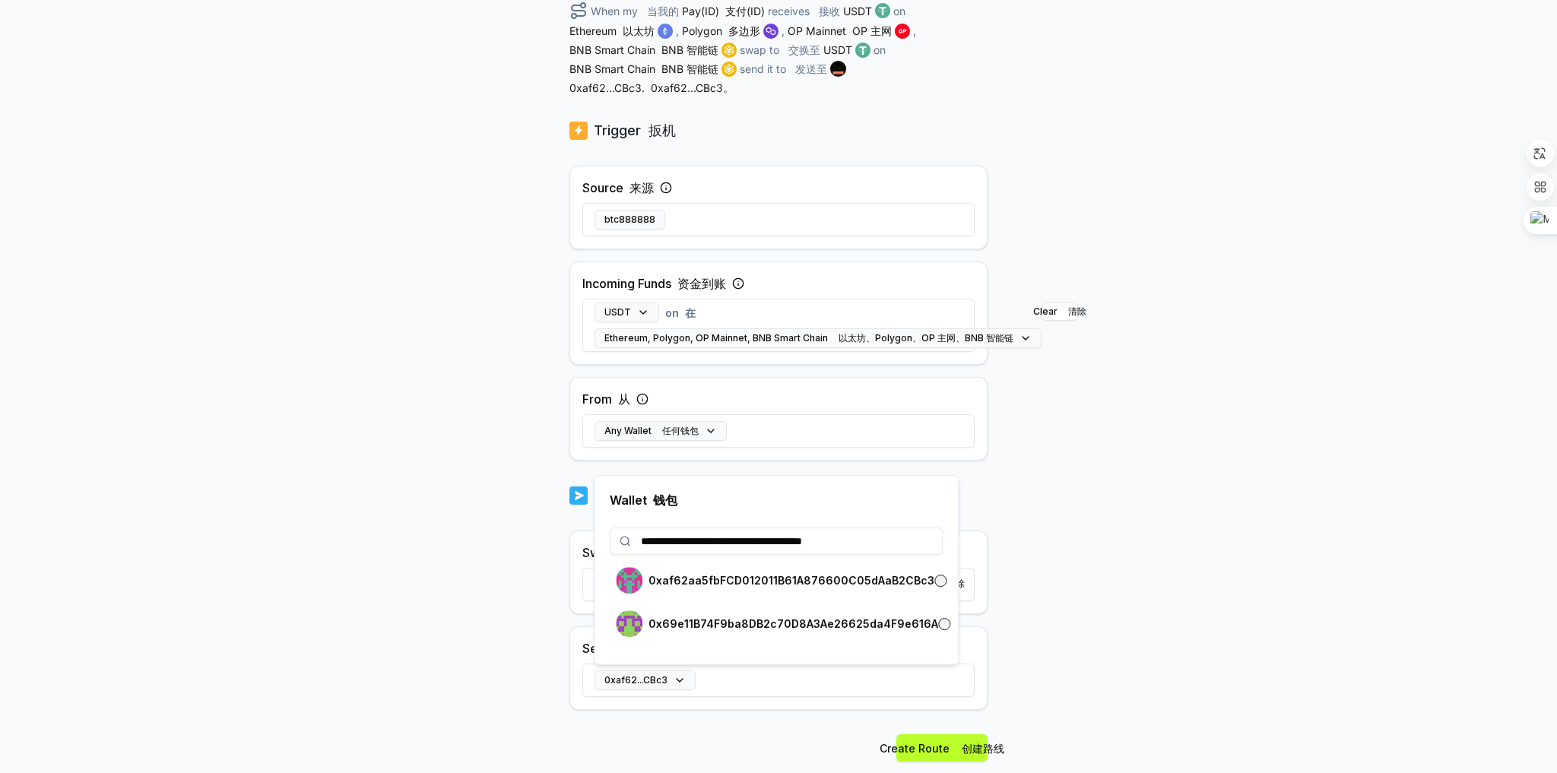
type input "**********"
click at [755, 614] on div "0x69e11B74F9ba8DB2c70D8A3Ae26625da4F9e616A" at bounding box center [777, 623] width 322 height 27
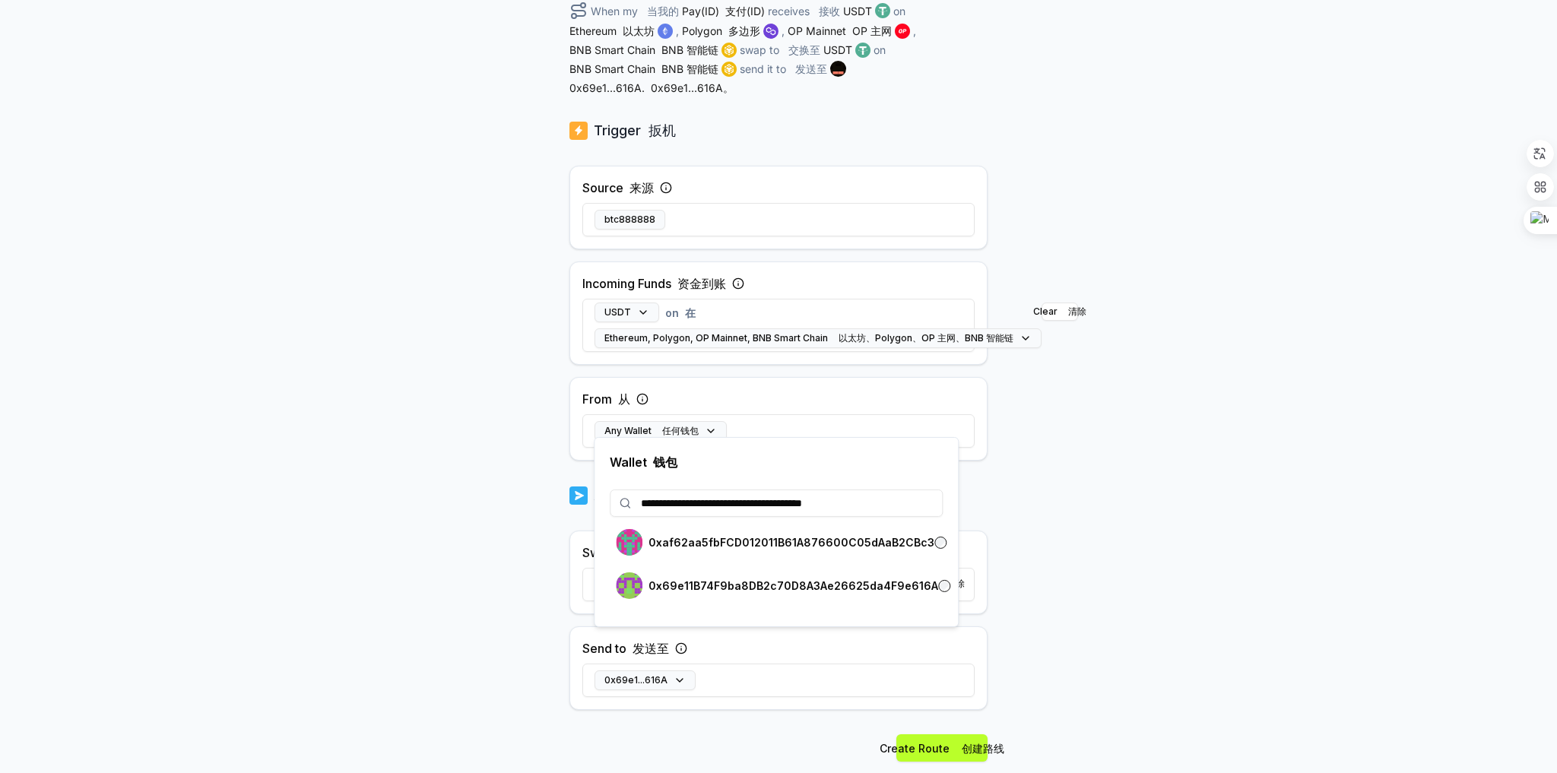
click at [740, 716] on div "Back 后退 Create Route 创建路线 ****** When my 当我的 Pay(ID) 支付(ID) receives 接收 USDT on…" at bounding box center [778, 325] width 418 height 977
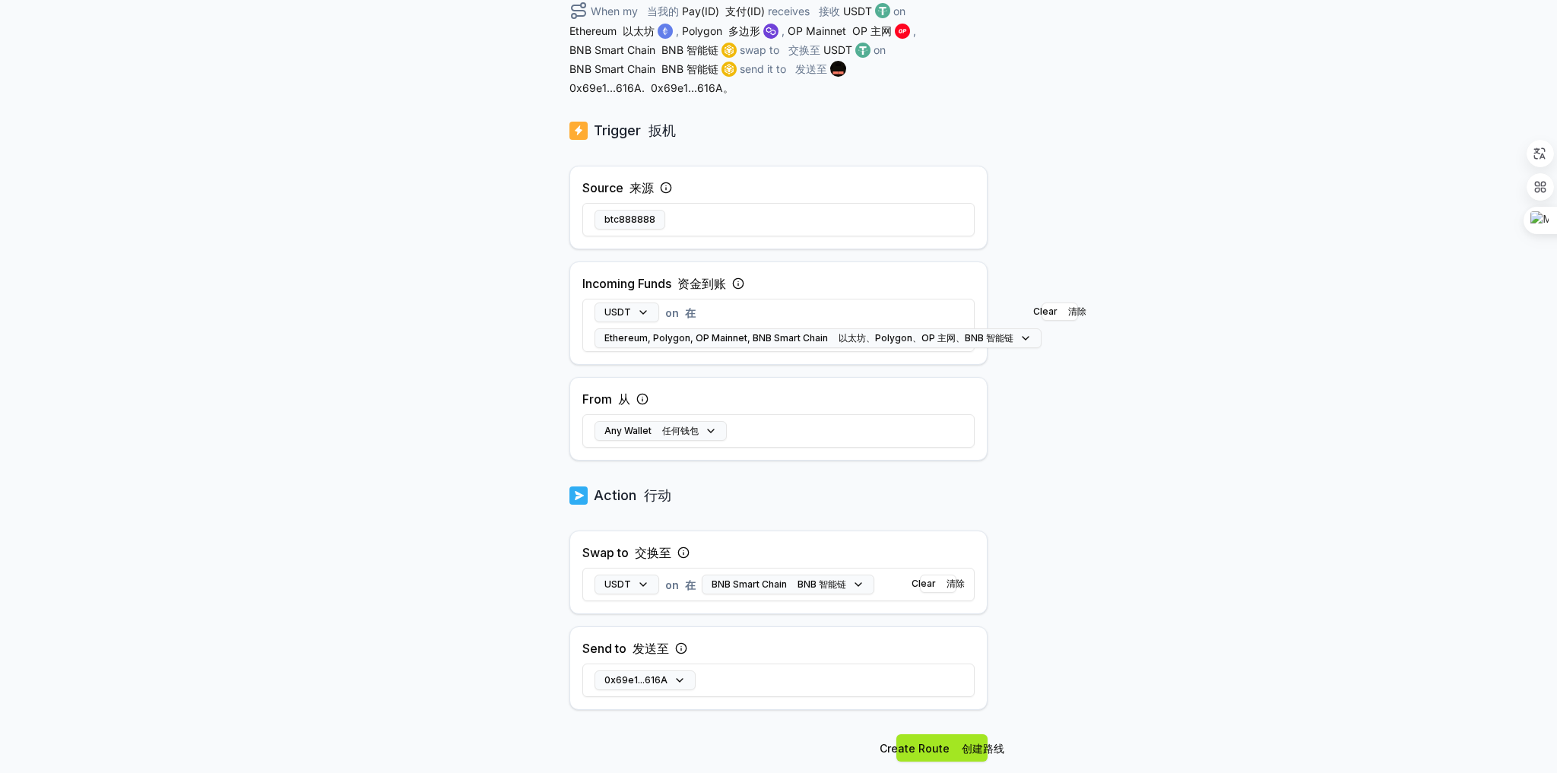
click at [949, 739] on button "Create Route 创建路线" at bounding box center [941, 747] width 91 height 27
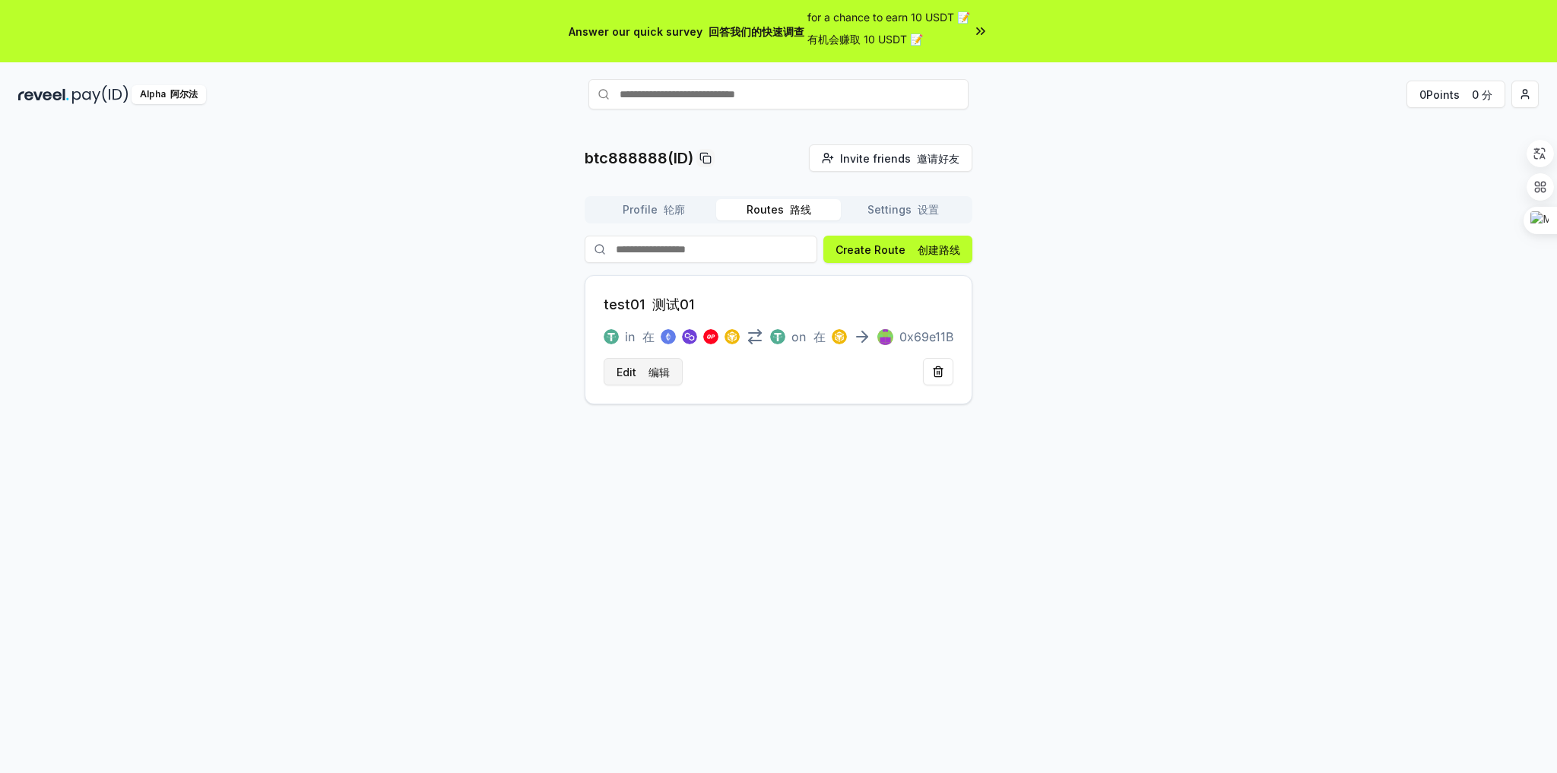
click at [638, 367] on button "Edit 编辑" at bounding box center [642, 371] width 79 height 27
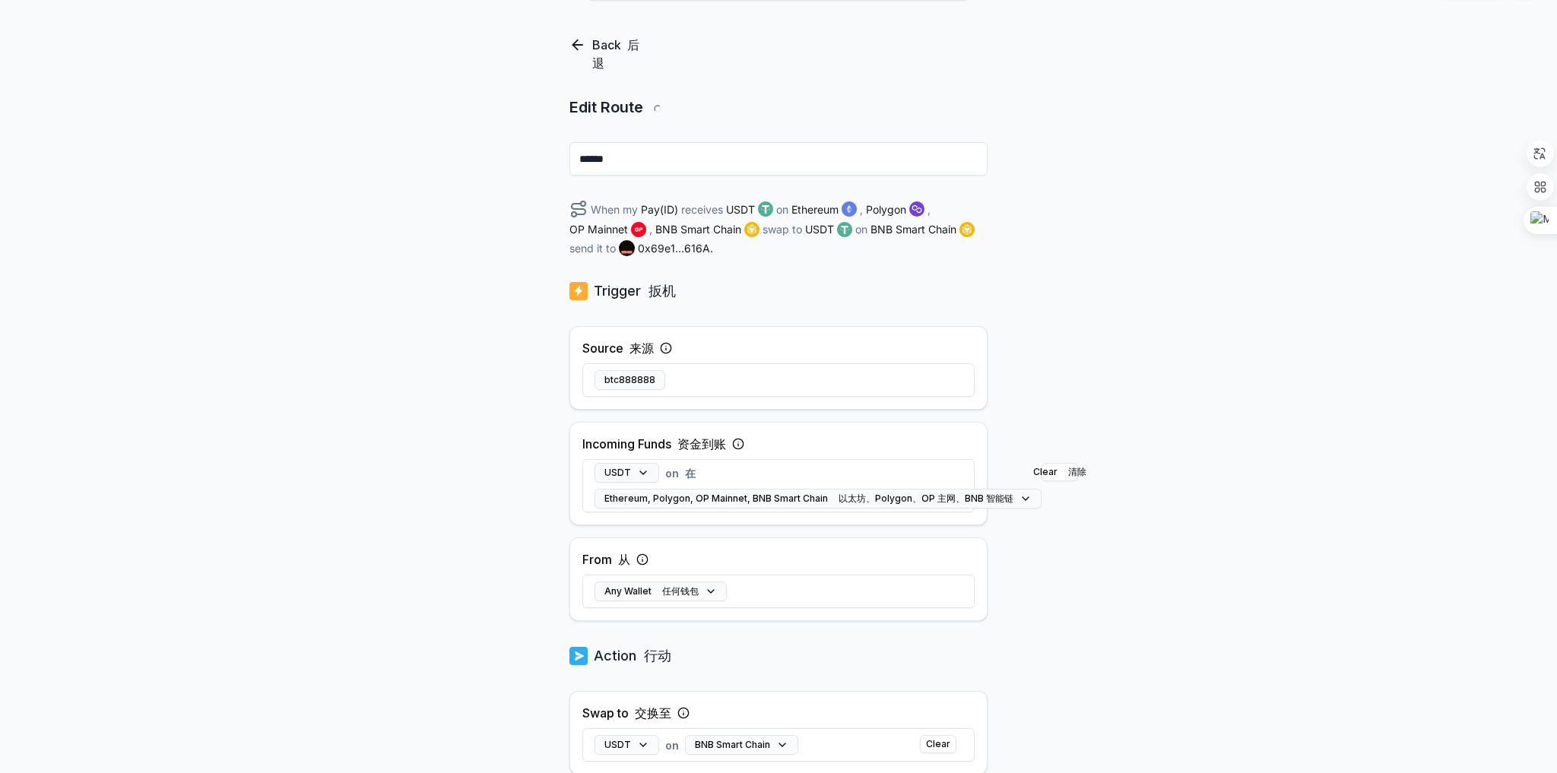
scroll to position [210, 0]
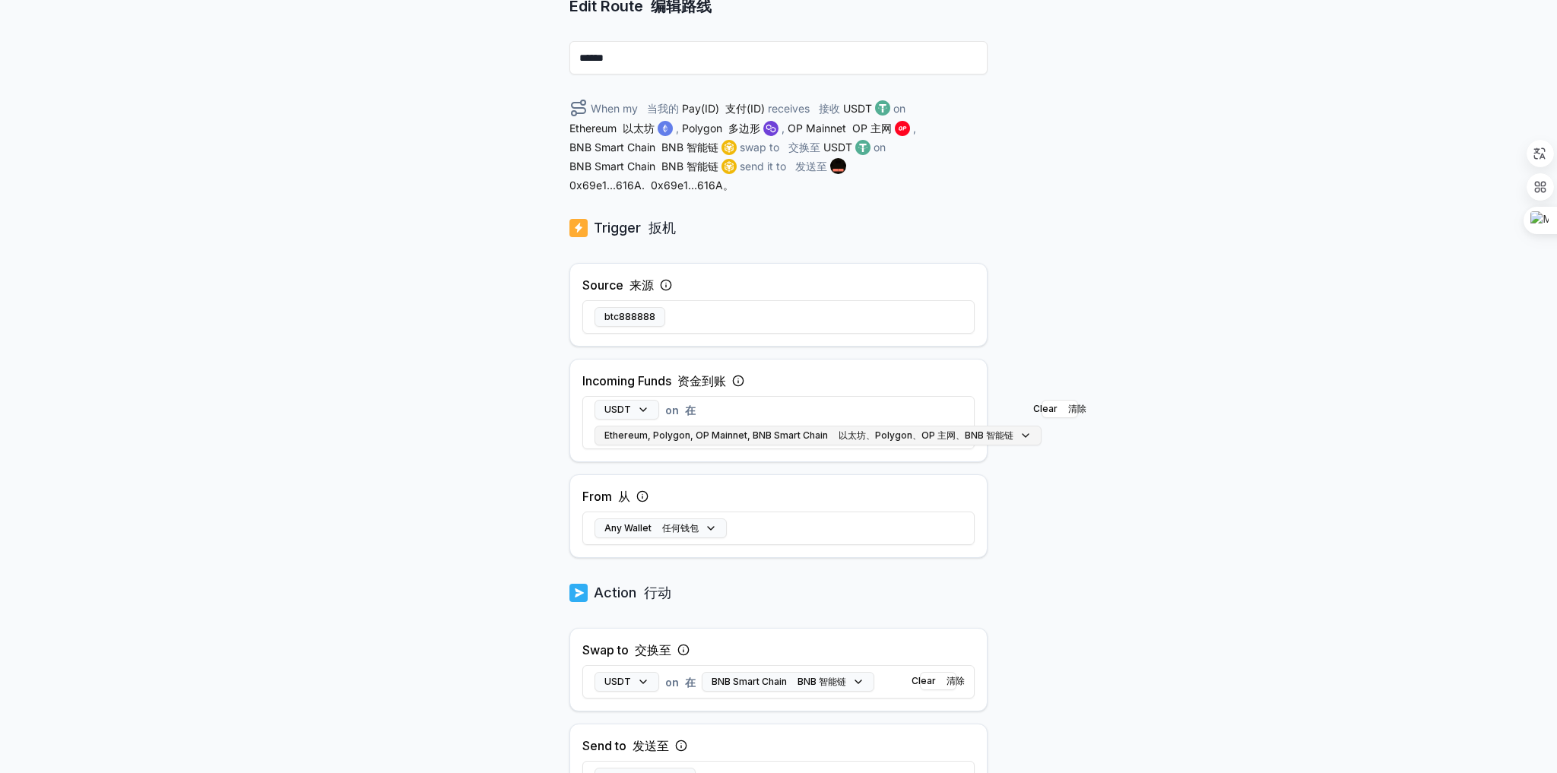
click at [679, 432] on button "Ethereum, Polygon, OP Mainnet, BNB Smart Chain 以太坊、Polygon、OP 主网、BNB 智能链" at bounding box center [817, 436] width 447 height 20
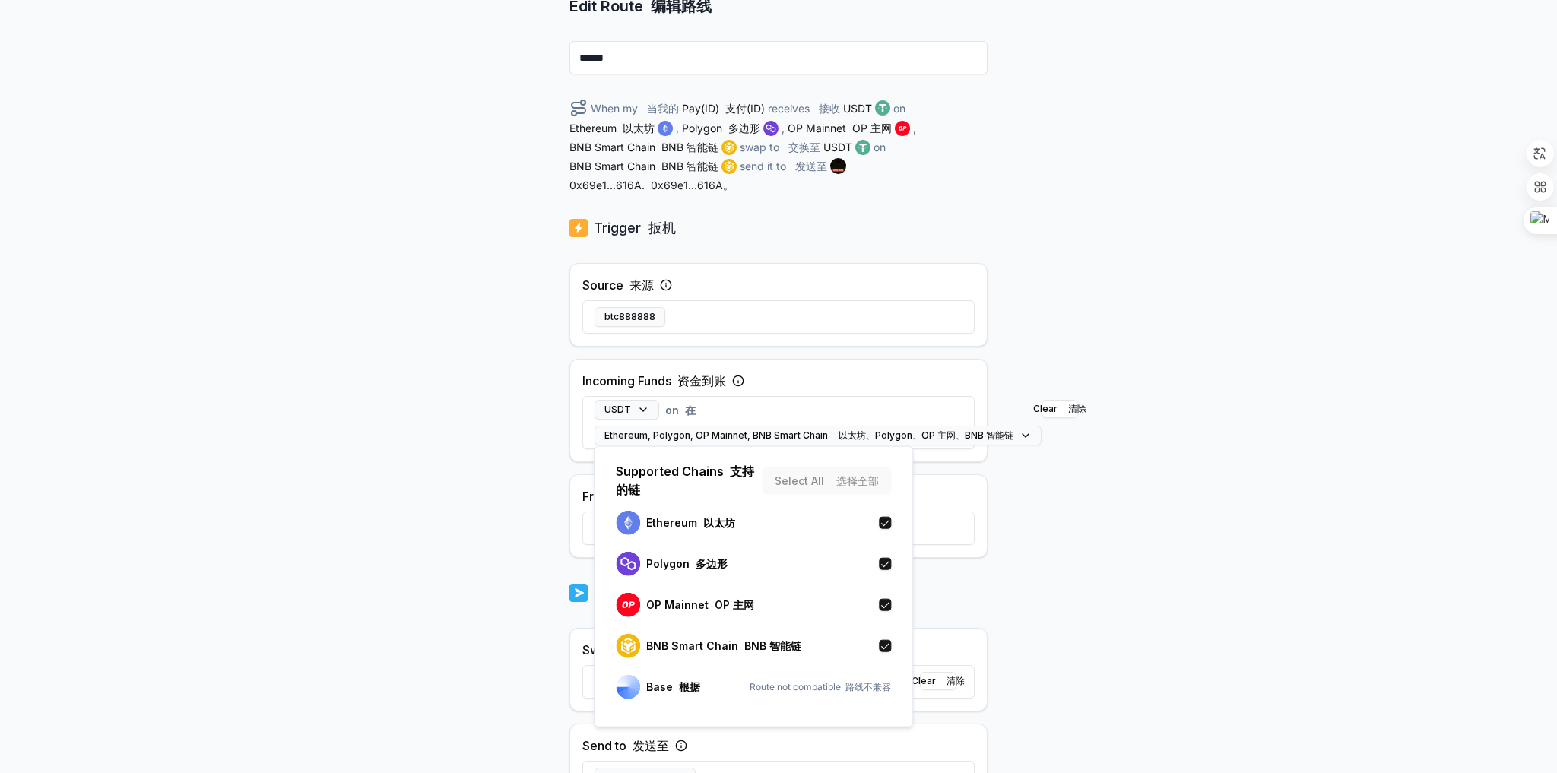
click at [873, 480] on div "Supported Chains 支持的链 Select All 选择全部" at bounding box center [753, 480] width 287 height 36
click at [860, 482] on div "Supported Chains 支持的链 Select All 选择全部" at bounding box center [753, 480] width 287 height 36
click at [1040, 519] on div "Back 后退 Edit Route 编辑路线 ****** When my 当我的 Pay(ID) 支付(ID) receives 接收 USDT on E…" at bounding box center [778, 269] width 1557 height 730
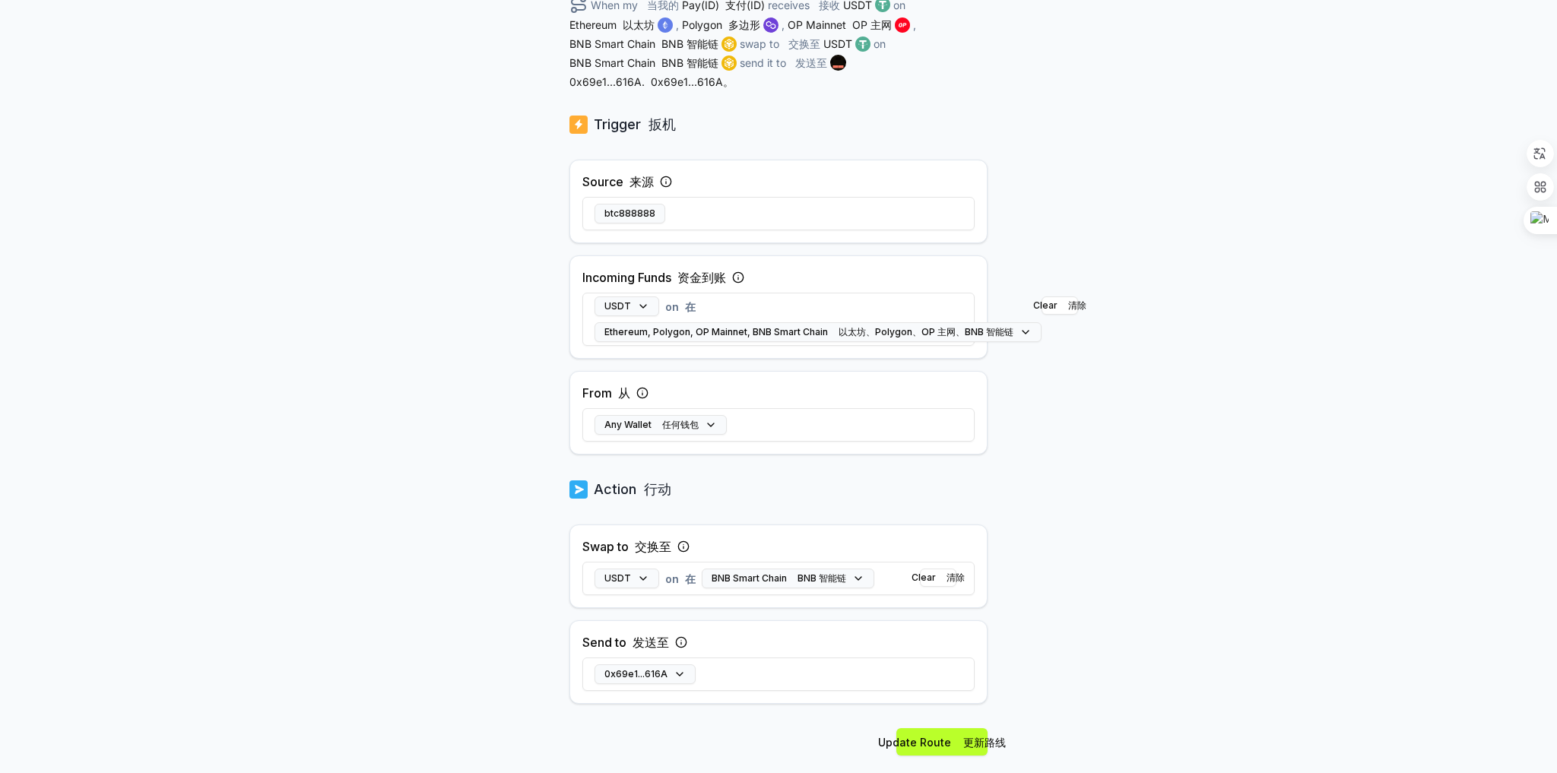
scroll to position [331, 0]
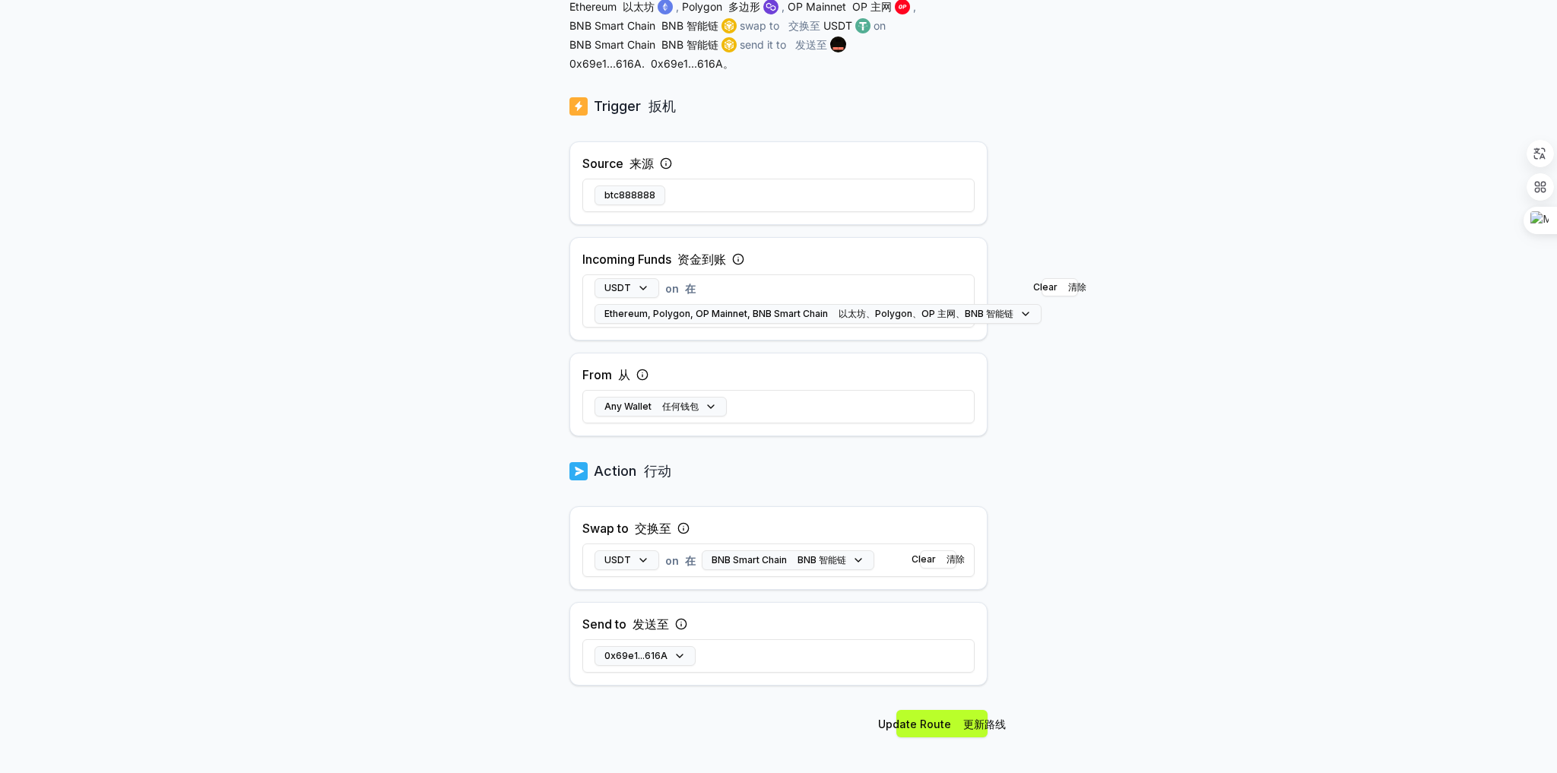
click at [683, 524] on icon at bounding box center [683, 528] width 12 height 12
click at [683, 522] on icon at bounding box center [683, 528] width 12 height 12
click at [684, 522] on icon at bounding box center [683, 528] width 12 height 12
click at [685, 526] on icon at bounding box center [683, 528] width 12 height 12
click at [1243, 475] on div "Back 后退 Edit Route 编辑路线 ****** When my 当我的 Pay(ID) 支付(ID) receives 接收 USDT on E…" at bounding box center [778, 148] width 1557 height 730
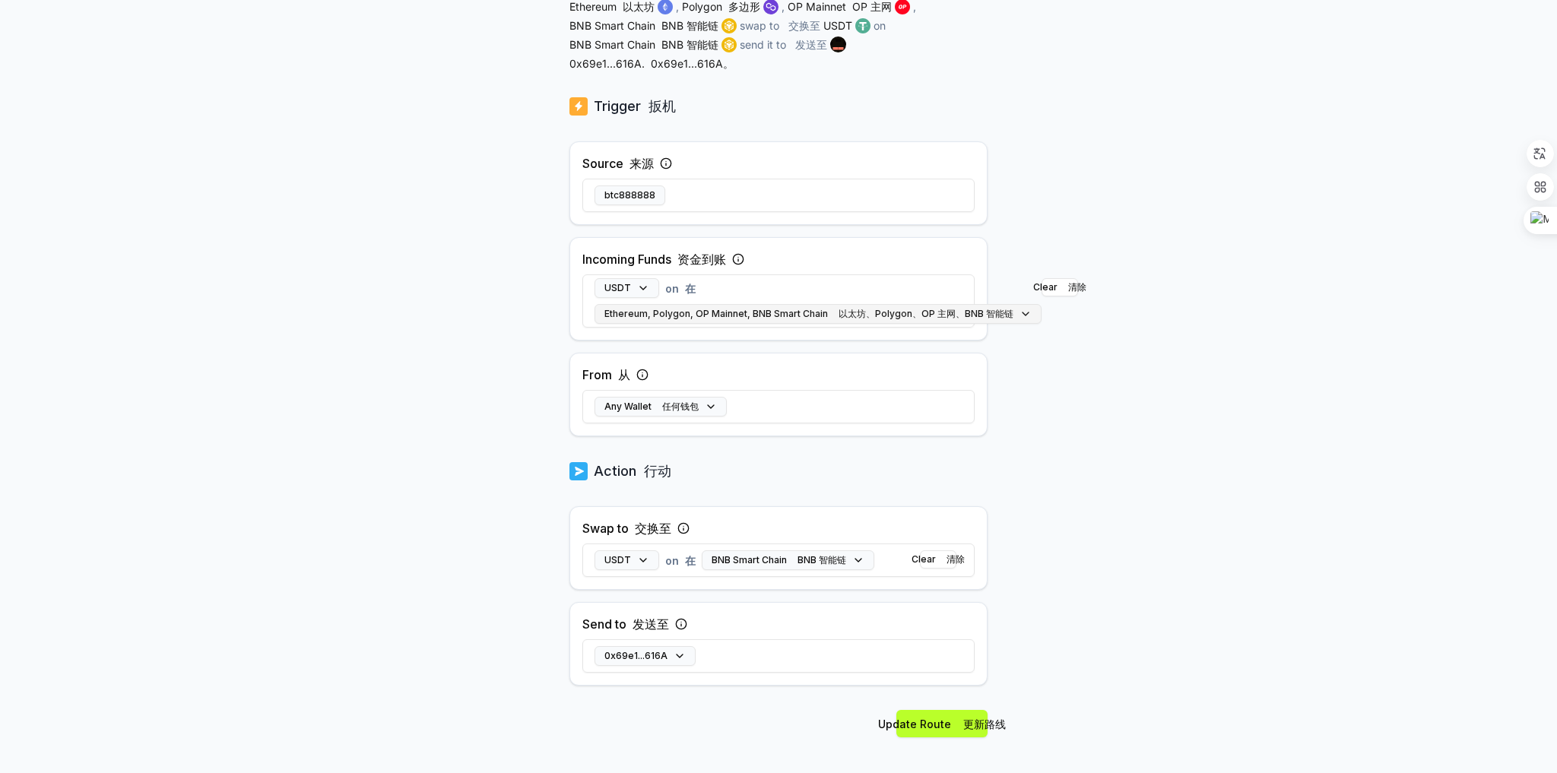
click at [710, 310] on button "Ethereum, Polygon, OP Mainnet, BNB Smart Chain 以太坊、Polygon、OP 主网、BNB 智能链" at bounding box center [817, 314] width 447 height 20
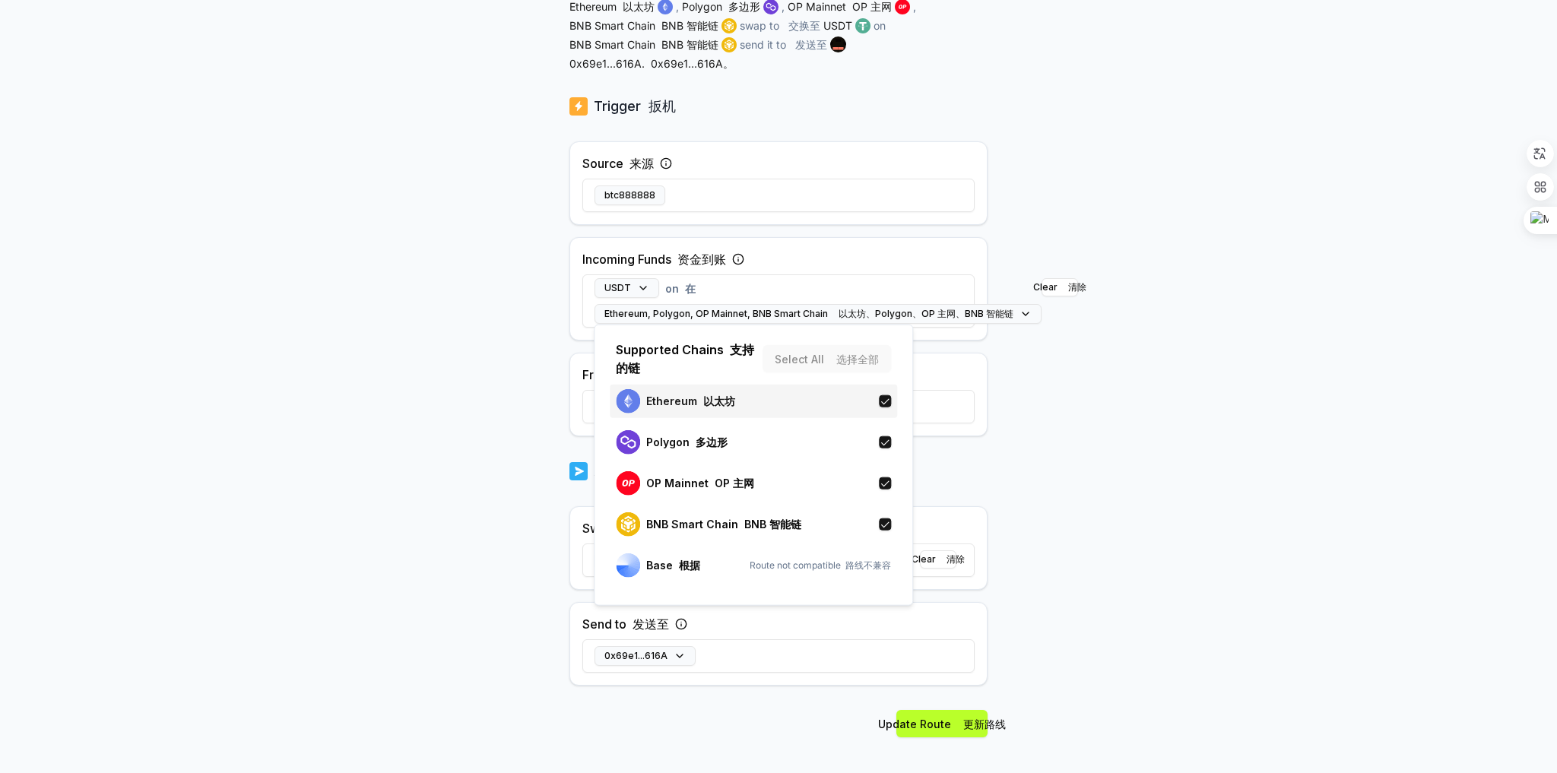
click at [865, 402] on div "Ethereum 以太坊" at bounding box center [753, 401] width 275 height 24
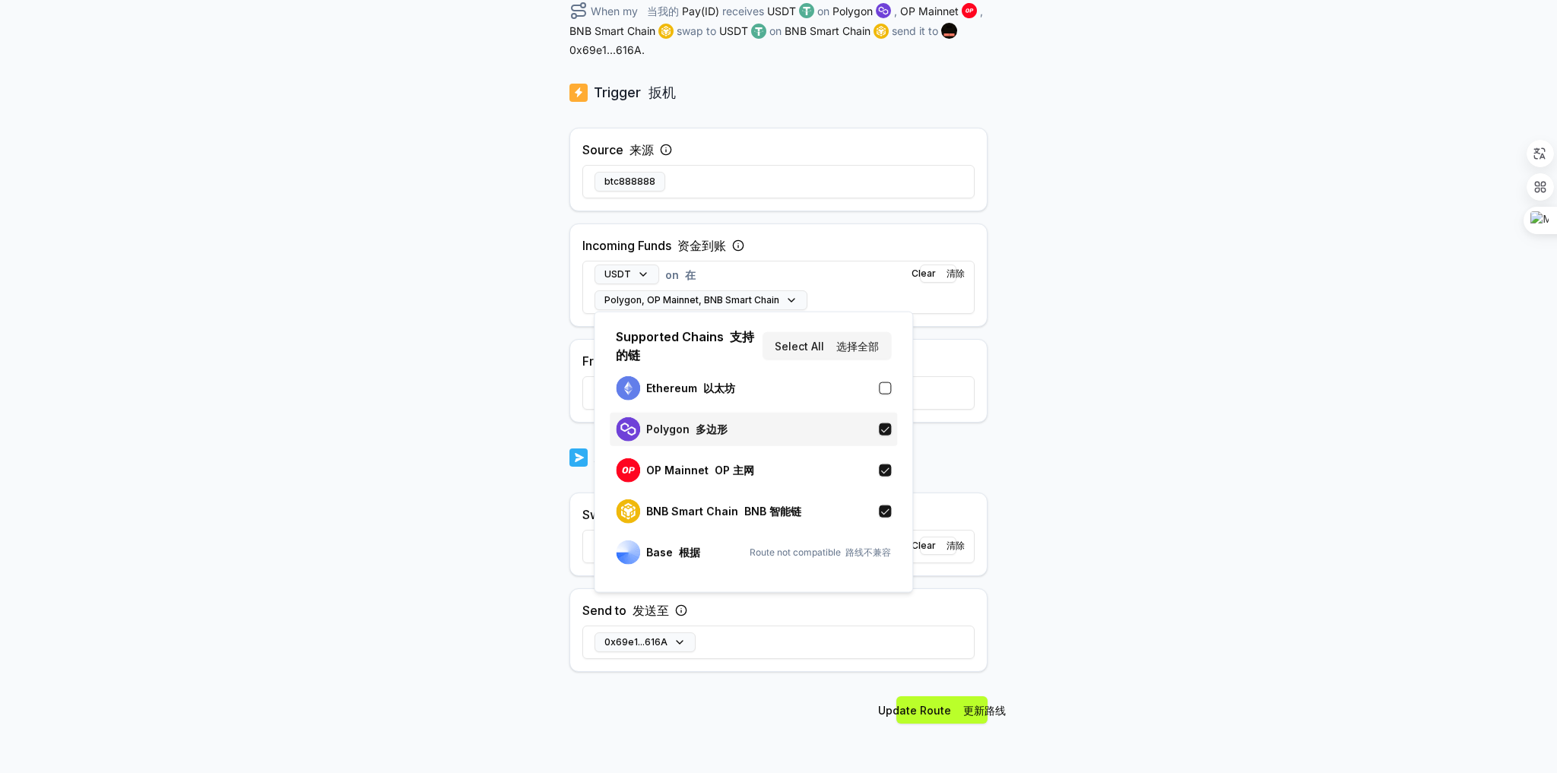
click at [863, 437] on div "Polygon 多边形" at bounding box center [753, 429] width 275 height 24
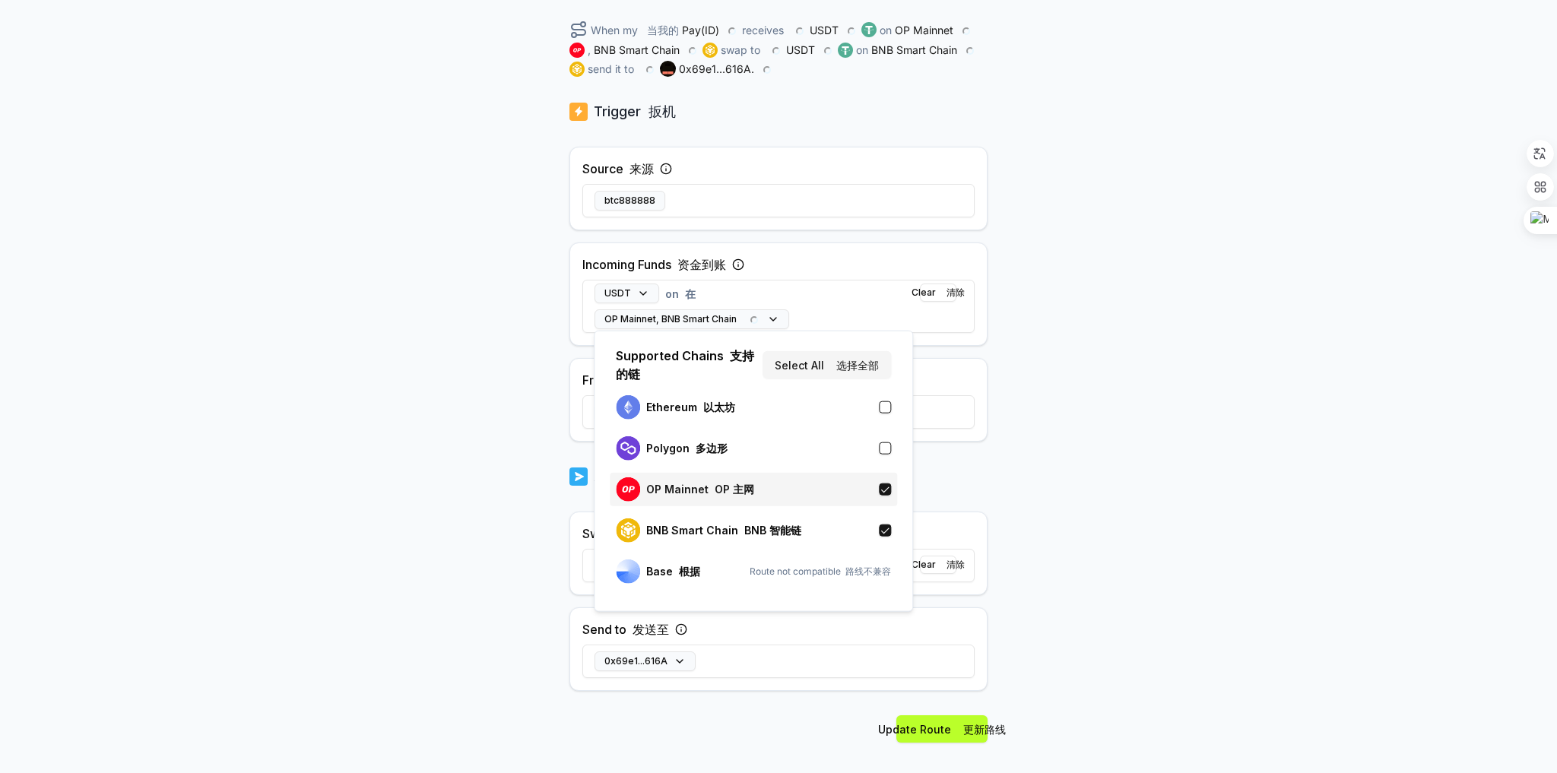
click at [863, 502] on div "OP Mainnet OP 主网" at bounding box center [753, 489] width 275 height 24
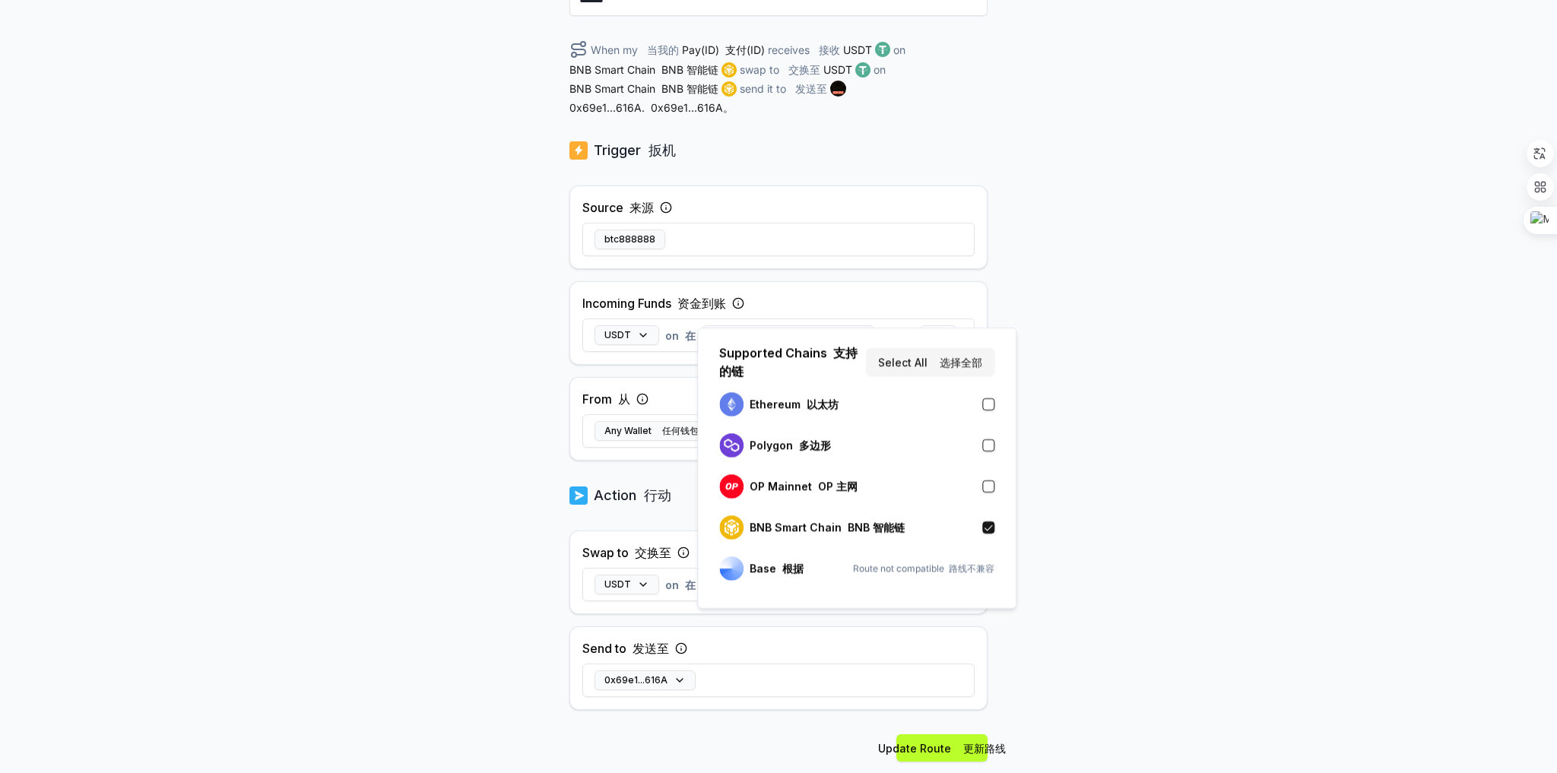
scroll to position [287, 0]
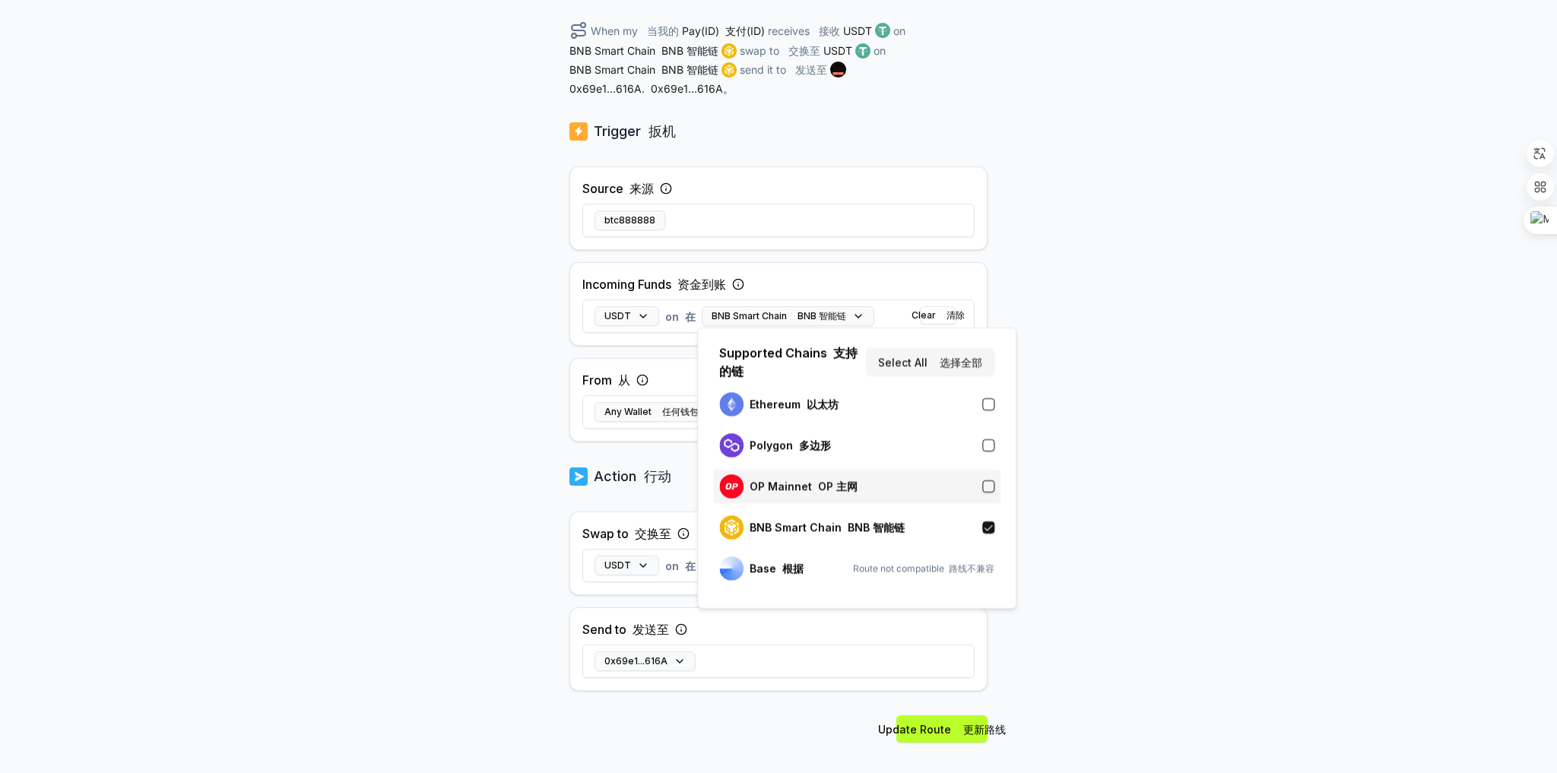
click at [904, 493] on div "OP Mainnet OP 主网" at bounding box center [856, 486] width 275 height 24
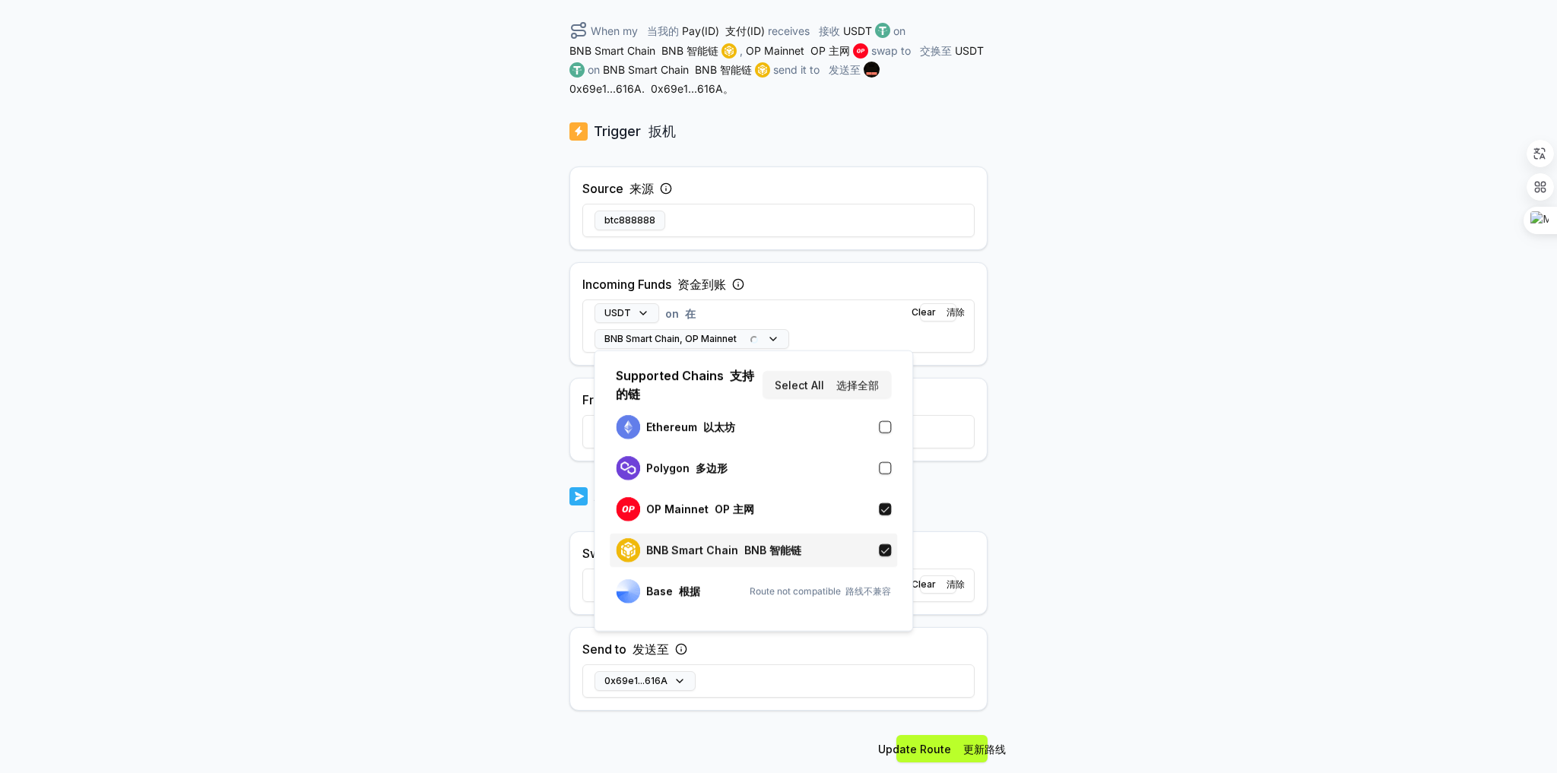
click at [859, 537] on div "BNB Smart Chain BNB 智能链" at bounding box center [753, 550] width 287 height 33
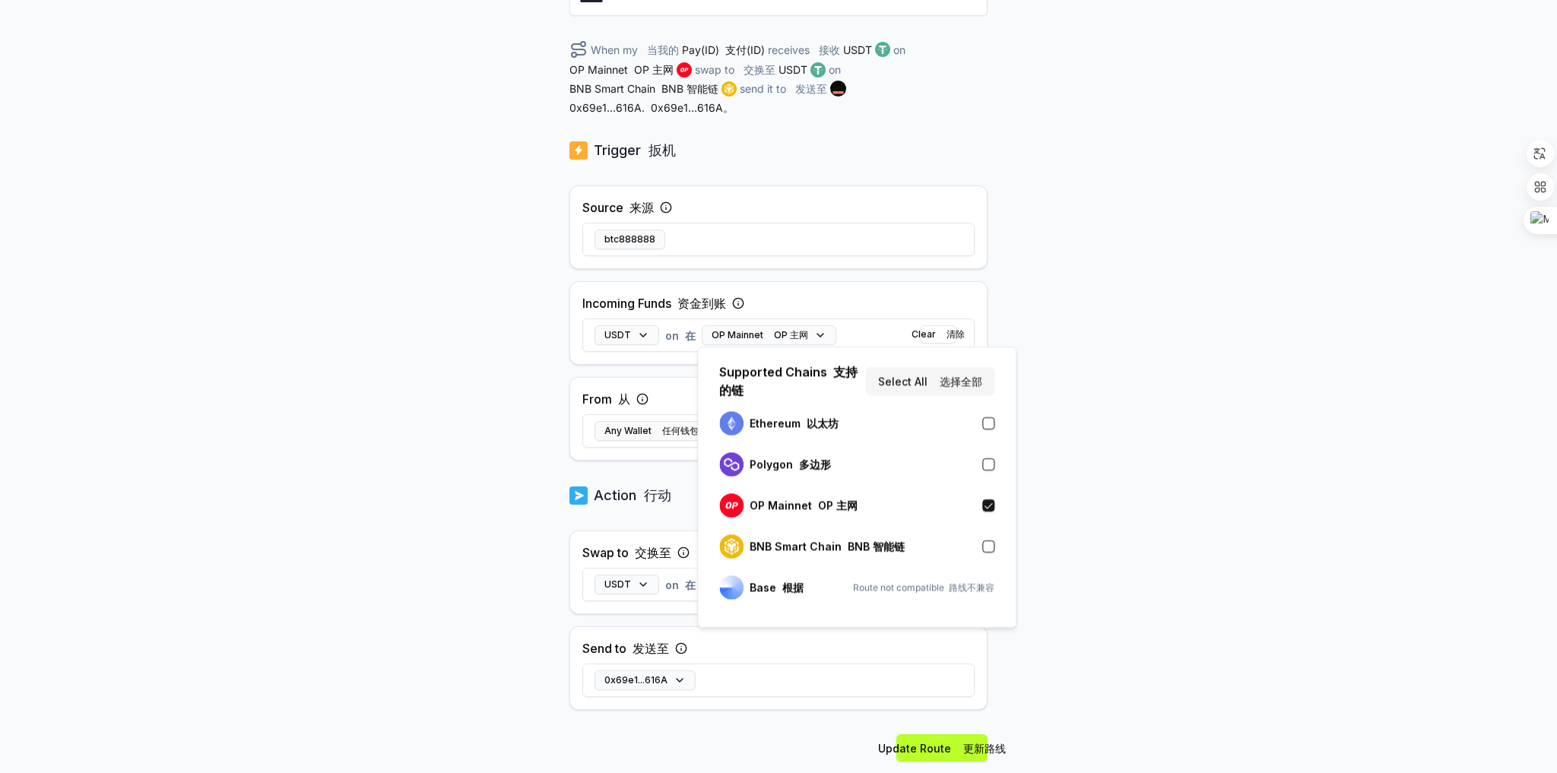
click at [1177, 524] on div "Back 后退 Edit Route 编辑路线 ****** When my 当我的 Pay(ID) 支付(ID) receives 接收 USDT on O…" at bounding box center [778, 211] width 1557 height 730
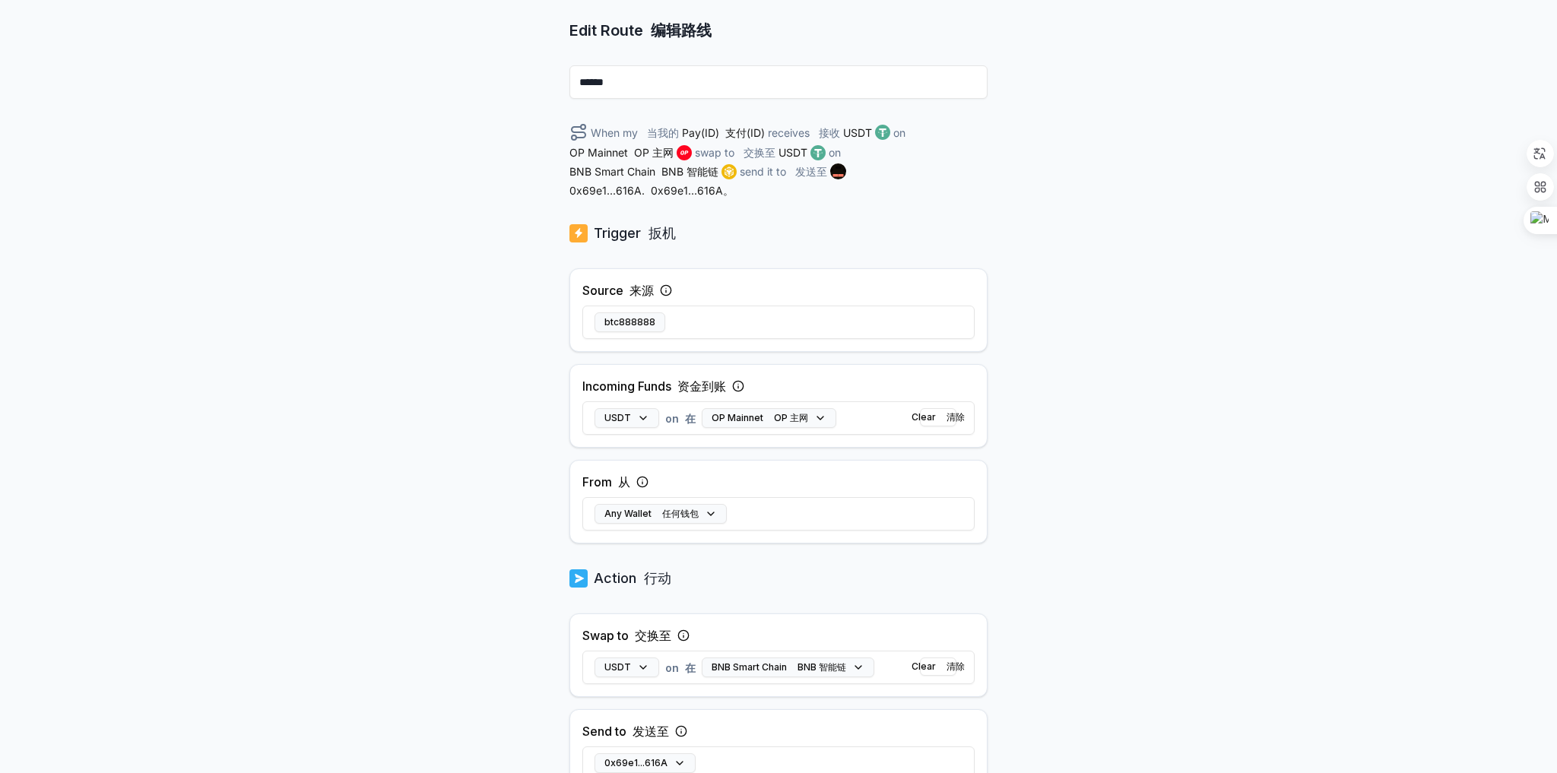
scroll to position [185, 0]
click at [717, 512] on button "Any Wallet 任何钱包" at bounding box center [660, 515] width 132 height 20
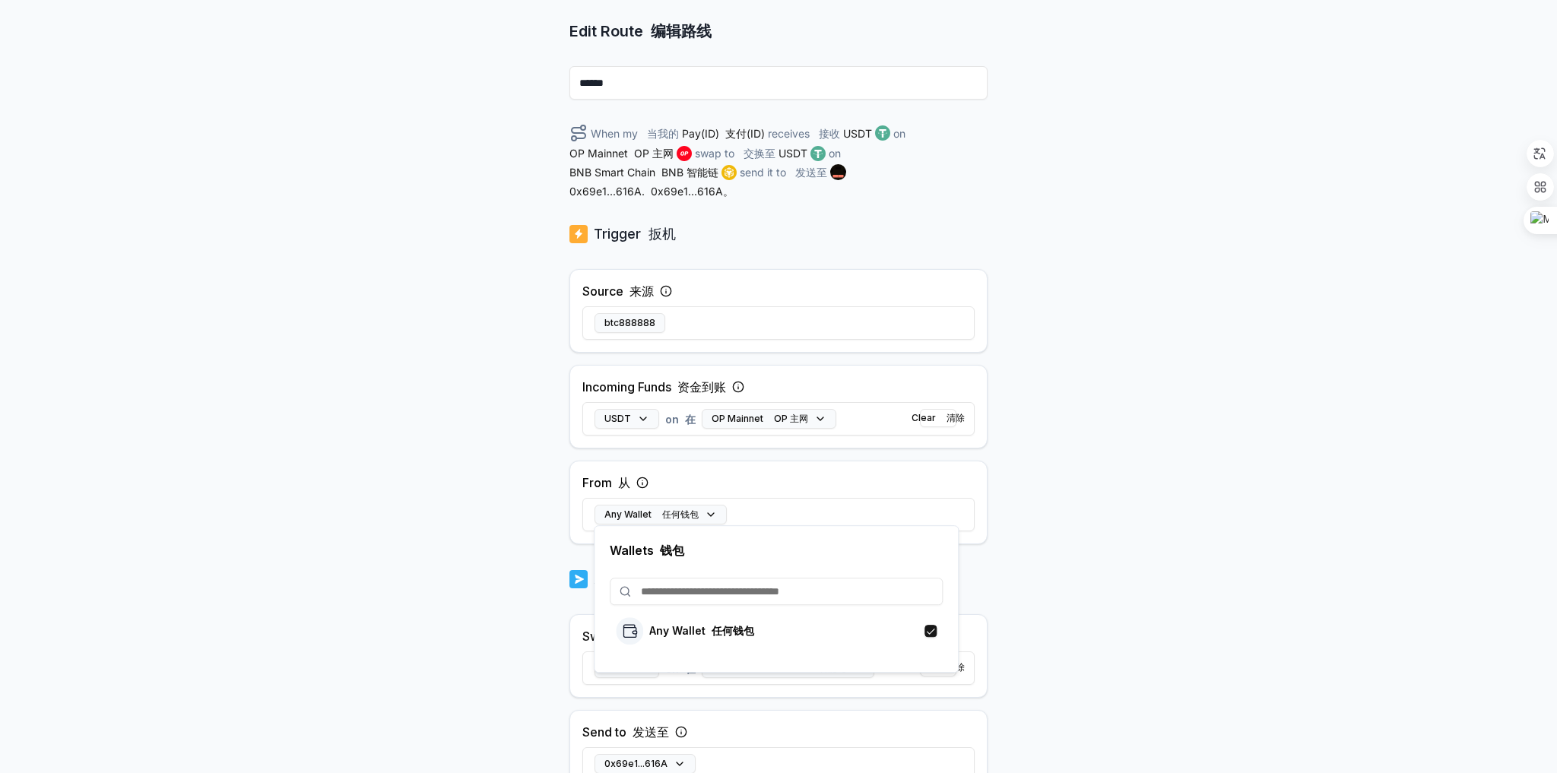
click at [394, 342] on div "Back 后退 Edit Route 编辑路线 ****** When my 当我的 Pay(ID) 支付(ID) receives 接收 USDT on O…" at bounding box center [778, 294] width 1557 height 730
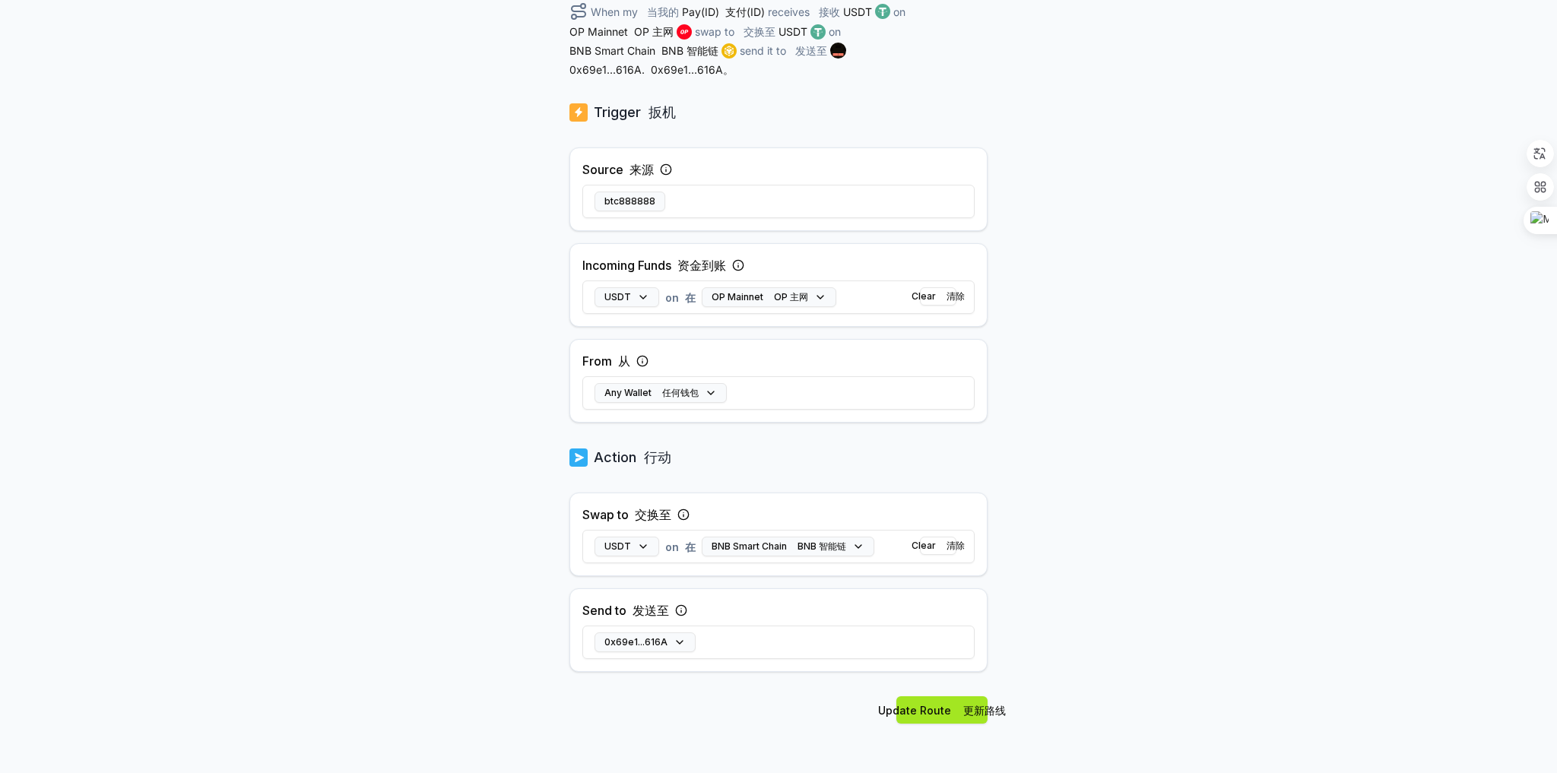
click at [936, 708] on button "Update Route 更新路线" at bounding box center [941, 709] width 91 height 27
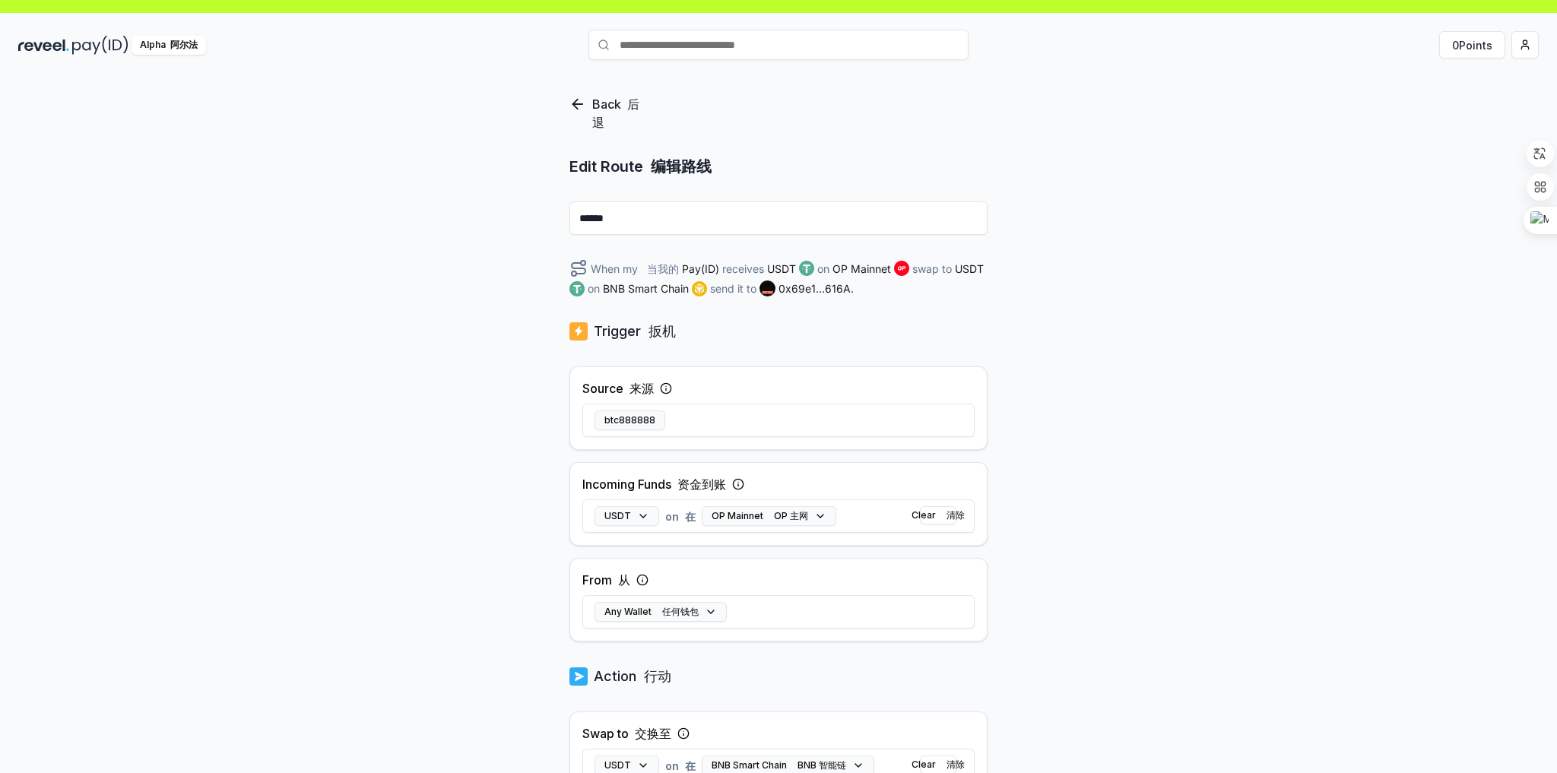
scroll to position [0, 0]
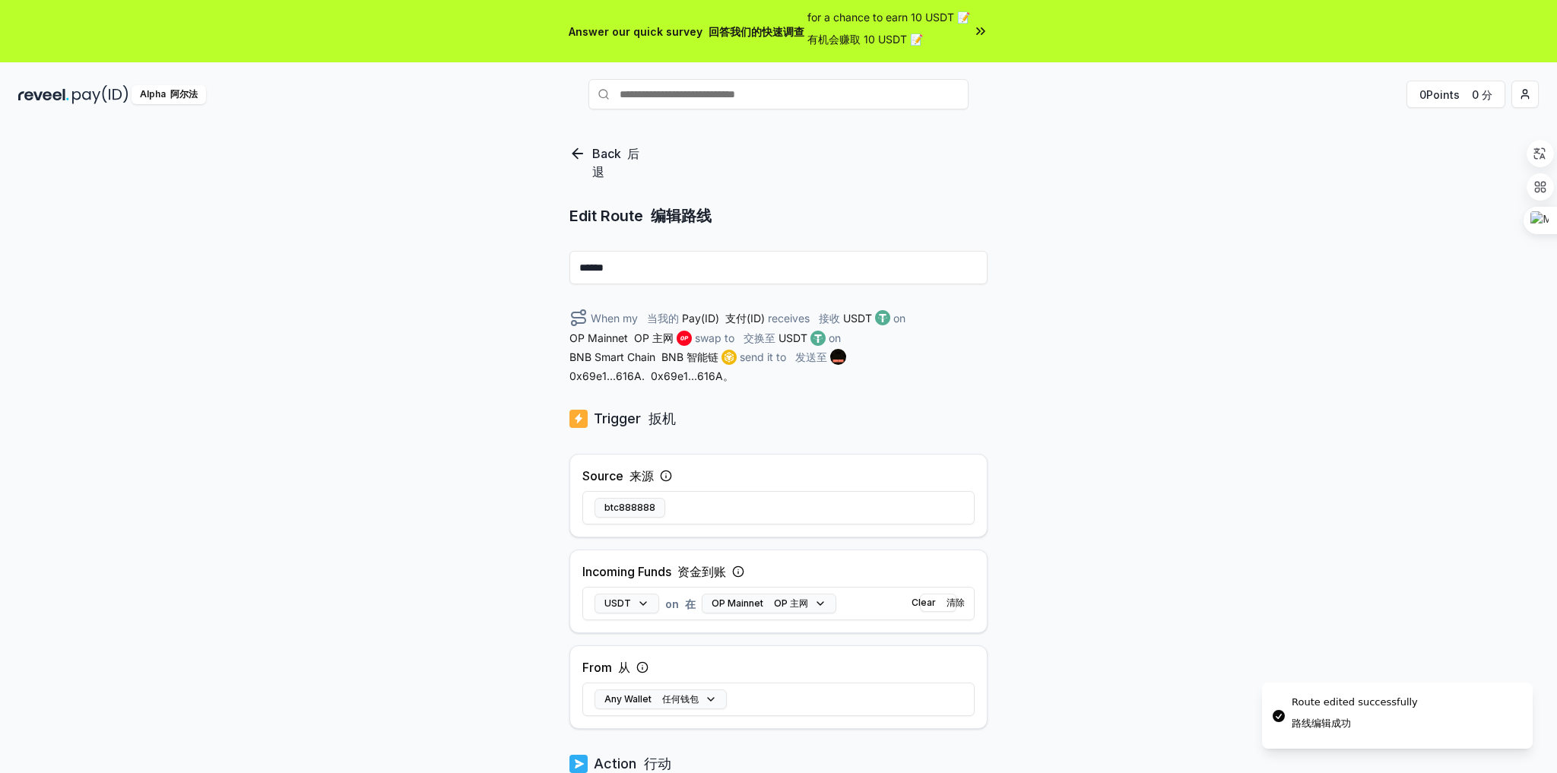
click at [594, 155] on p "Back 后退" at bounding box center [618, 162] width 53 height 36
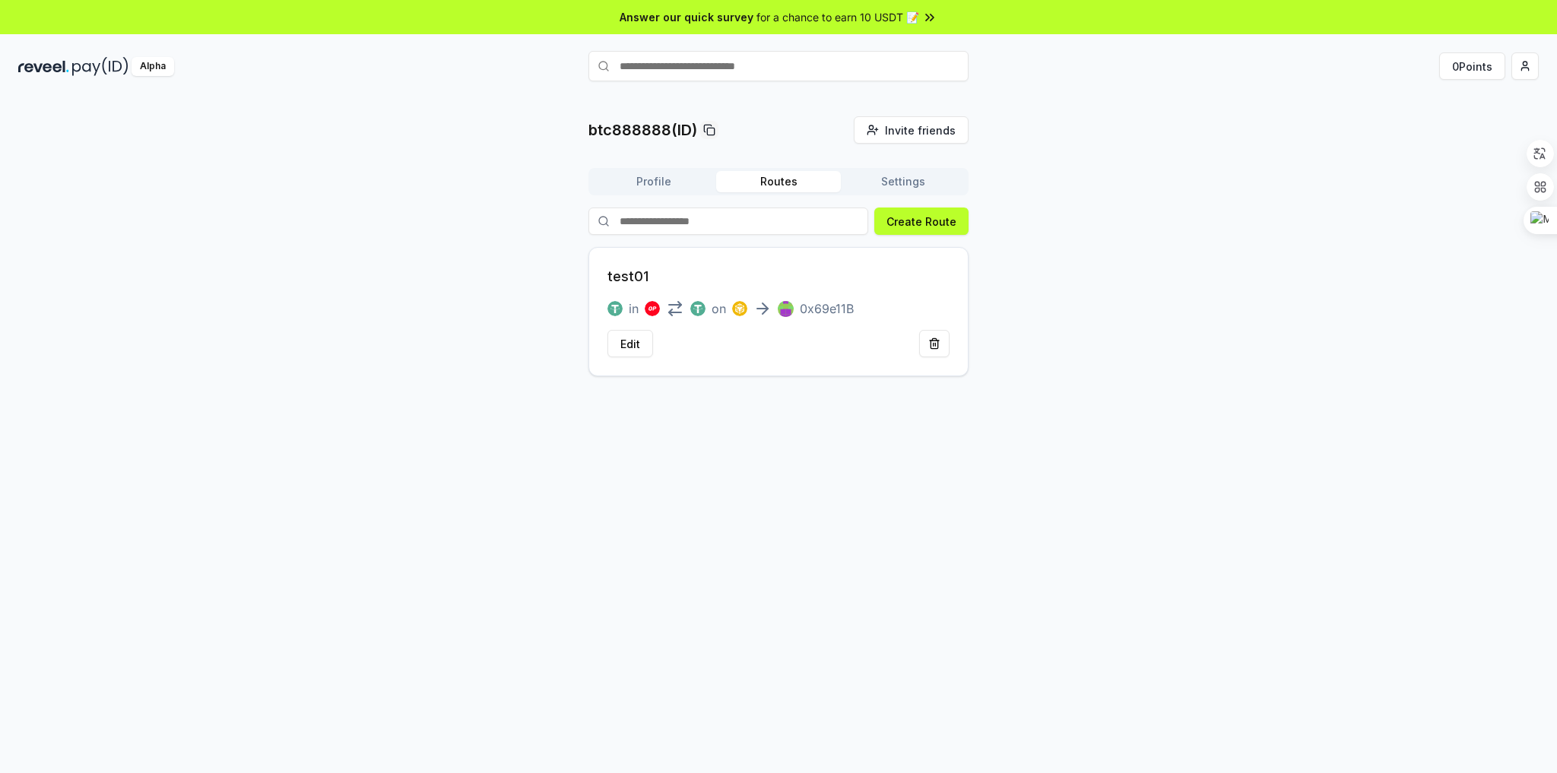
click at [920, 184] on button "Settings" at bounding box center [903, 181] width 125 height 21
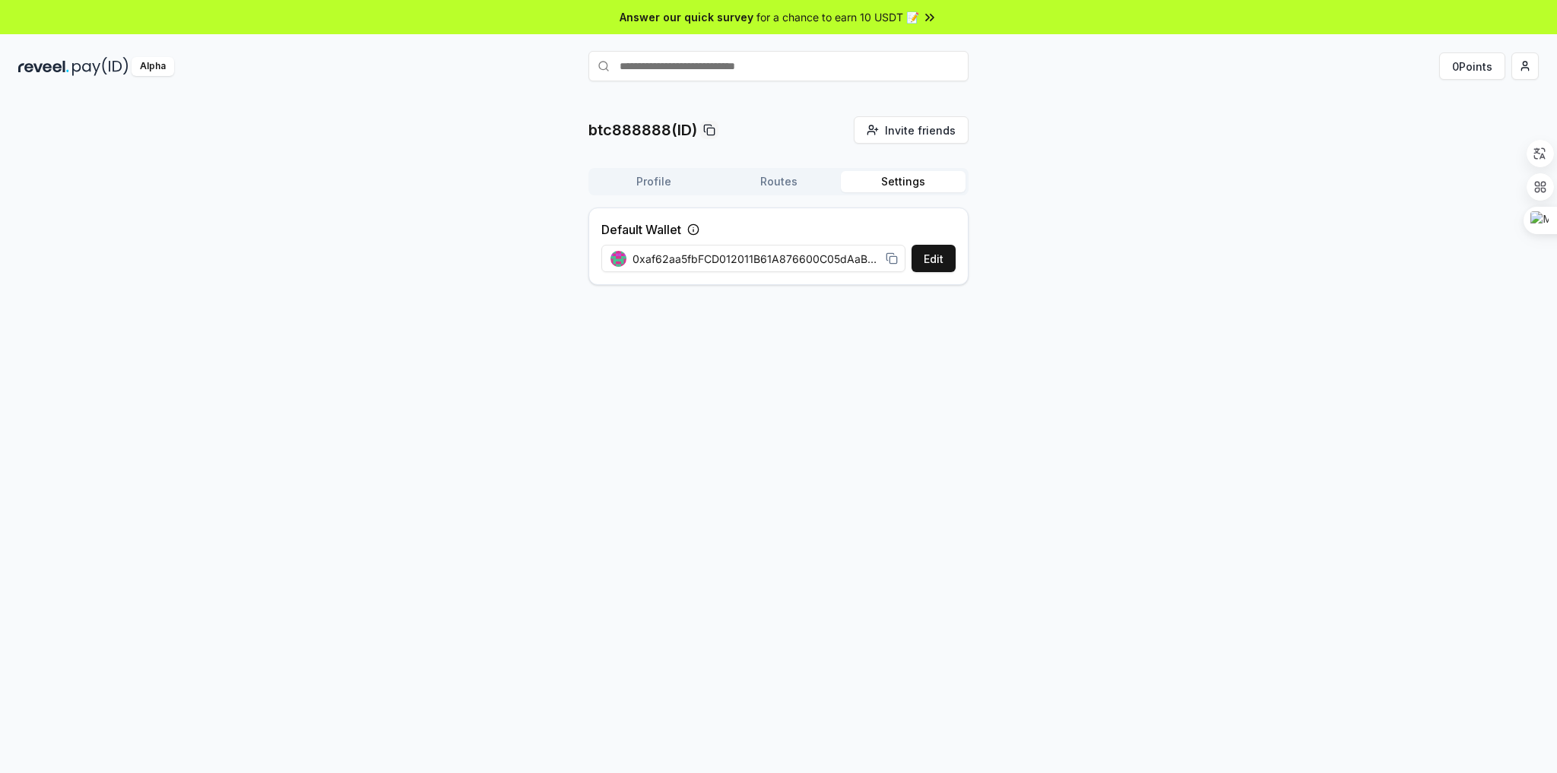
click at [646, 181] on button "Profile" at bounding box center [653, 181] width 125 height 21
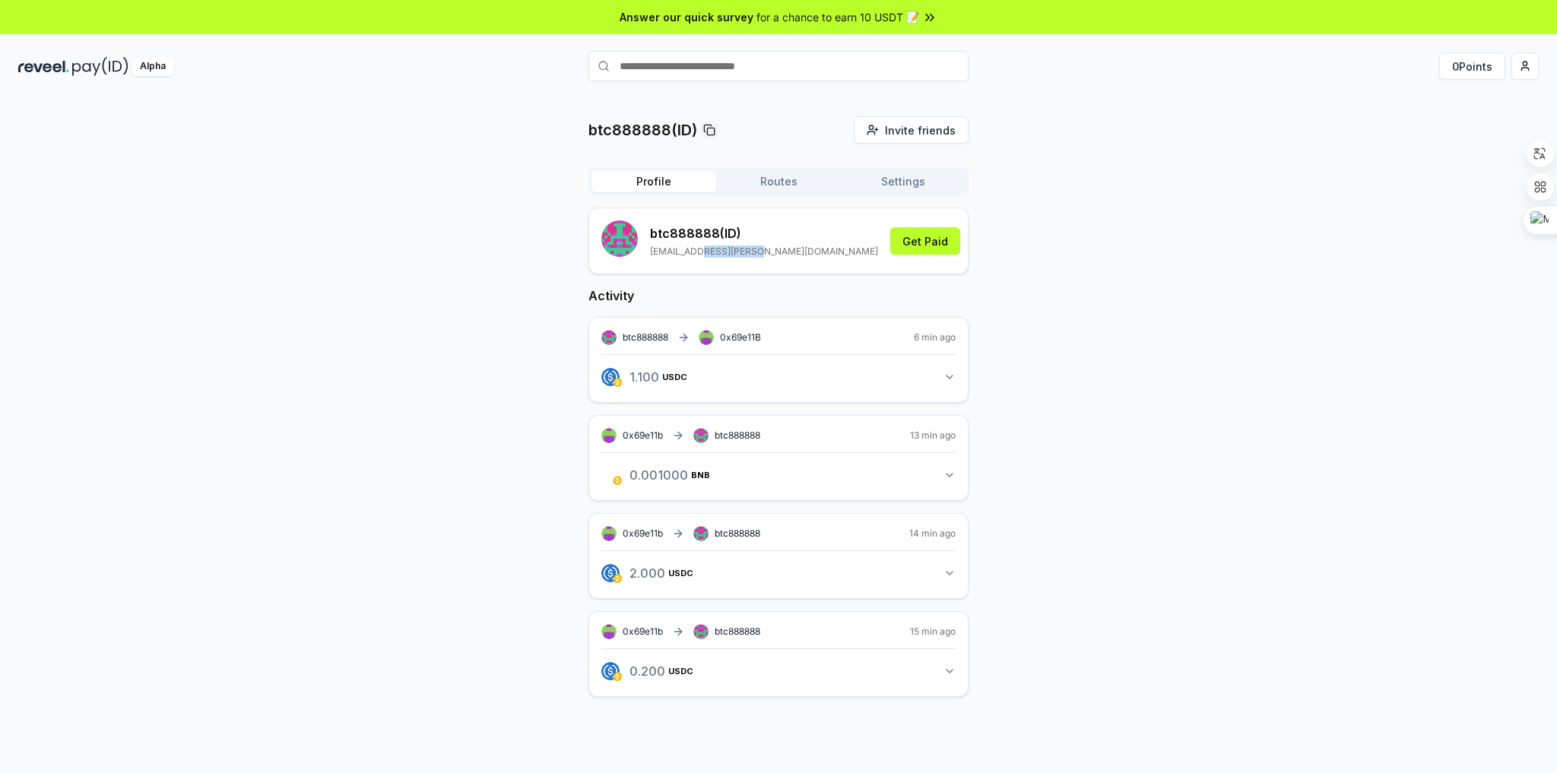
drag, startPoint x: 695, startPoint y: 251, endPoint x: 752, endPoint y: 249, distance: 57.0
click at [752, 249] on p "[EMAIL_ADDRESS][PERSON_NAME][DOMAIN_NAME]" at bounding box center [764, 251] width 228 height 12
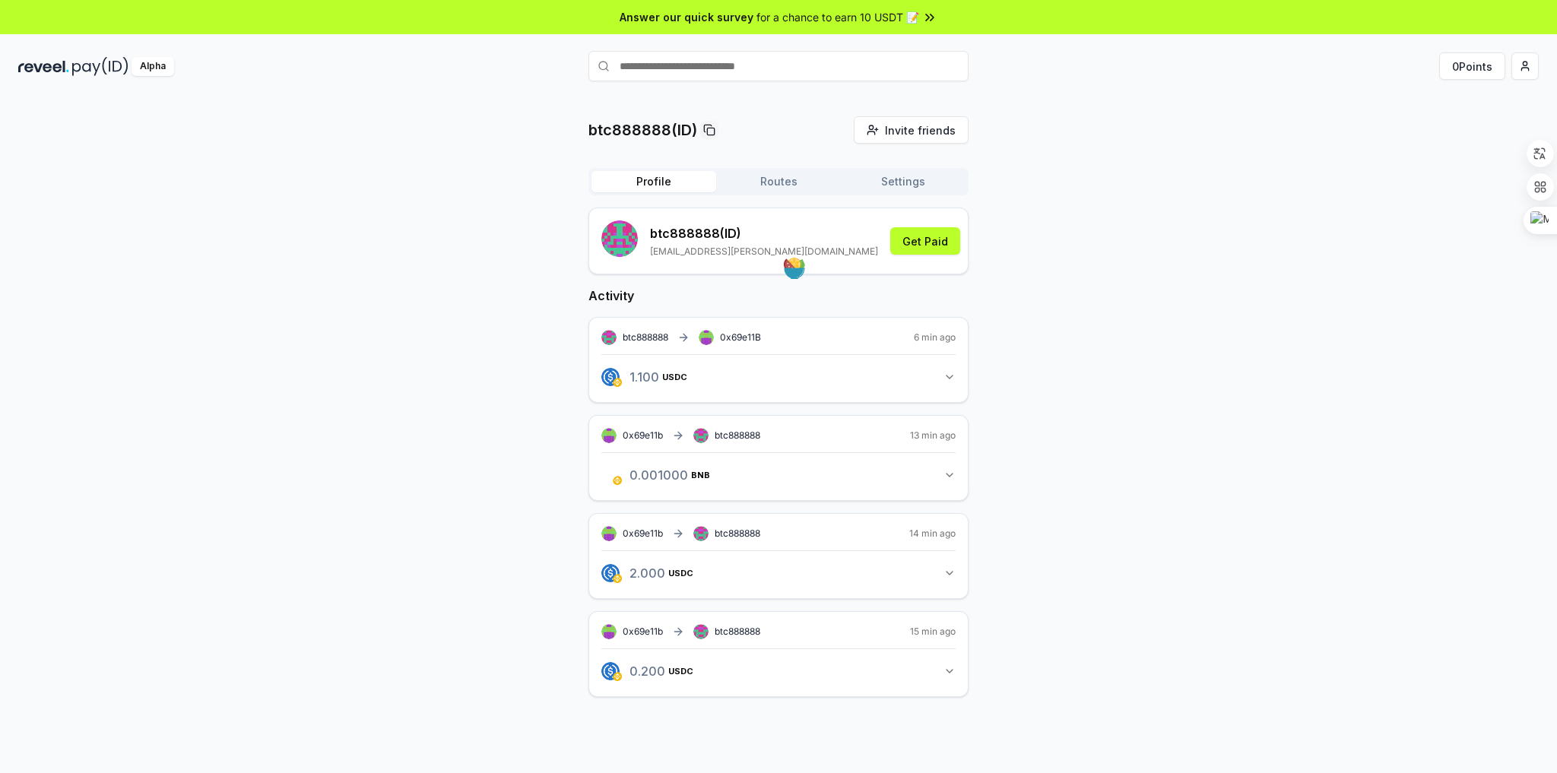
click at [809, 242] on div "btc888888 (ID) [EMAIL_ADDRESS][PERSON_NAME][DOMAIN_NAME] Get Paid" at bounding box center [778, 240] width 354 height 41
click at [908, 236] on button "Get Paid" at bounding box center [925, 240] width 70 height 27
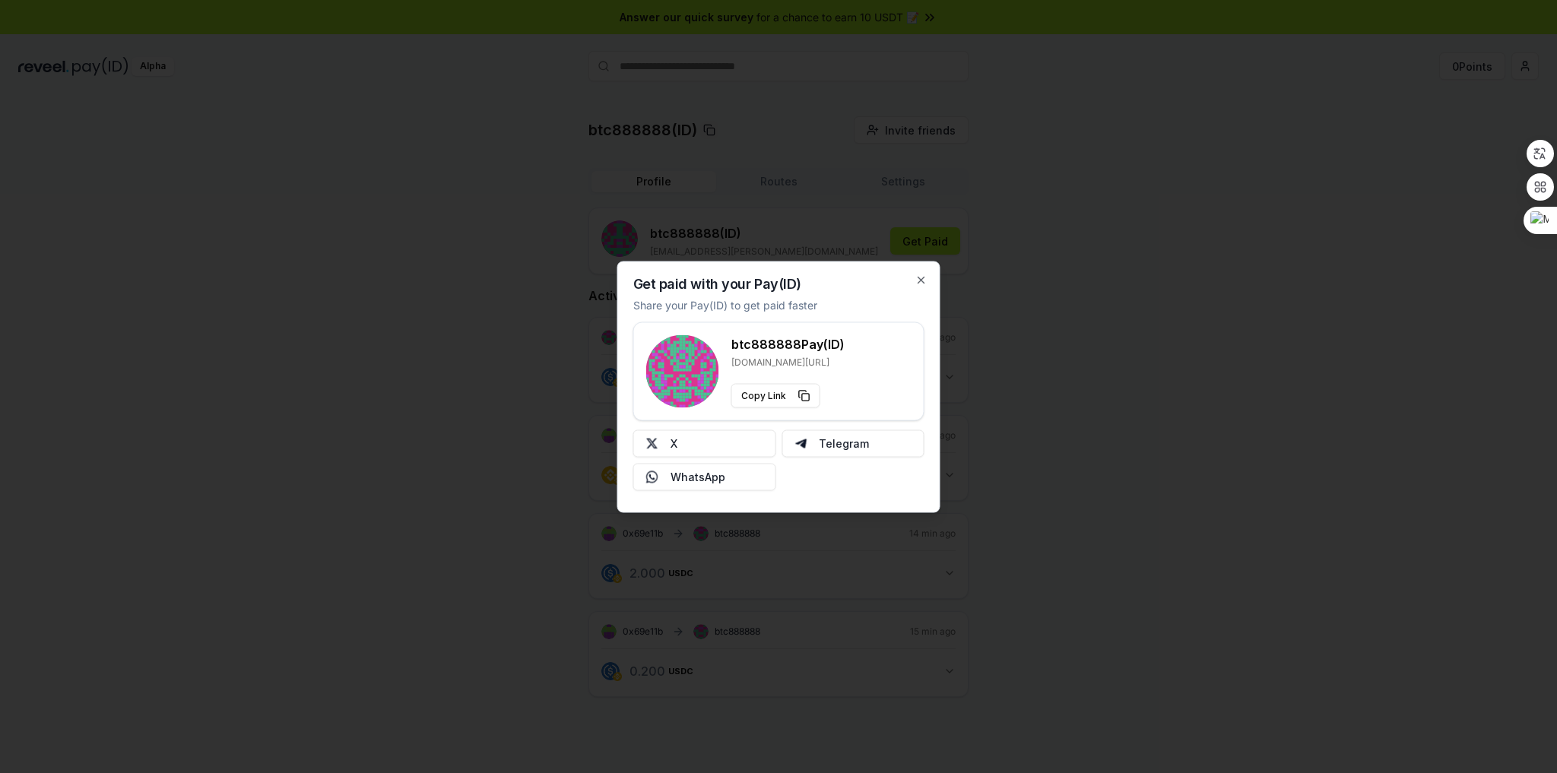
click at [755, 365] on p "[DOMAIN_NAME][URL]" at bounding box center [787, 362] width 113 height 12
click at [849, 360] on div "btc888888 Pay(ID) [DOMAIN_NAME][URL] Copy Link" at bounding box center [778, 370] width 265 height 73
click at [918, 278] on icon "button" at bounding box center [921, 280] width 12 height 12
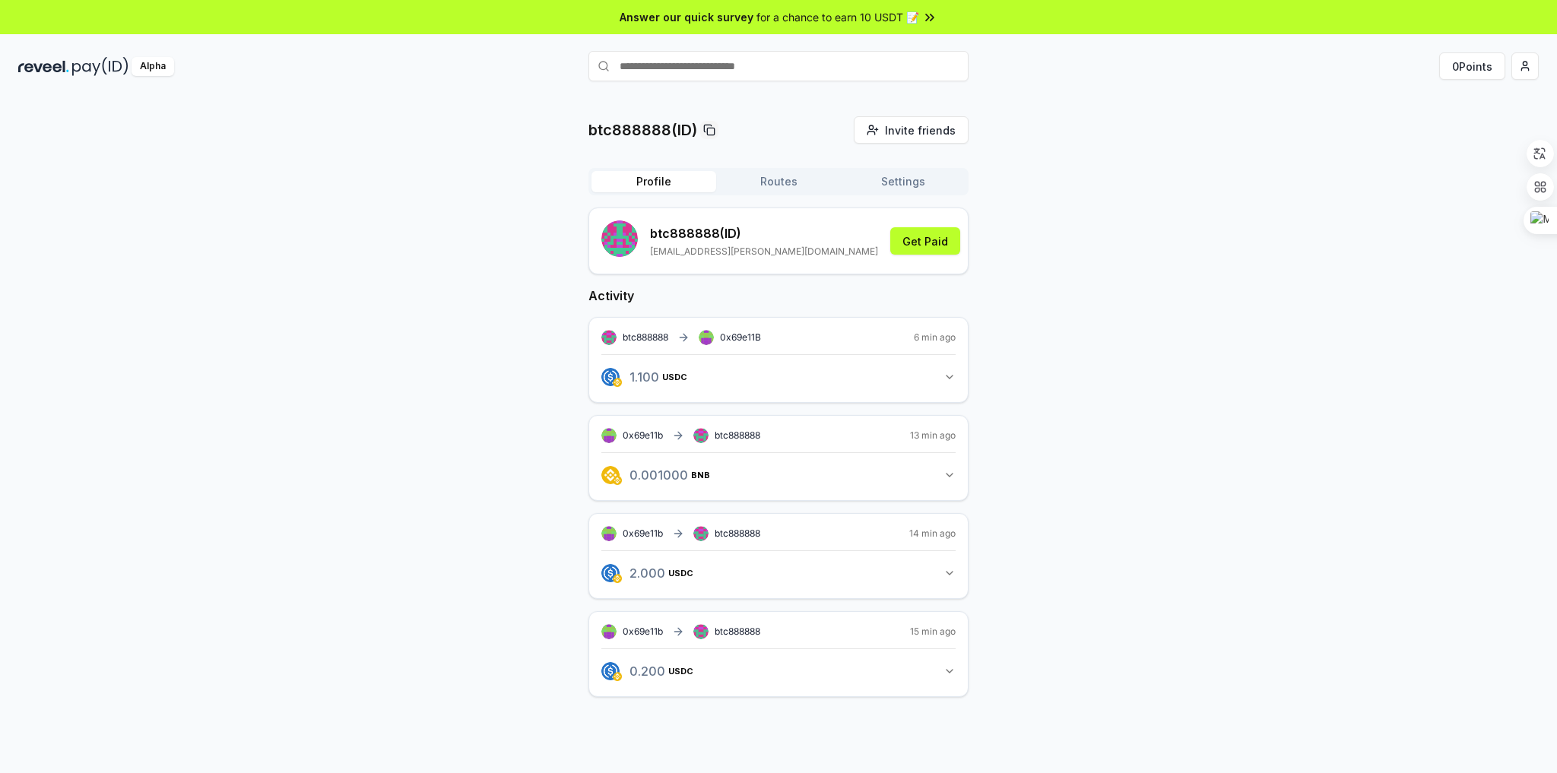
click at [730, 71] on input "text" at bounding box center [778, 66] width 380 height 30
click at [914, 131] on span "Invite friends" at bounding box center [920, 130] width 71 height 16
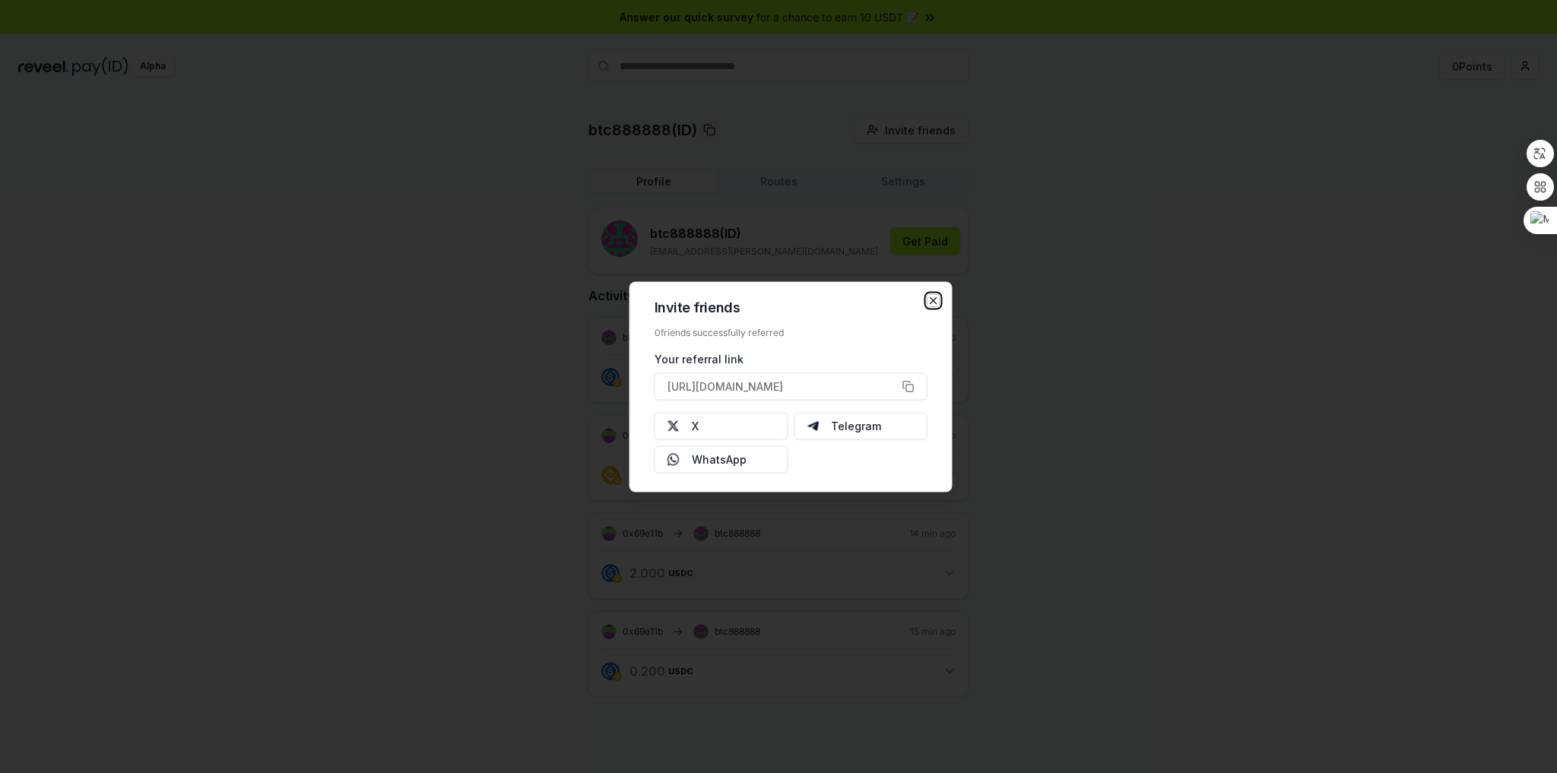
click at [931, 300] on icon "button" at bounding box center [933, 300] width 12 height 12
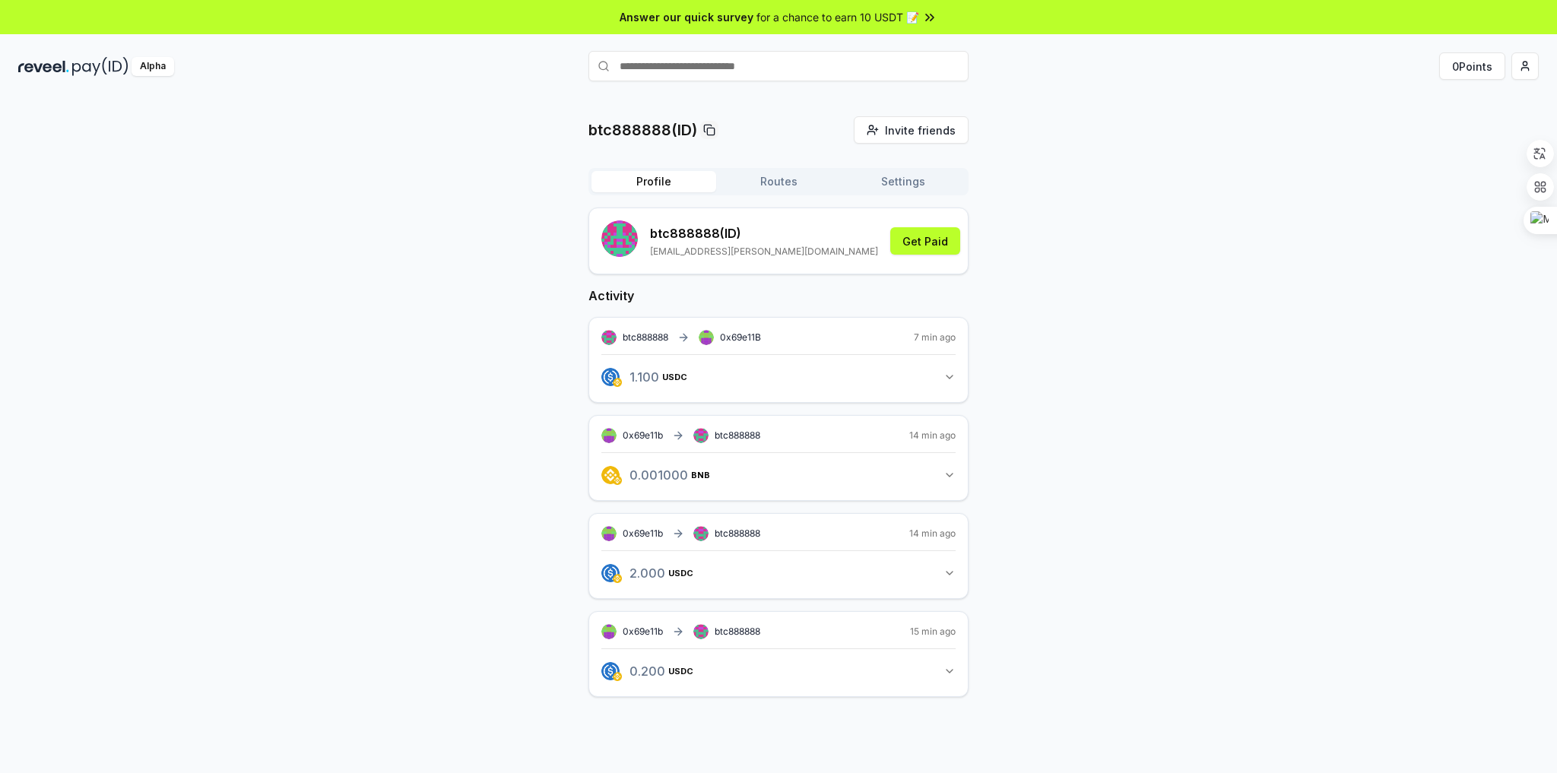
click at [1035, 260] on div "btc888888(ID) Invite friends Invite Profile Routes Settings btc888888 (ID) [EMA…" at bounding box center [778, 418] width 1520 height 605
